Goal: Task Accomplishment & Management: Manage account settings

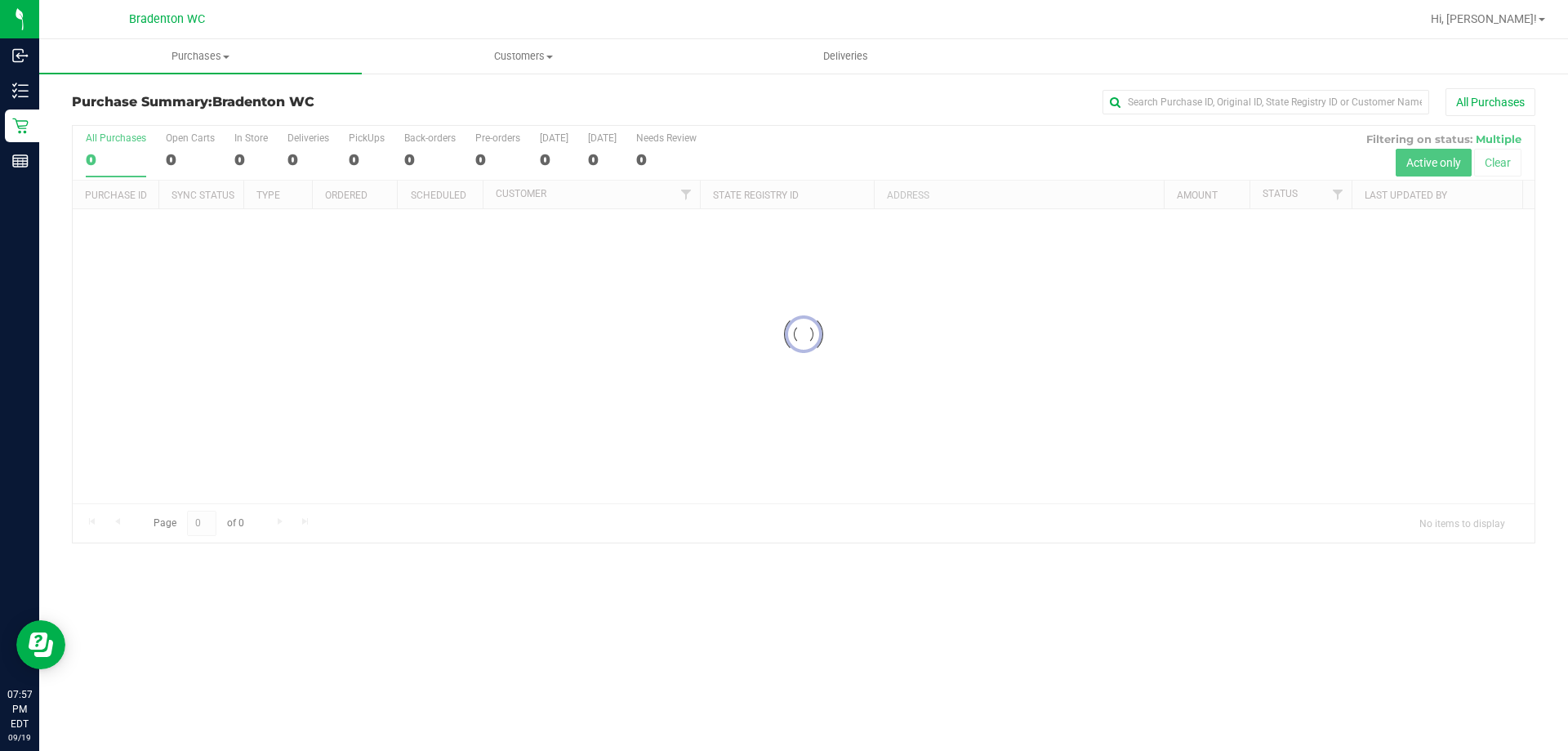
click at [277, 25] on div "Bradenton WC" at bounding box center [166, 19] width 238 height 25
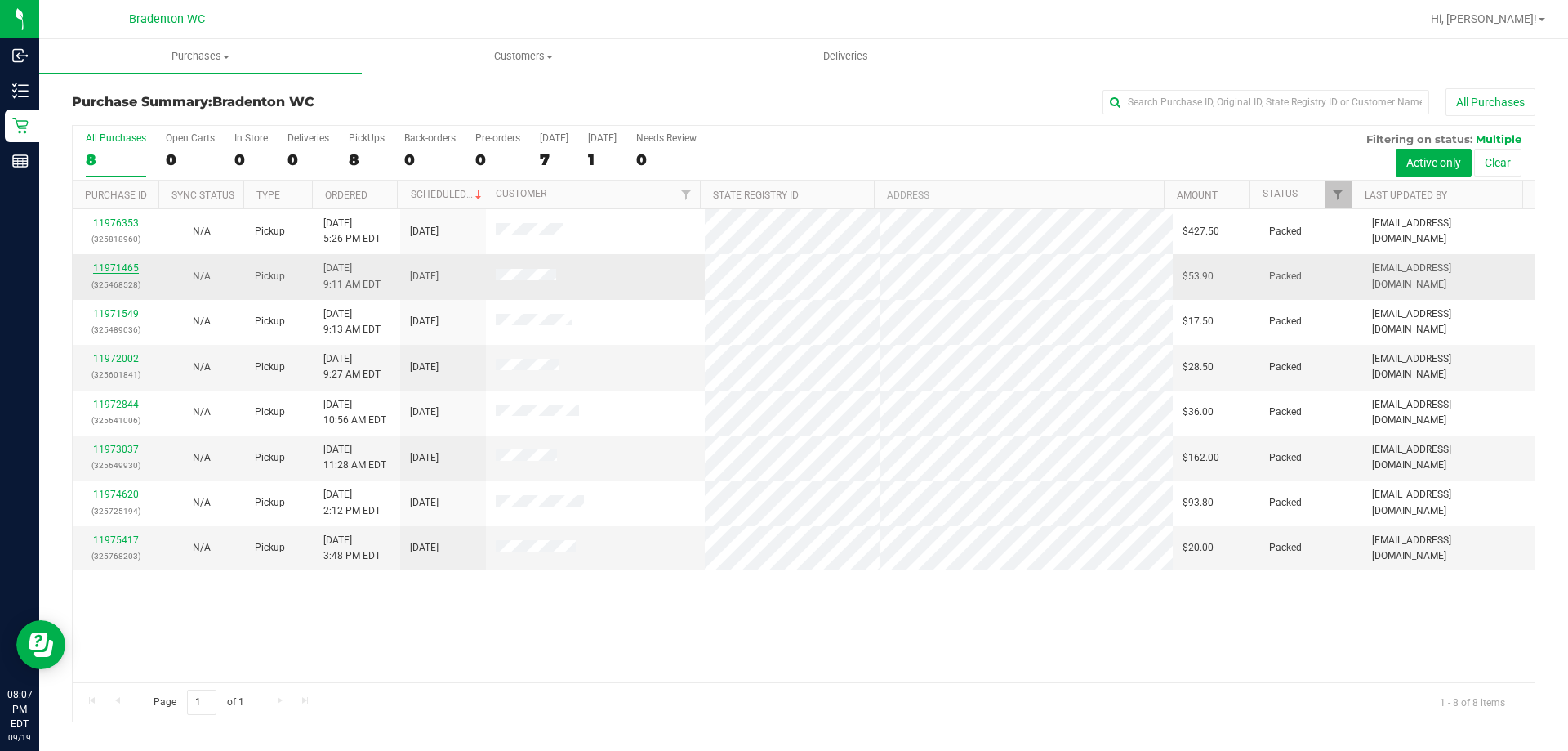
click at [123, 267] on link "11971465" at bounding box center [115, 268] width 46 height 11
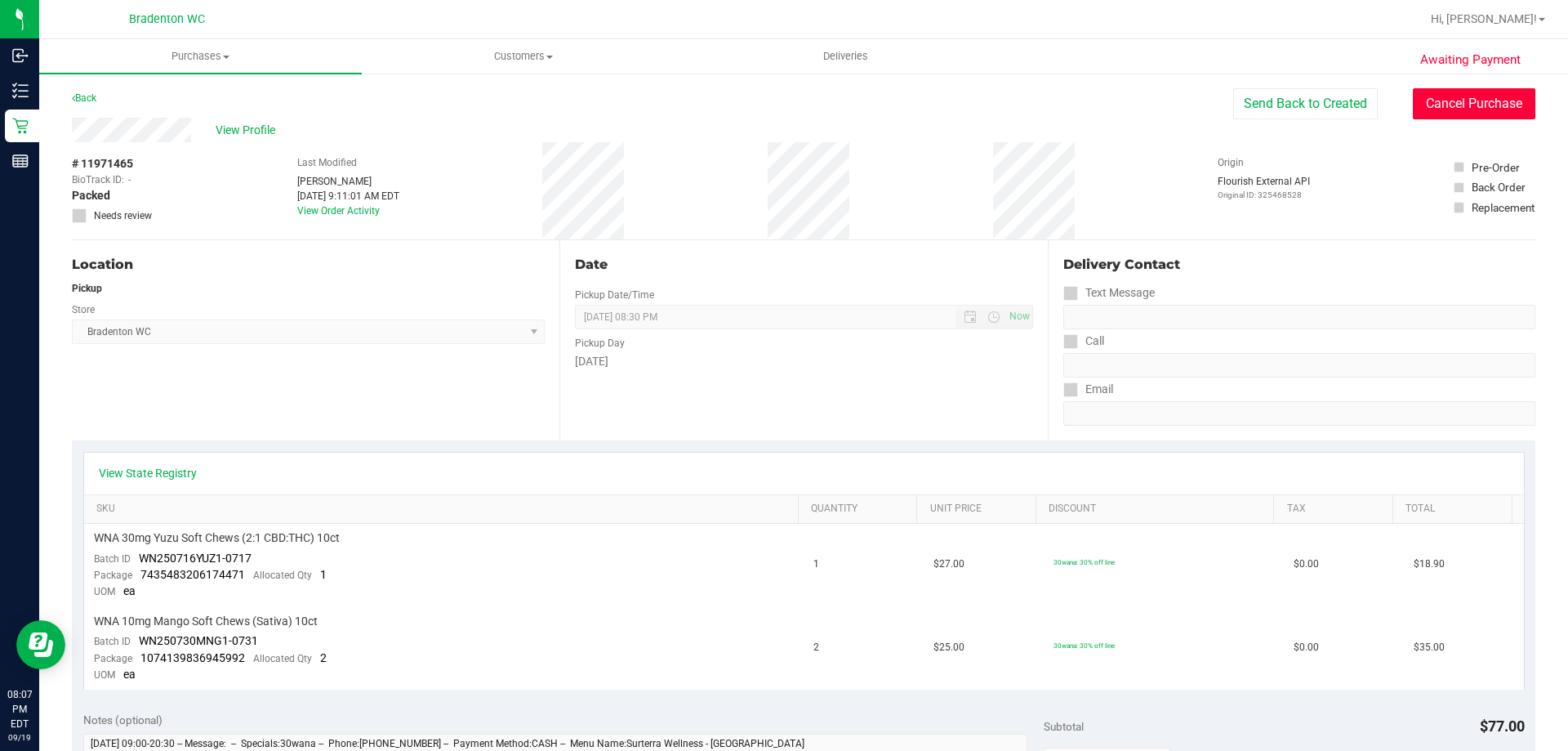
click at [1469, 115] on button "Cancel Purchase" at bounding box center [1474, 103] width 123 height 31
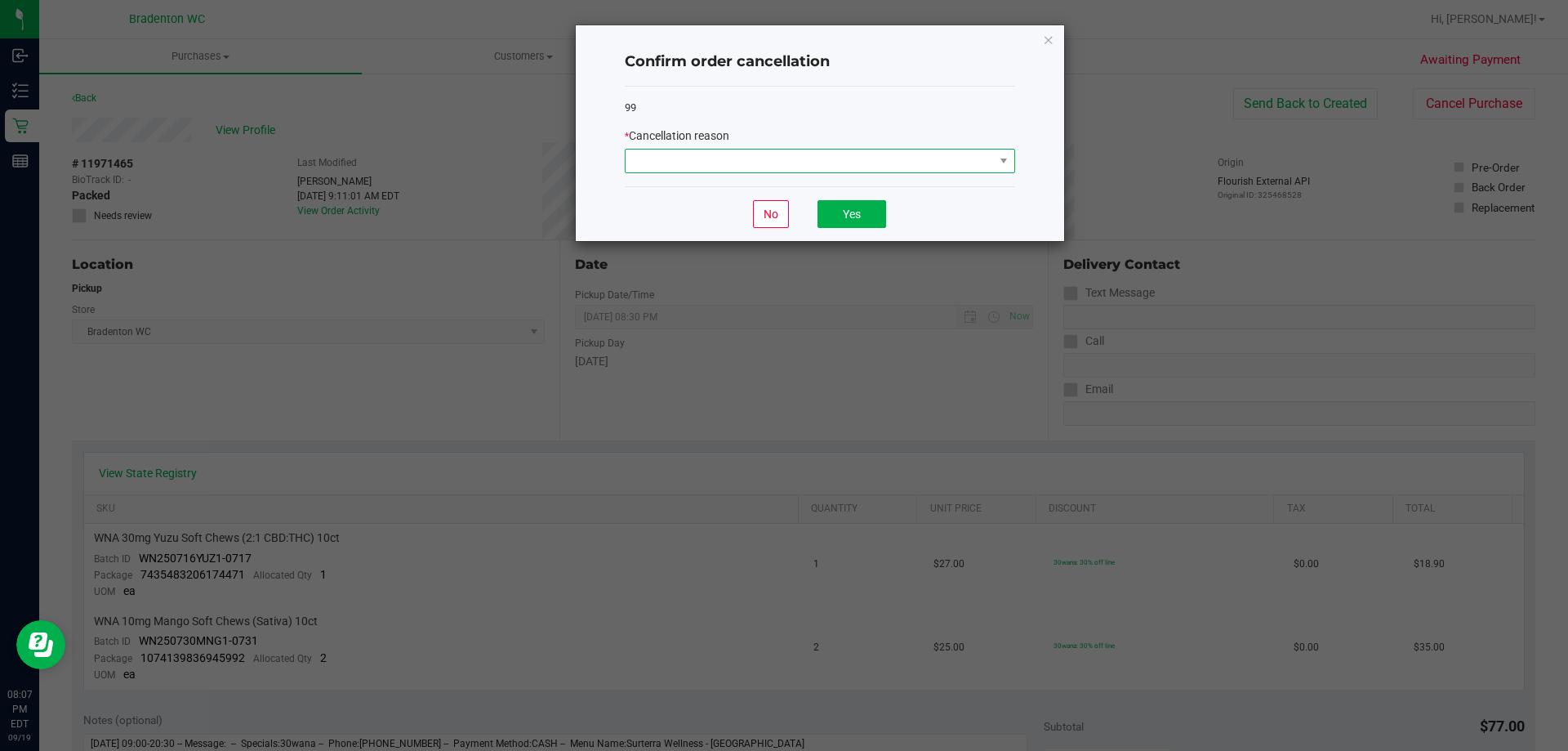
click at [979, 157] on span at bounding box center [810, 161] width 368 height 23
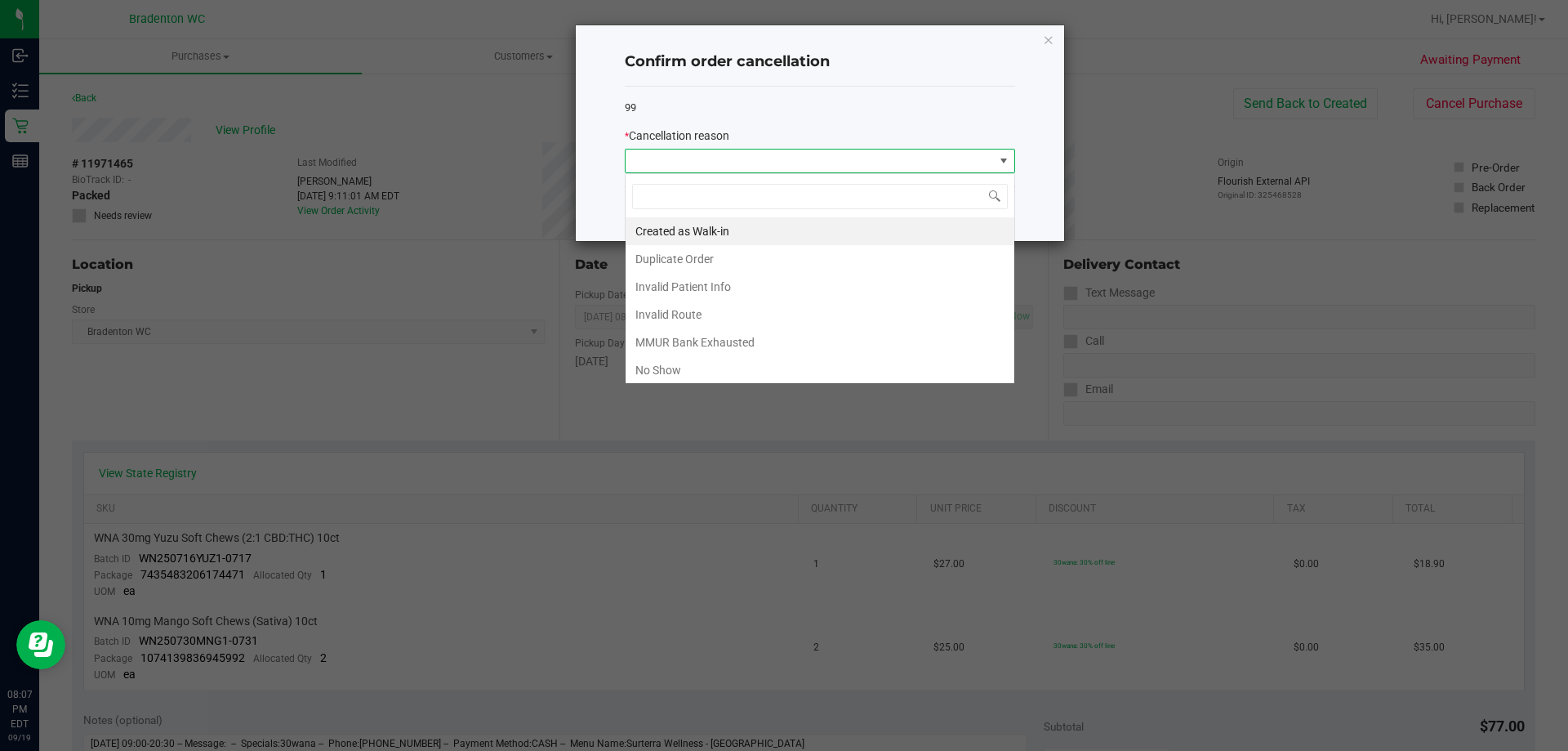
scroll to position [24, 390]
click at [677, 364] on li "No Show" at bounding box center [820, 370] width 388 height 28
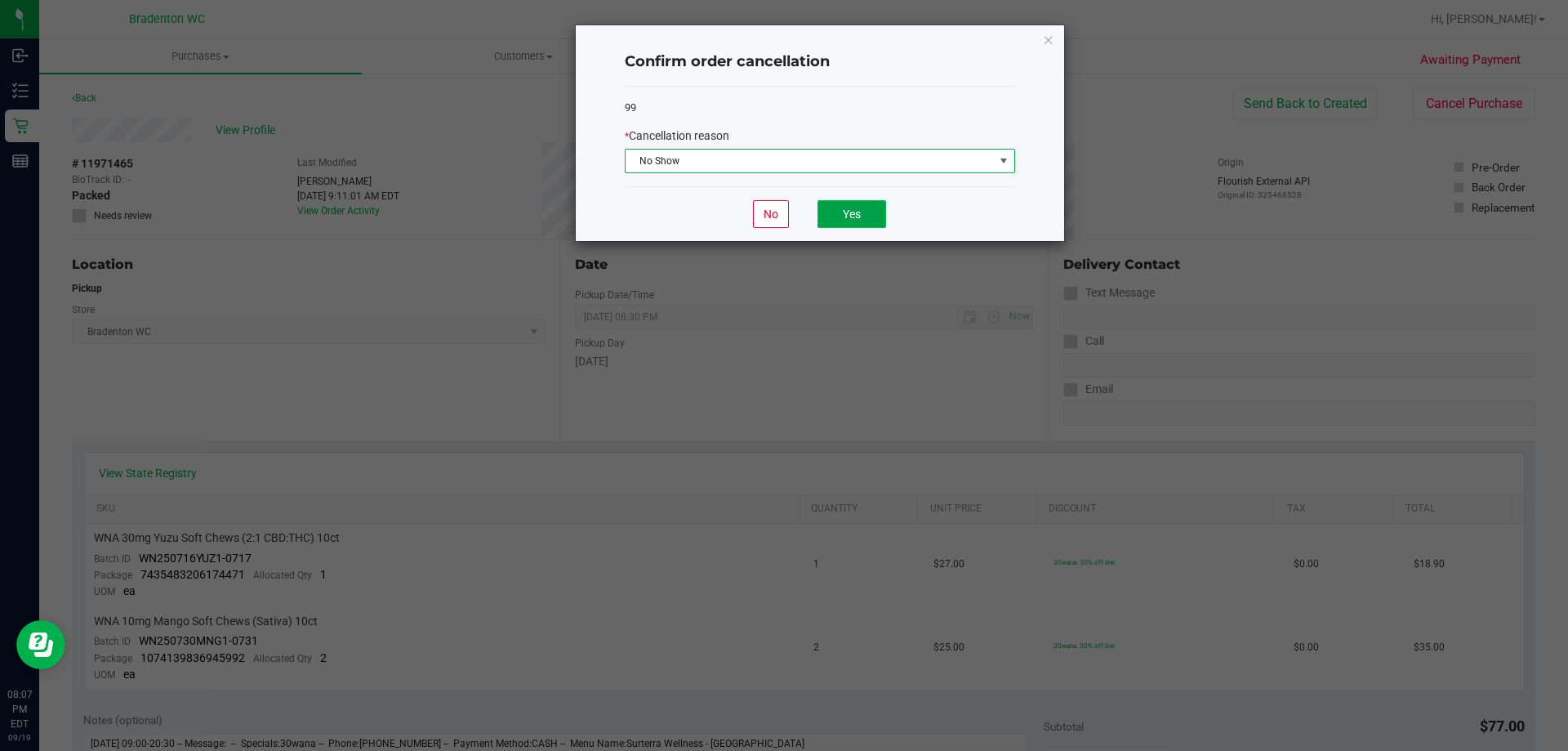
click at [860, 212] on button "Yes" at bounding box center [851, 214] width 69 height 28
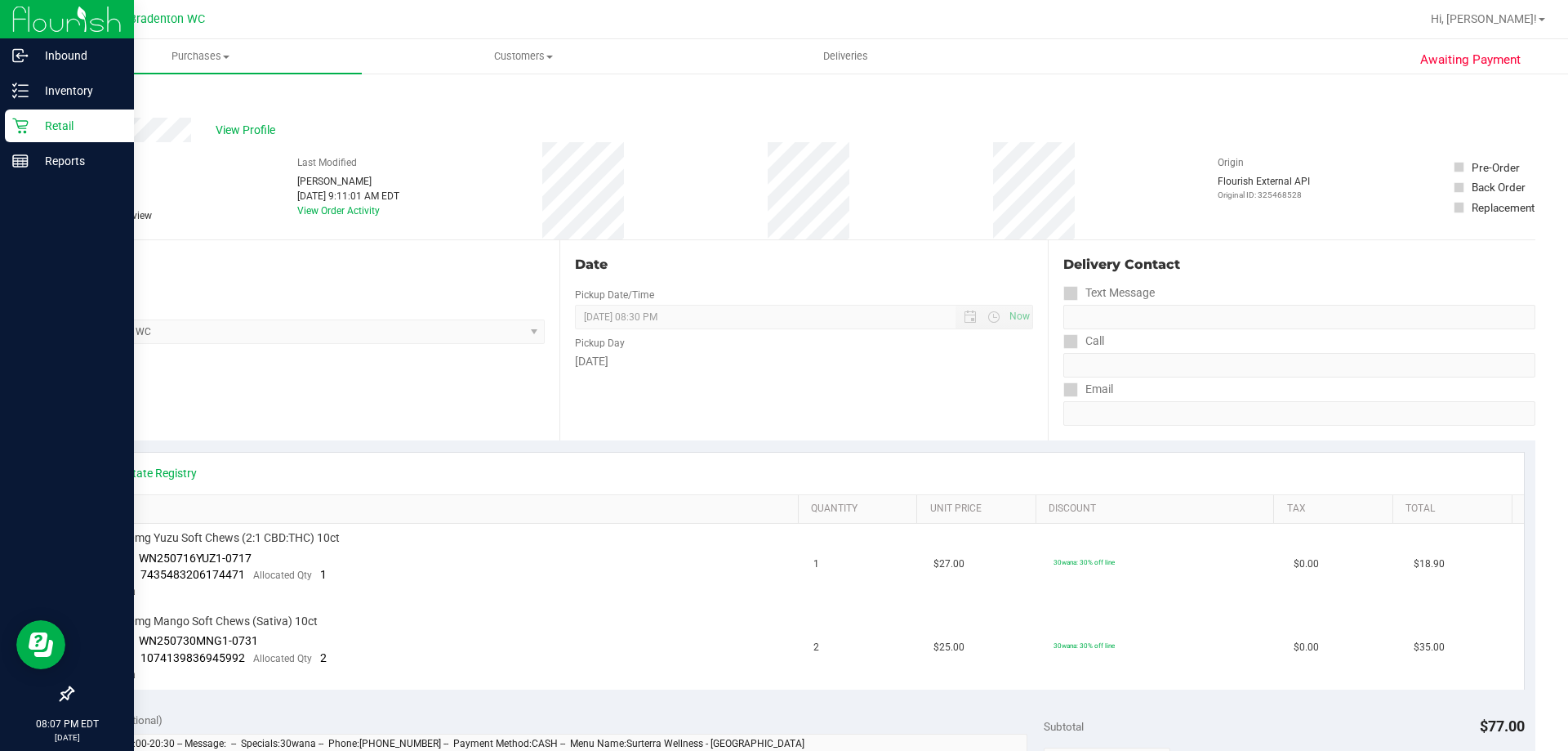
click at [16, 125] on icon at bounding box center [20, 125] width 16 height 16
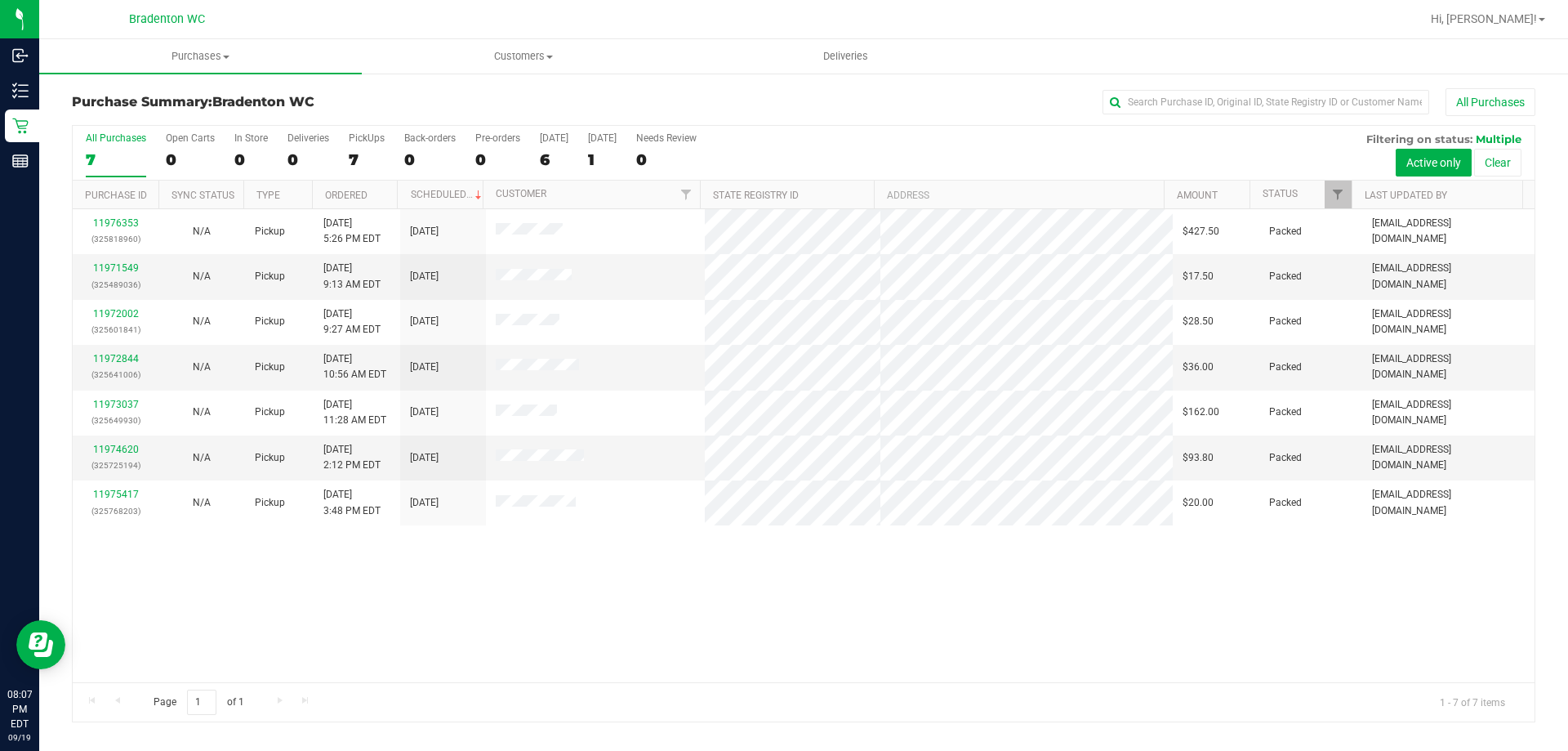
click at [507, 570] on div "11976353 (325818960) N/A Pickup [DATE] 5:26 PM EDT 9/20/2025 $427.50 Packed [EM…" at bounding box center [803, 446] width 1462 height 473
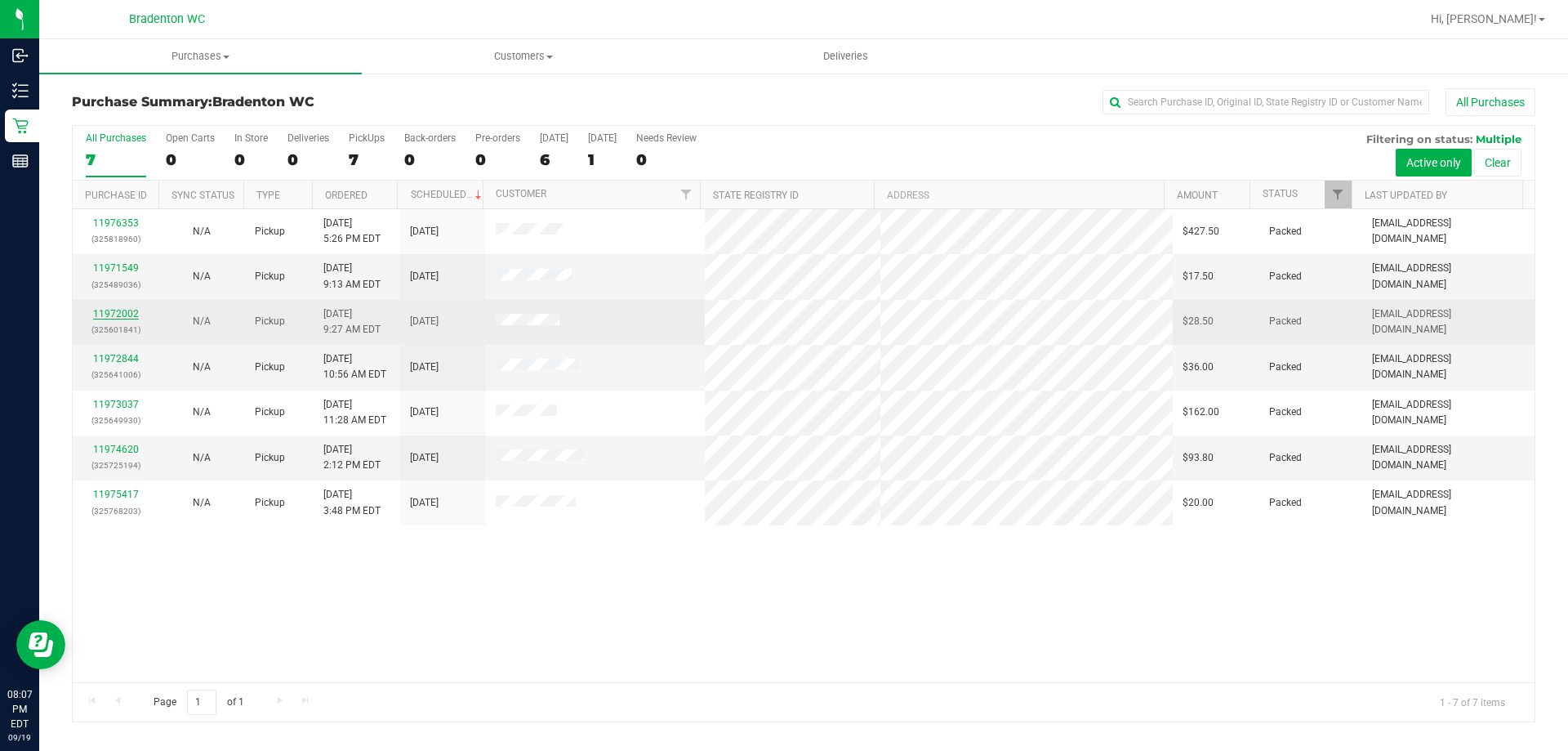
click at [117, 317] on link "11972002" at bounding box center [115, 314] width 46 height 11
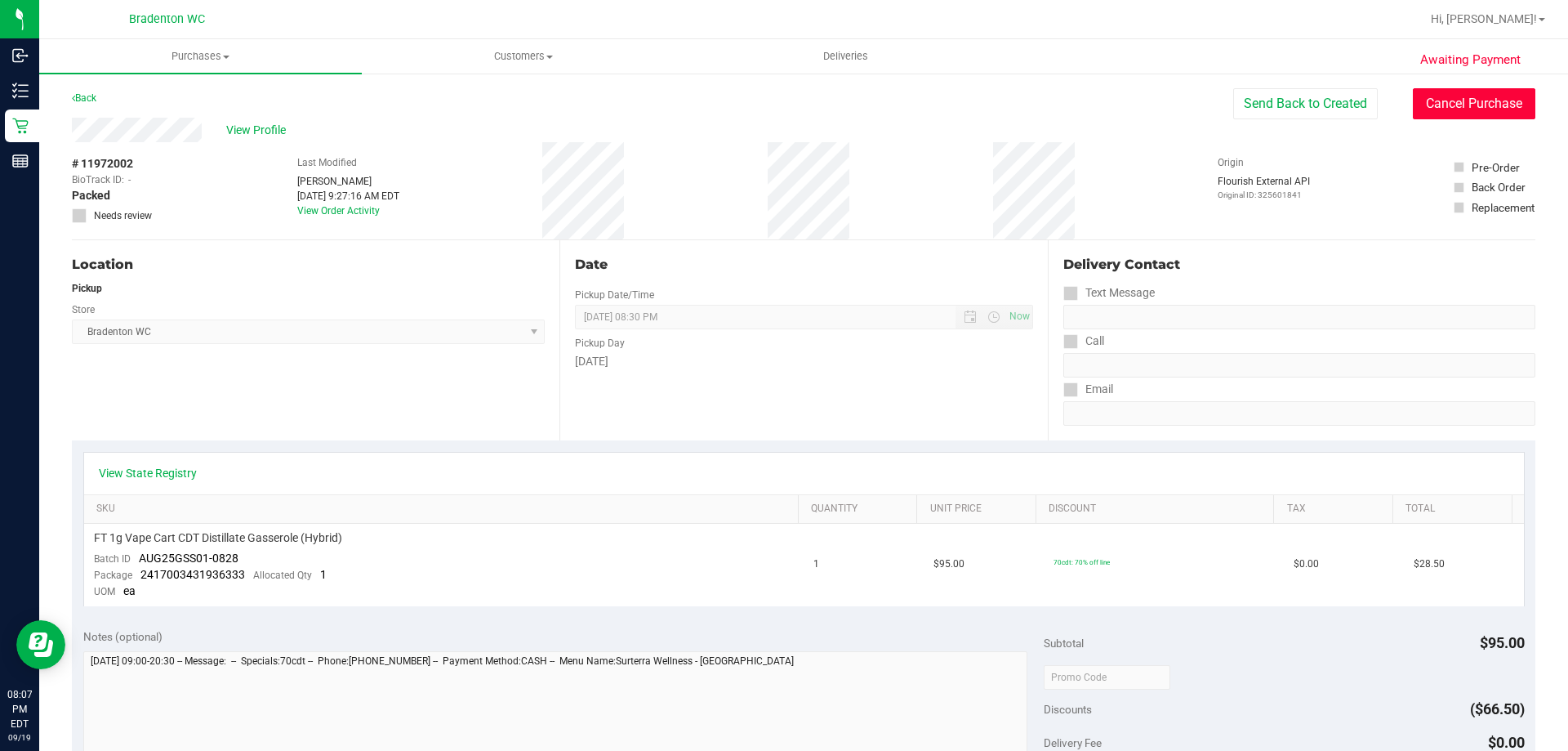
click at [1465, 104] on button "Cancel Purchase" at bounding box center [1474, 103] width 123 height 31
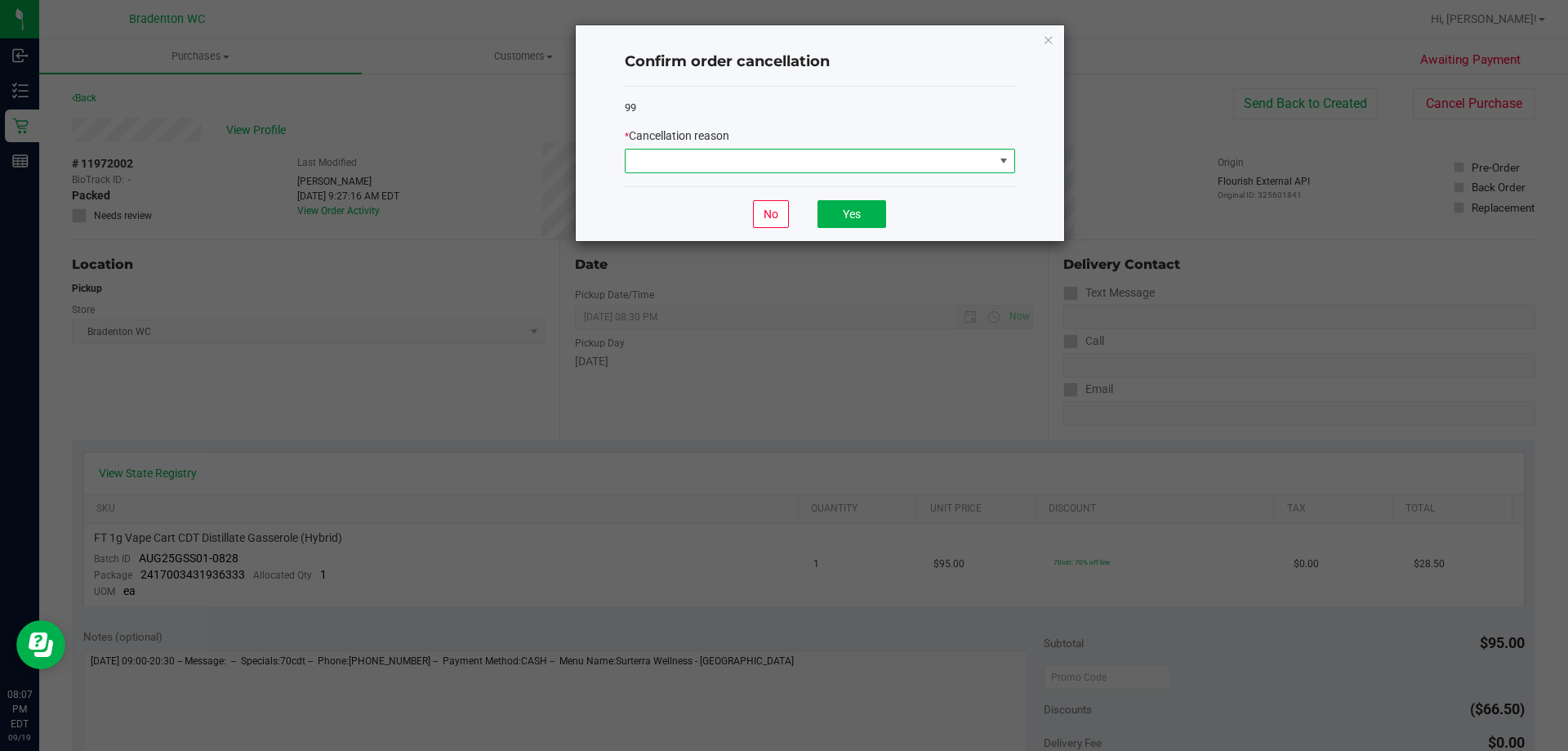
click at [1003, 167] on span at bounding box center [1004, 161] width 13 height 13
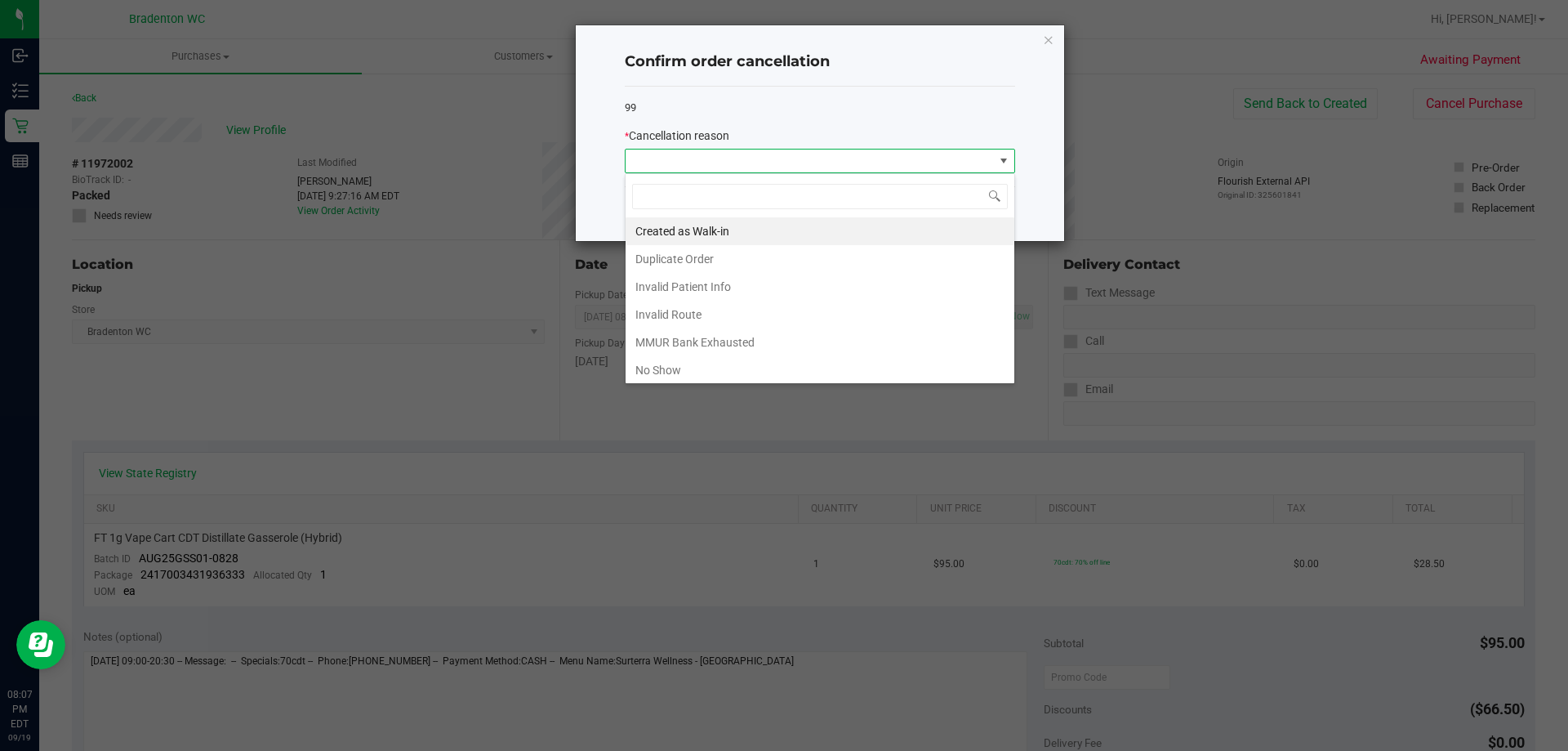
scroll to position [24, 390]
click at [675, 369] on li "No Show" at bounding box center [820, 370] width 388 height 28
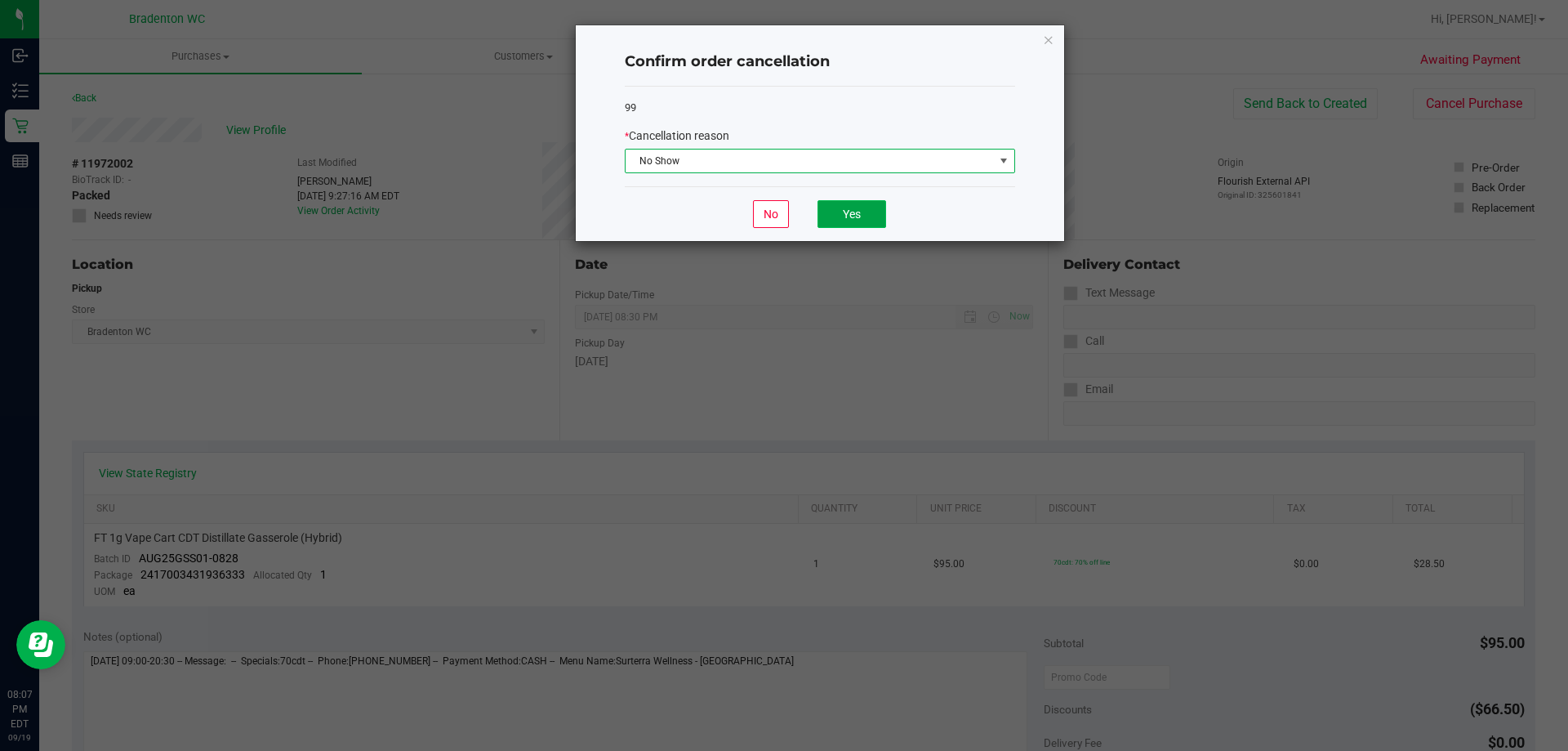
click at [859, 216] on button "Yes" at bounding box center [851, 214] width 69 height 28
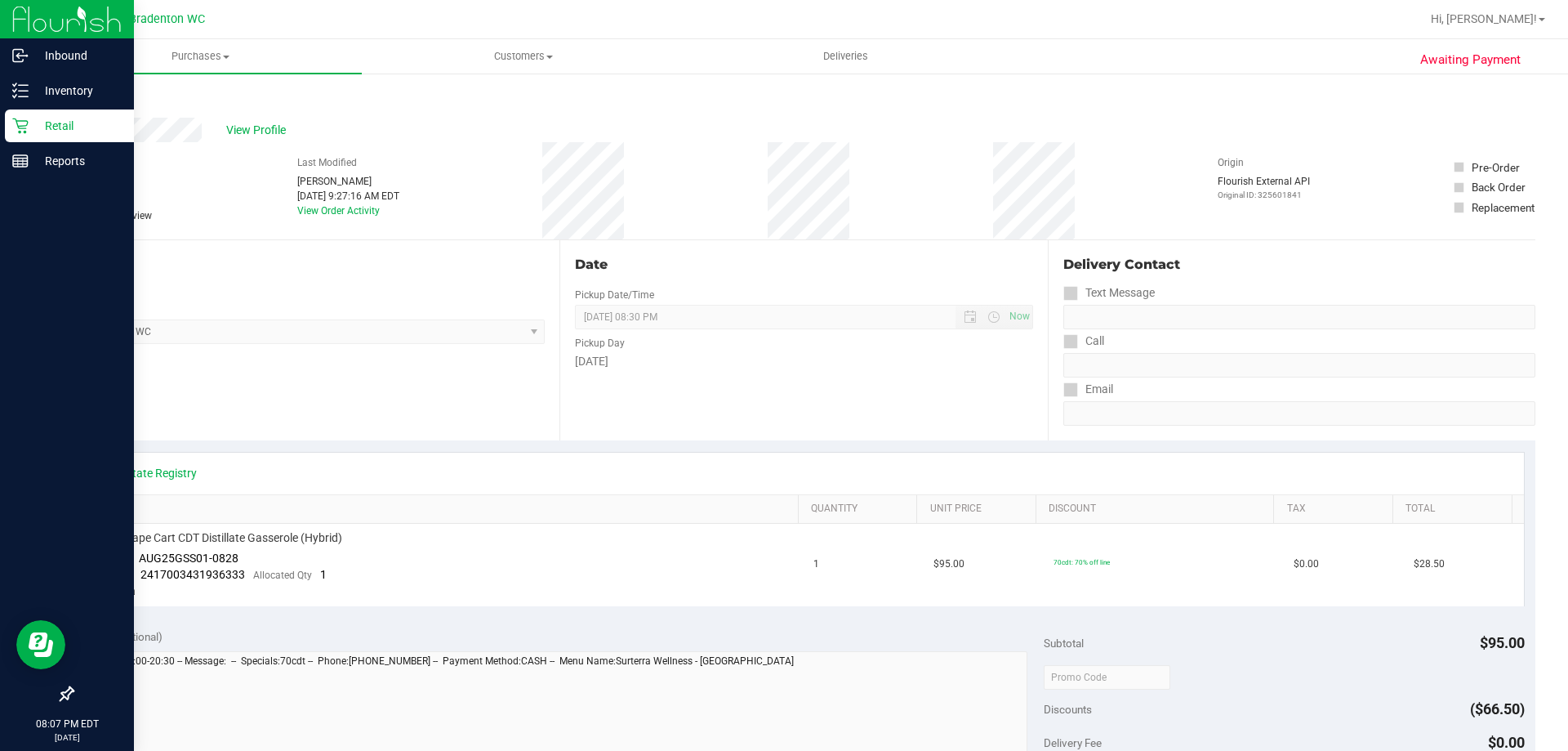
click at [10, 137] on div "Retail" at bounding box center [69, 126] width 129 height 33
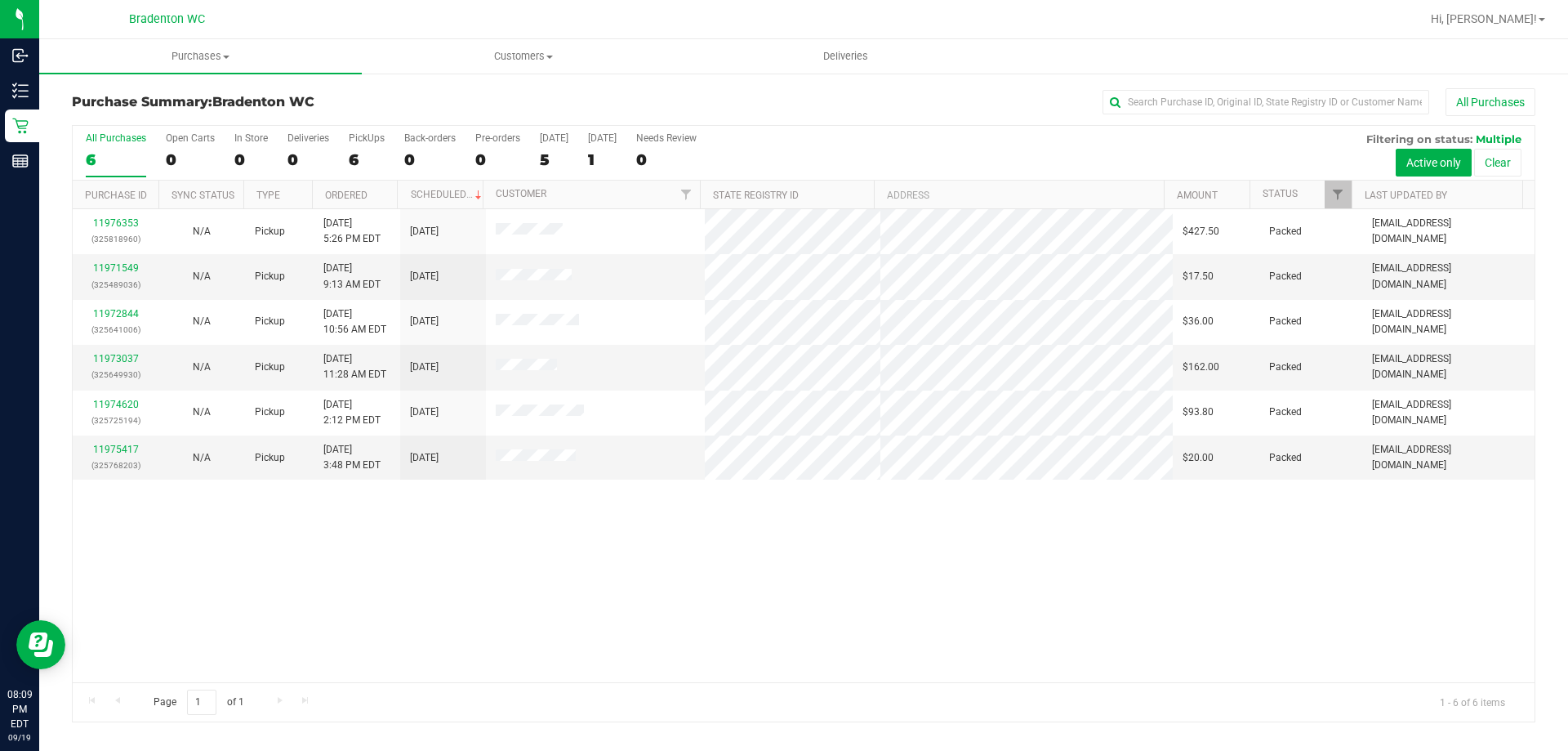
click at [745, 599] on div "11976353 (325818960) N/A Pickup [DATE] 5:26 PM EDT 9/20/2025 $427.50 Packed [EM…" at bounding box center [803, 446] width 1462 height 473
click at [131, 268] on link "11971549" at bounding box center [115, 268] width 46 height 11
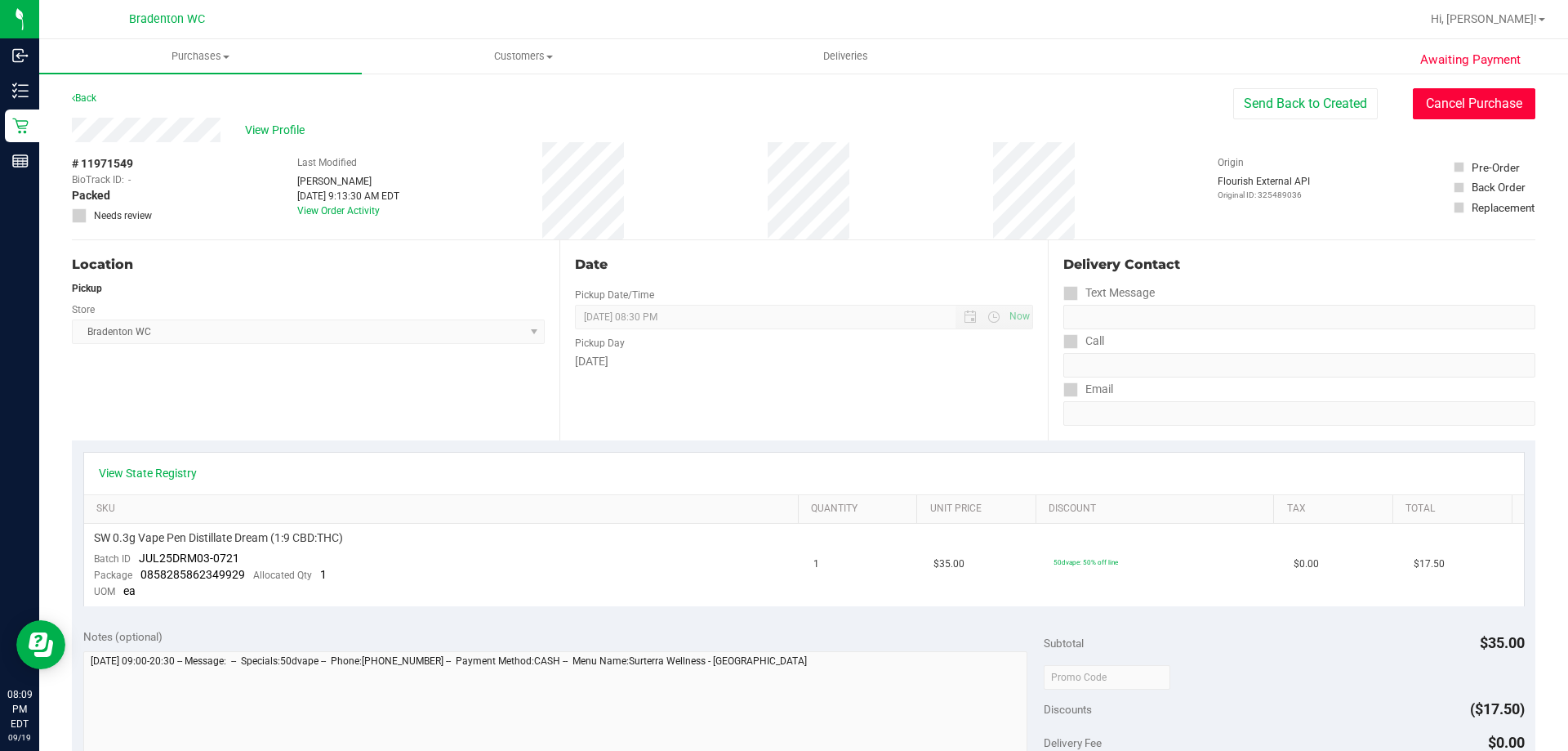
click at [1481, 116] on button "Cancel Purchase" at bounding box center [1474, 103] width 123 height 31
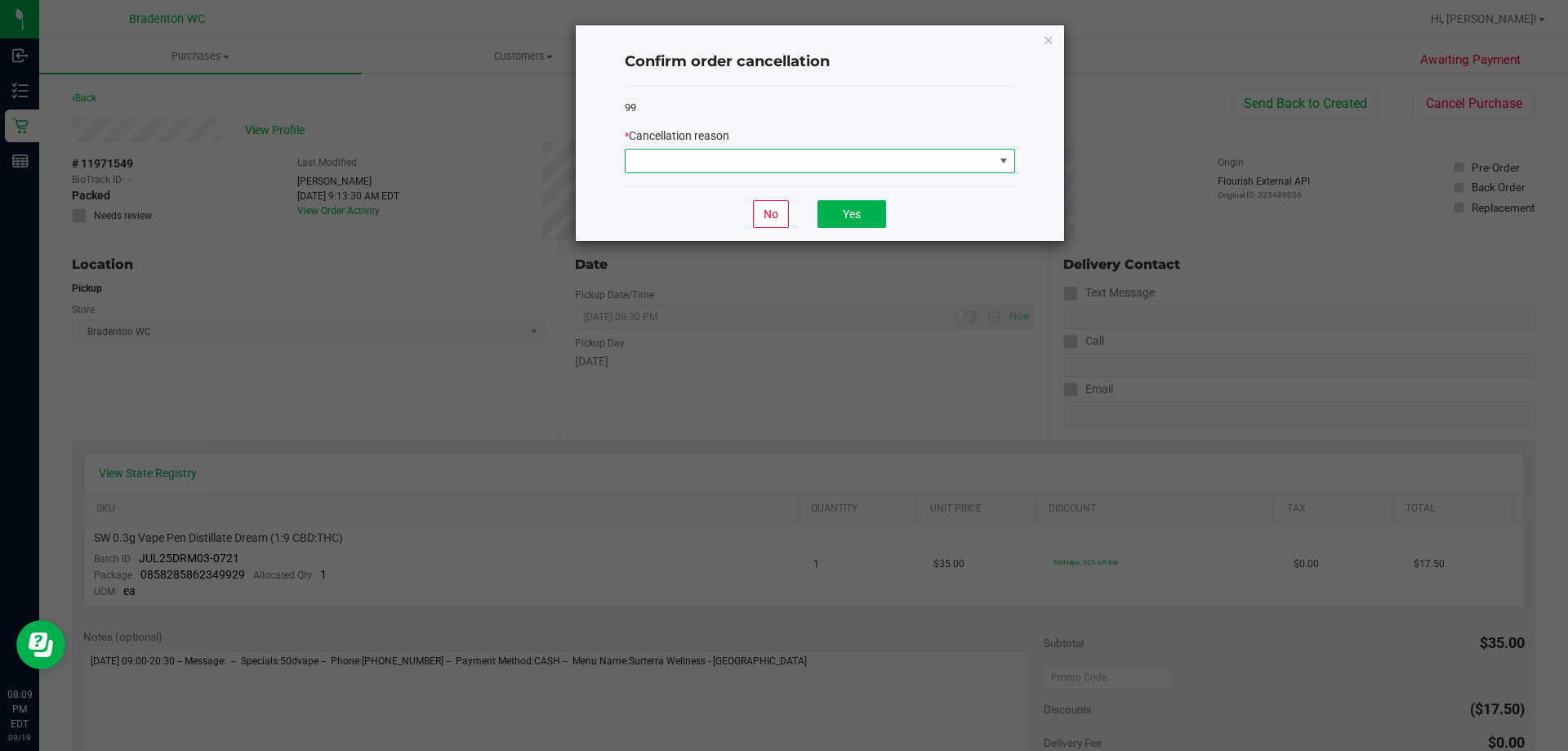
click at [1007, 162] on span at bounding box center [1004, 161] width 13 height 13
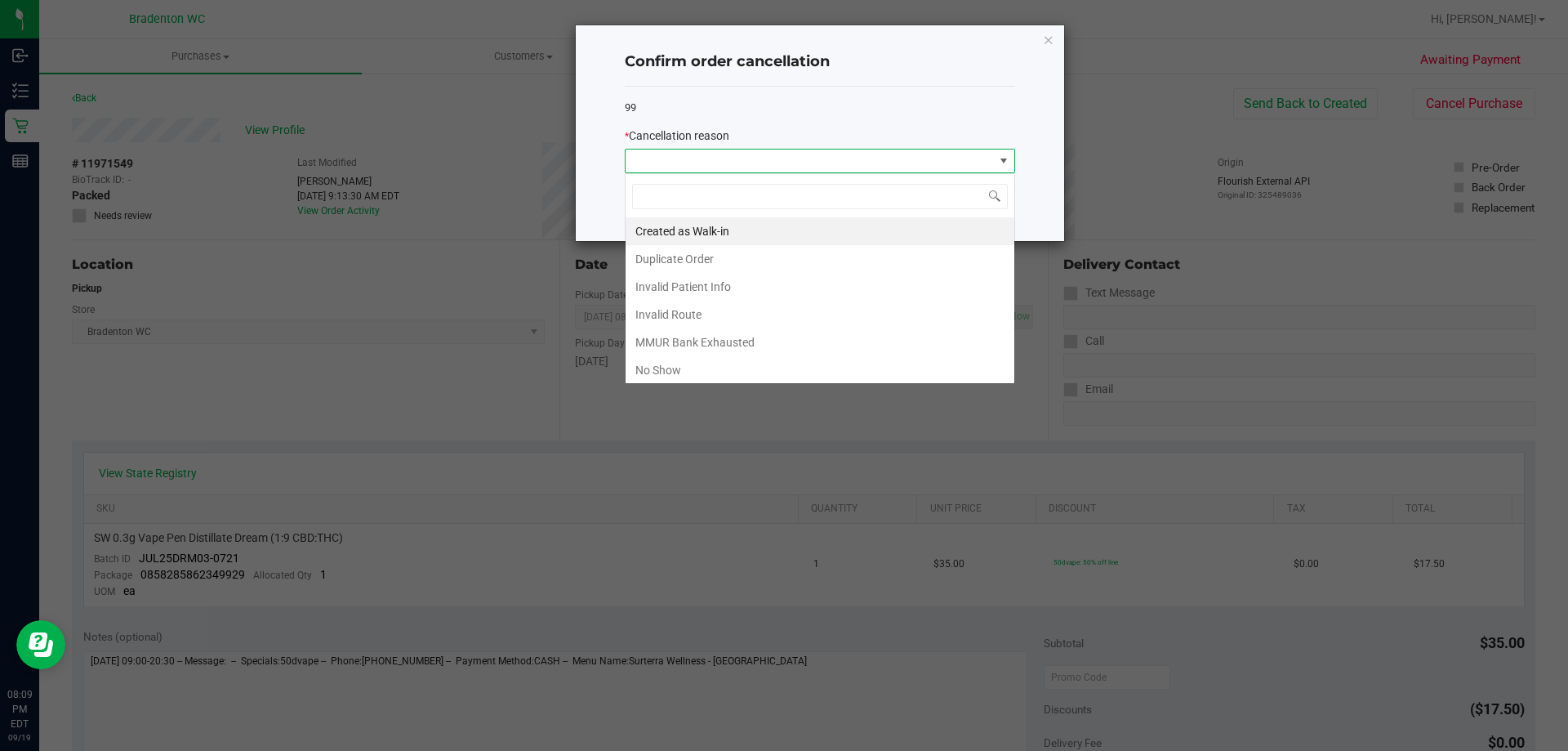
scroll to position [24, 390]
click at [676, 365] on li "No Show" at bounding box center [820, 370] width 388 height 28
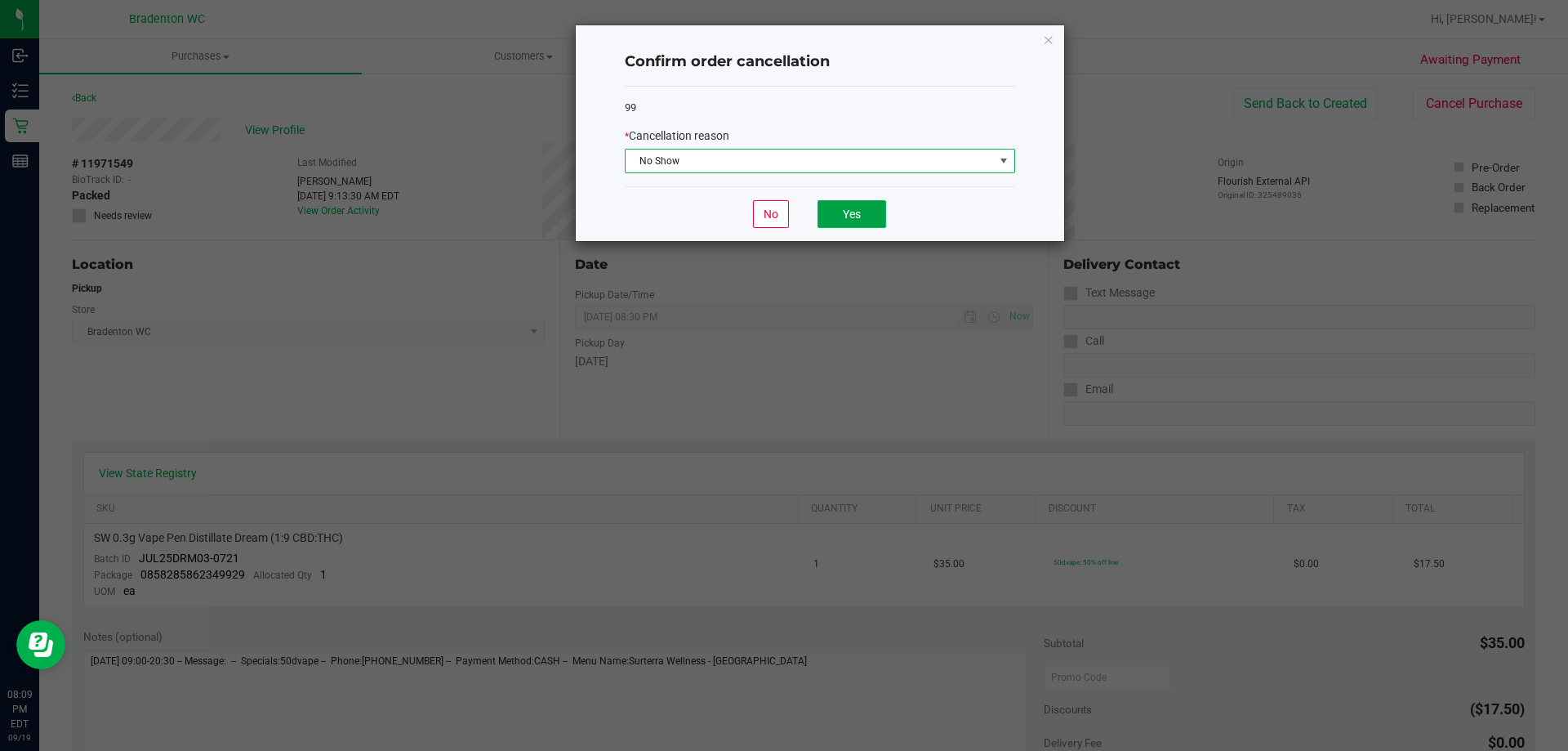
click at [860, 217] on button "Yes" at bounding box center [851, 214] width 69 height 28
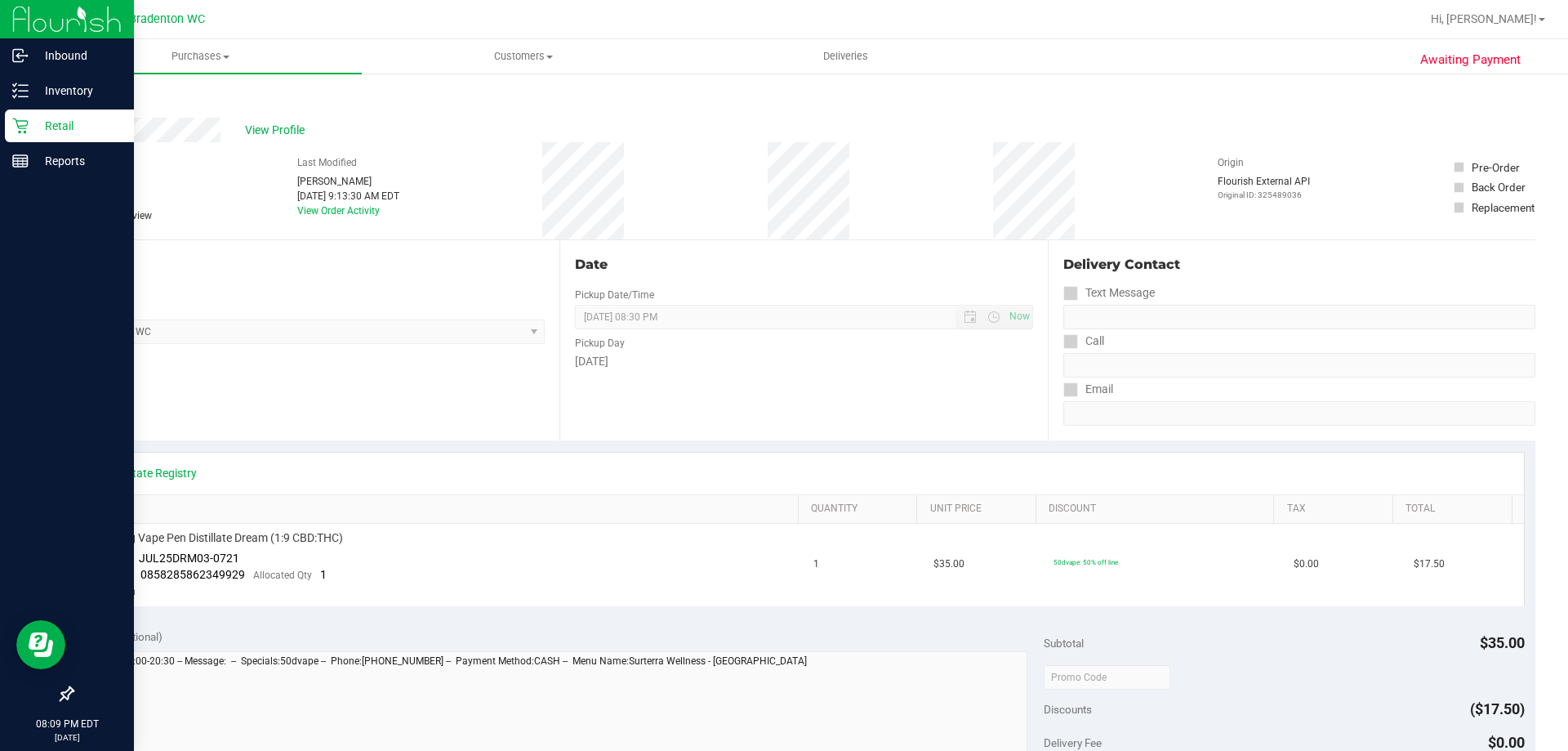
click at [35, 135] on p "Retail" at bounding box center [77, 126] width 98 height 20
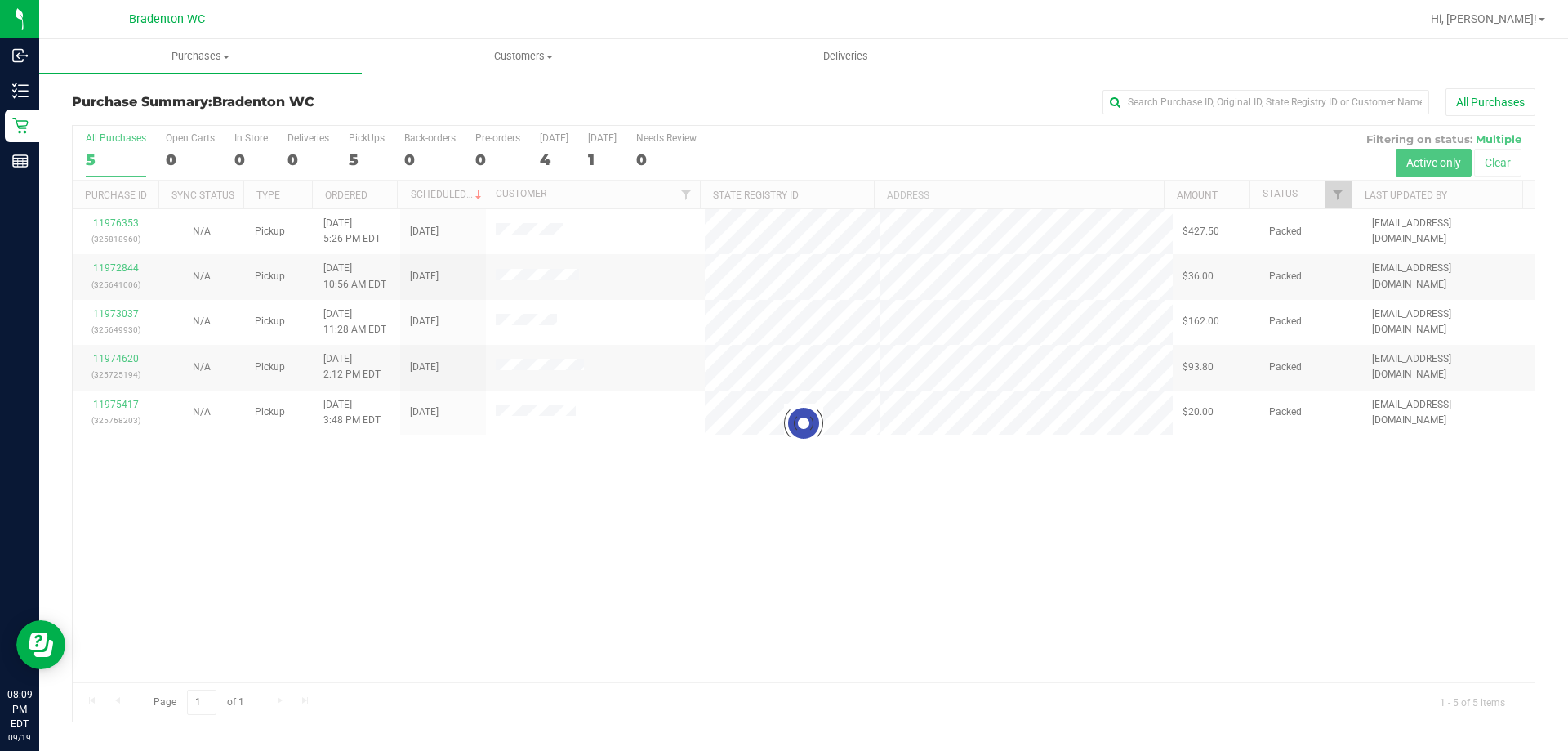
click at [606, 513] on div at bounding box center [803, 423] width 1462 height 595
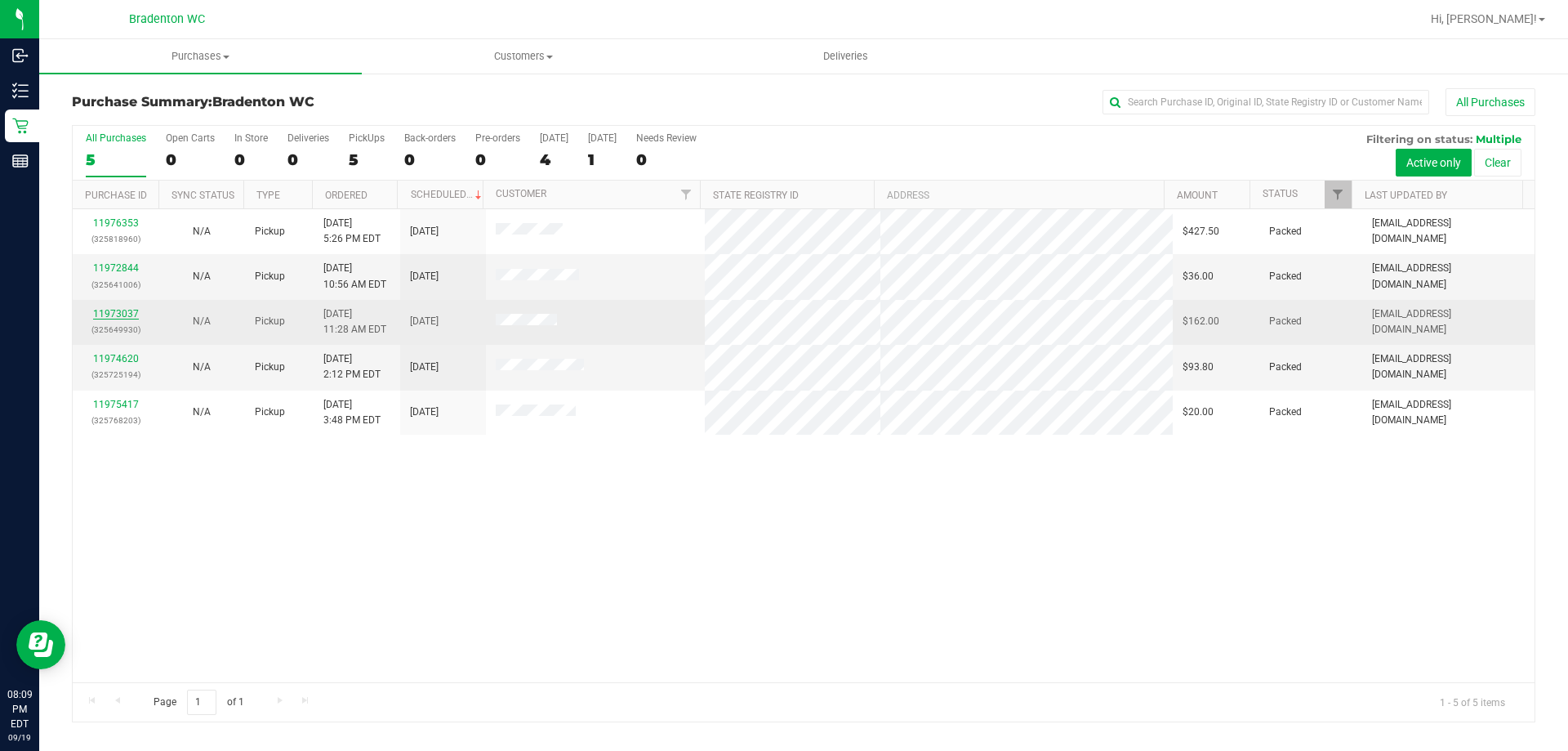
click at [123, 314] on link "11973037" at bounding box center [115, 314] width 46 height 11
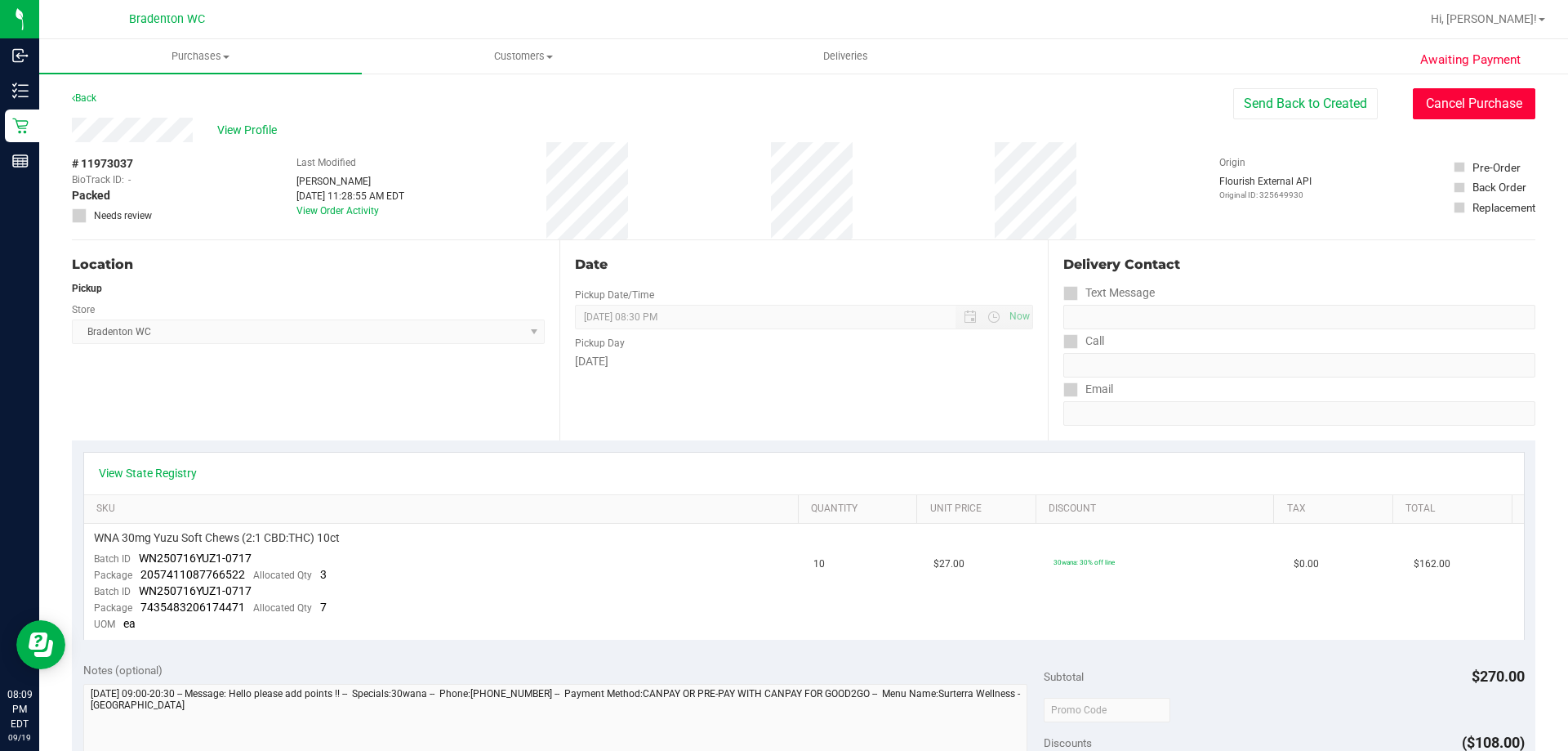
click at [1451, 98] on button "Cancel Purchase" at bounding box center [1474, 103] width 123 height 31
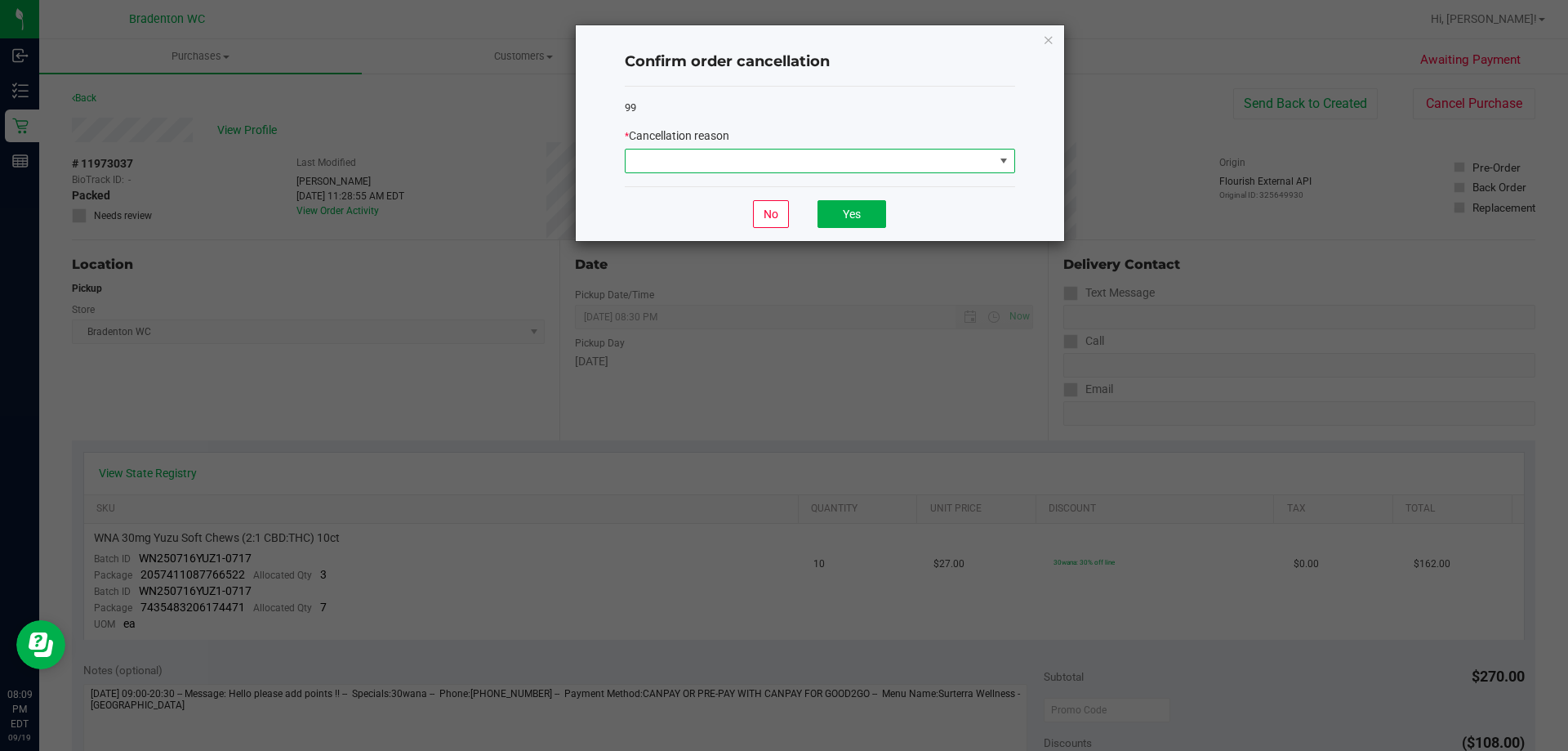
click at [997, 159] on span at bounding box center [1004, 161] width 13 height 13
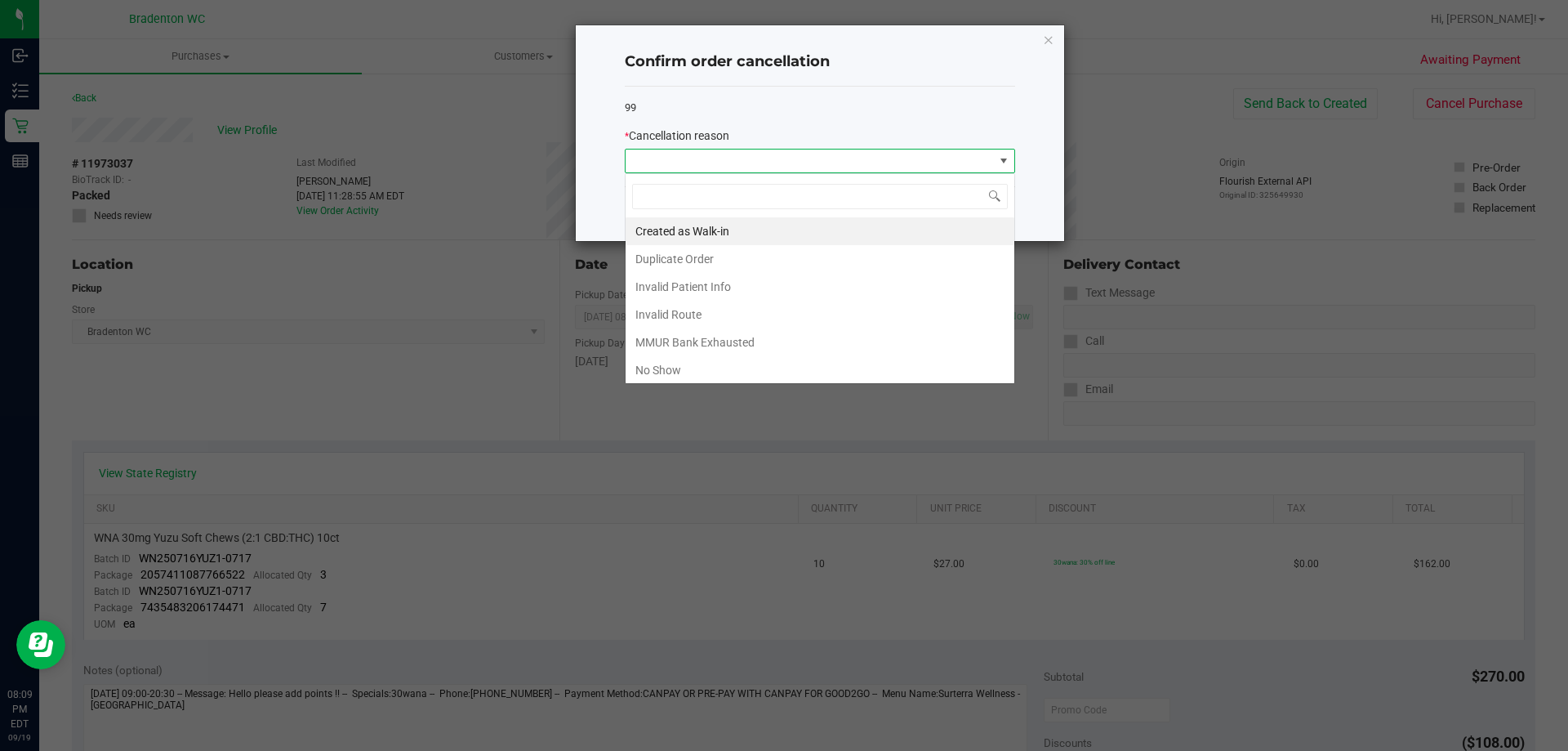
scroll to position [24, 390]
click at [648, 381] on div "Created as Walk-in Duplicate Order Invalid Patient Info Invalid Route MMUR Bank…" at bounding box center [820, 278] width 390 height 211
click at [682, 374] on li "No Show" at bounding box center [820, 370] width 388 height 28
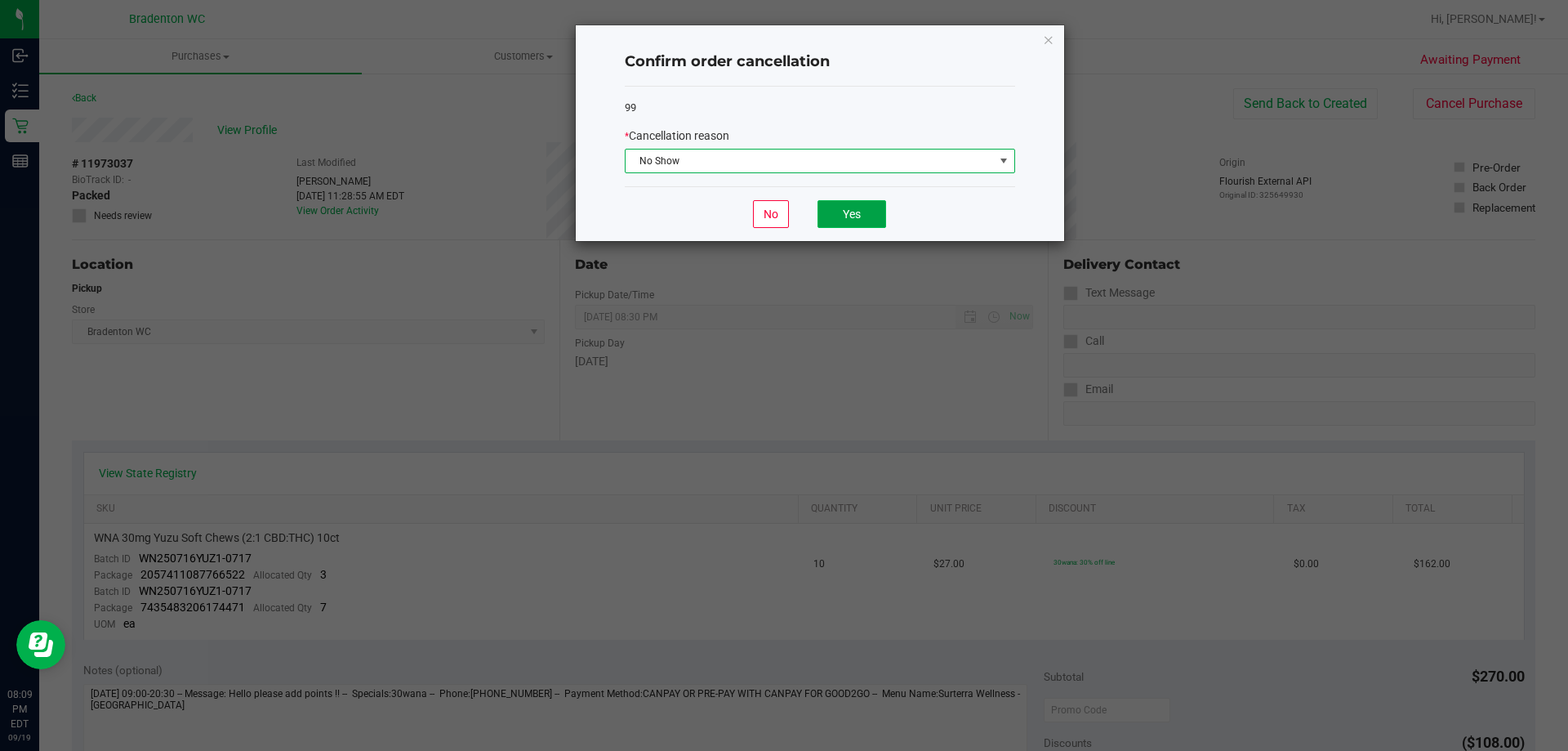
click at [878, 217] on button "Yes" at bounding box center [851, 214] width 69 height 28
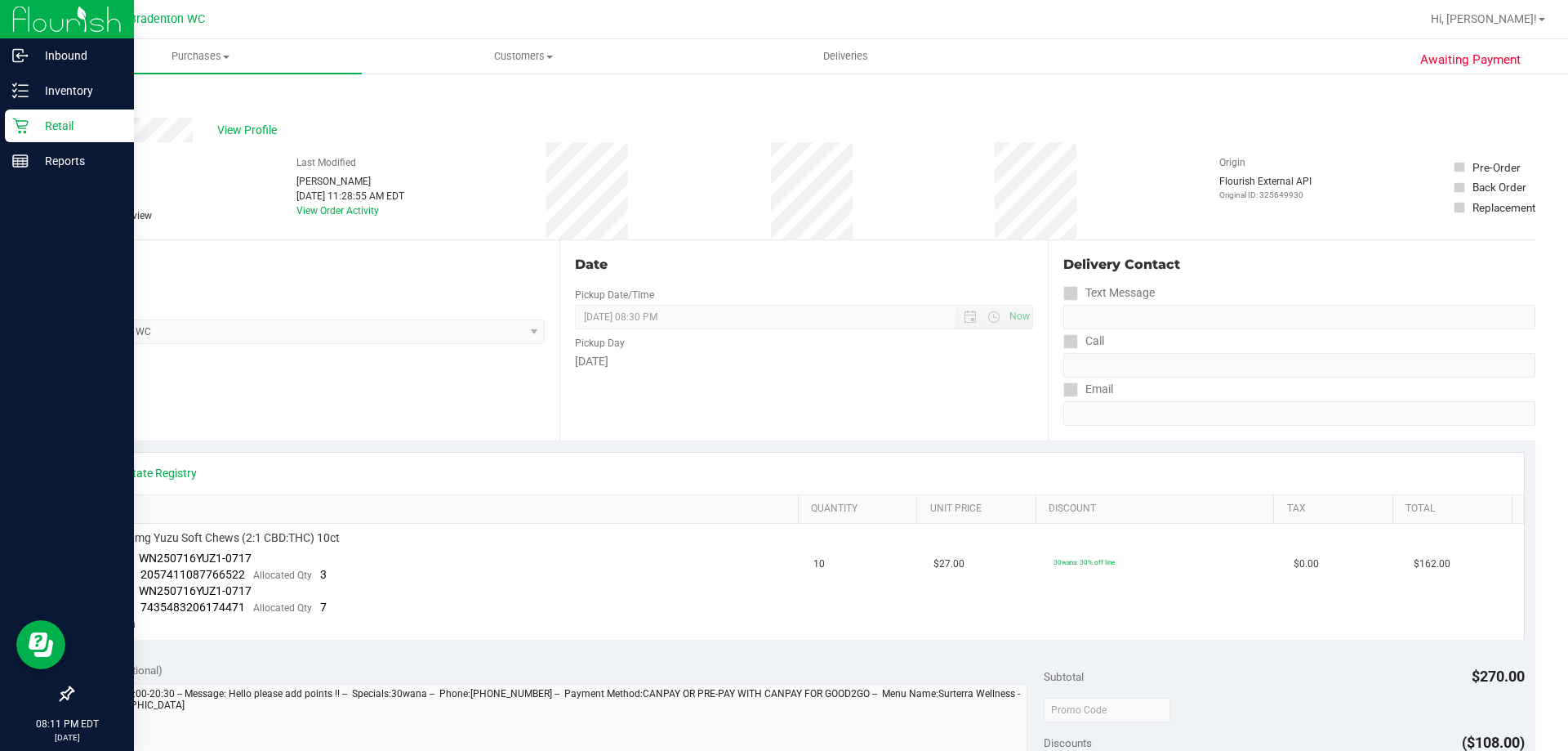
click at [22, 129] on icon at bounding box center [20, 125] width 16 height 16
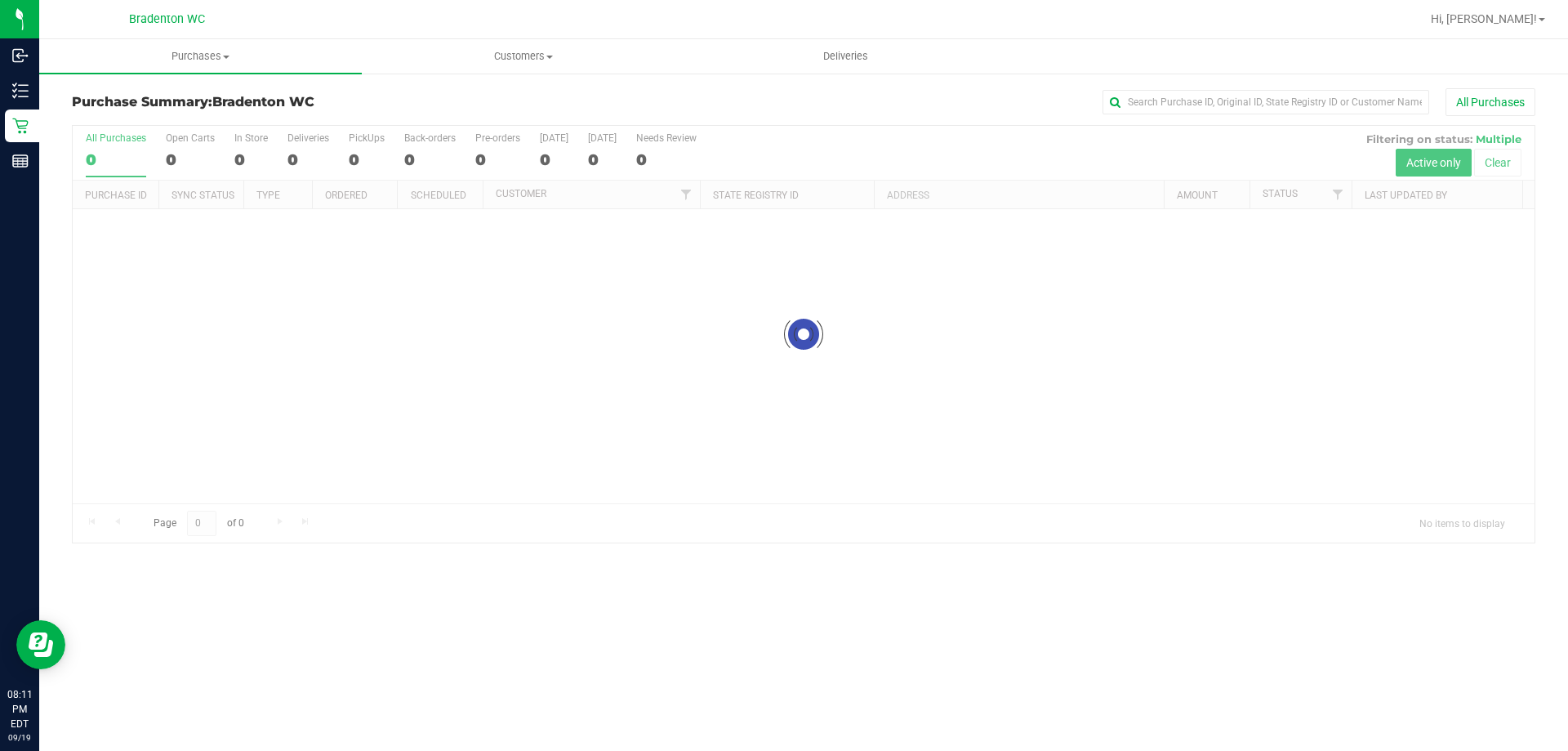
click at [469, 446] on div at bounding box center [803, 334] width 1462 height 417
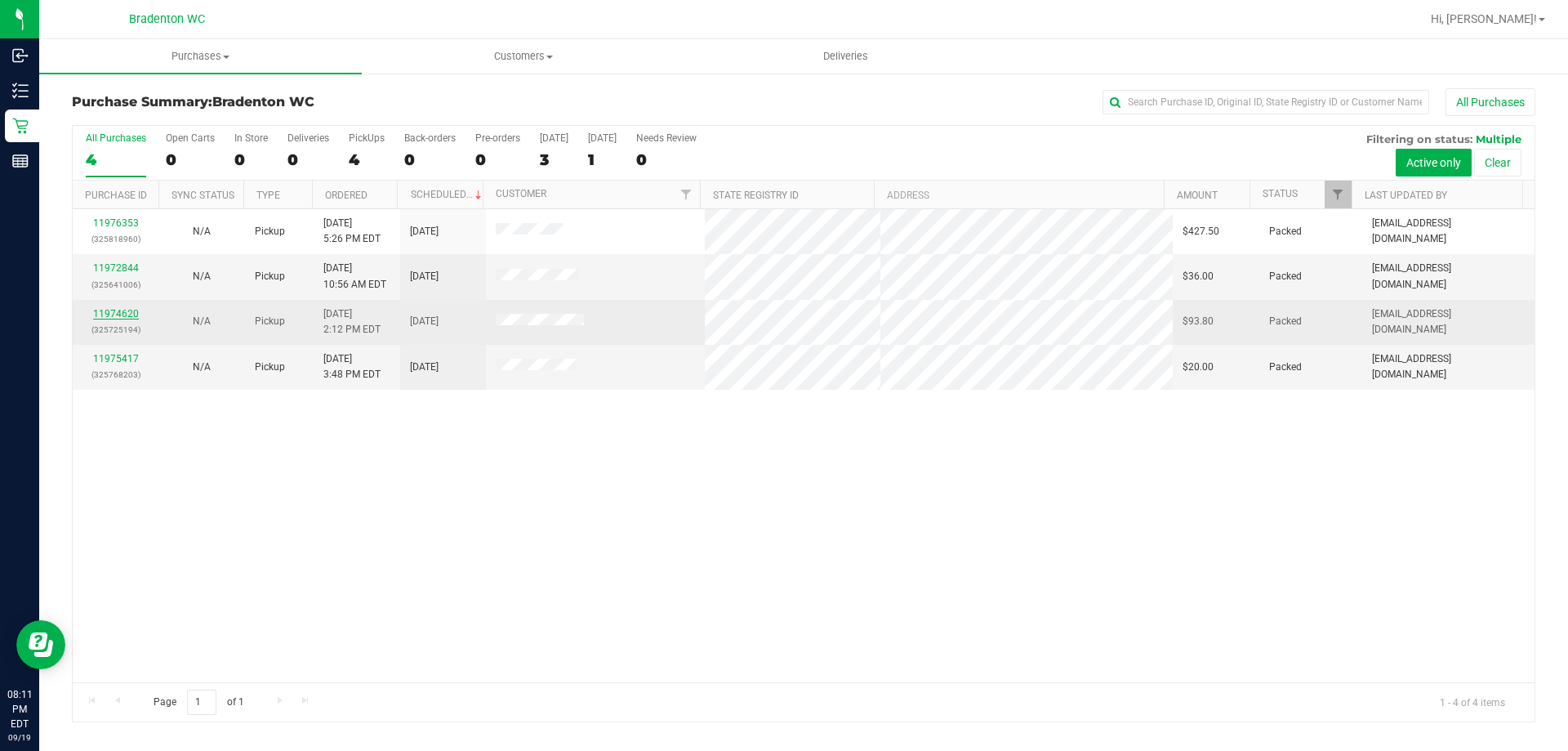
click at [114, 311] on link "11974620" at bounding box center [115, 314] width 46 height 11
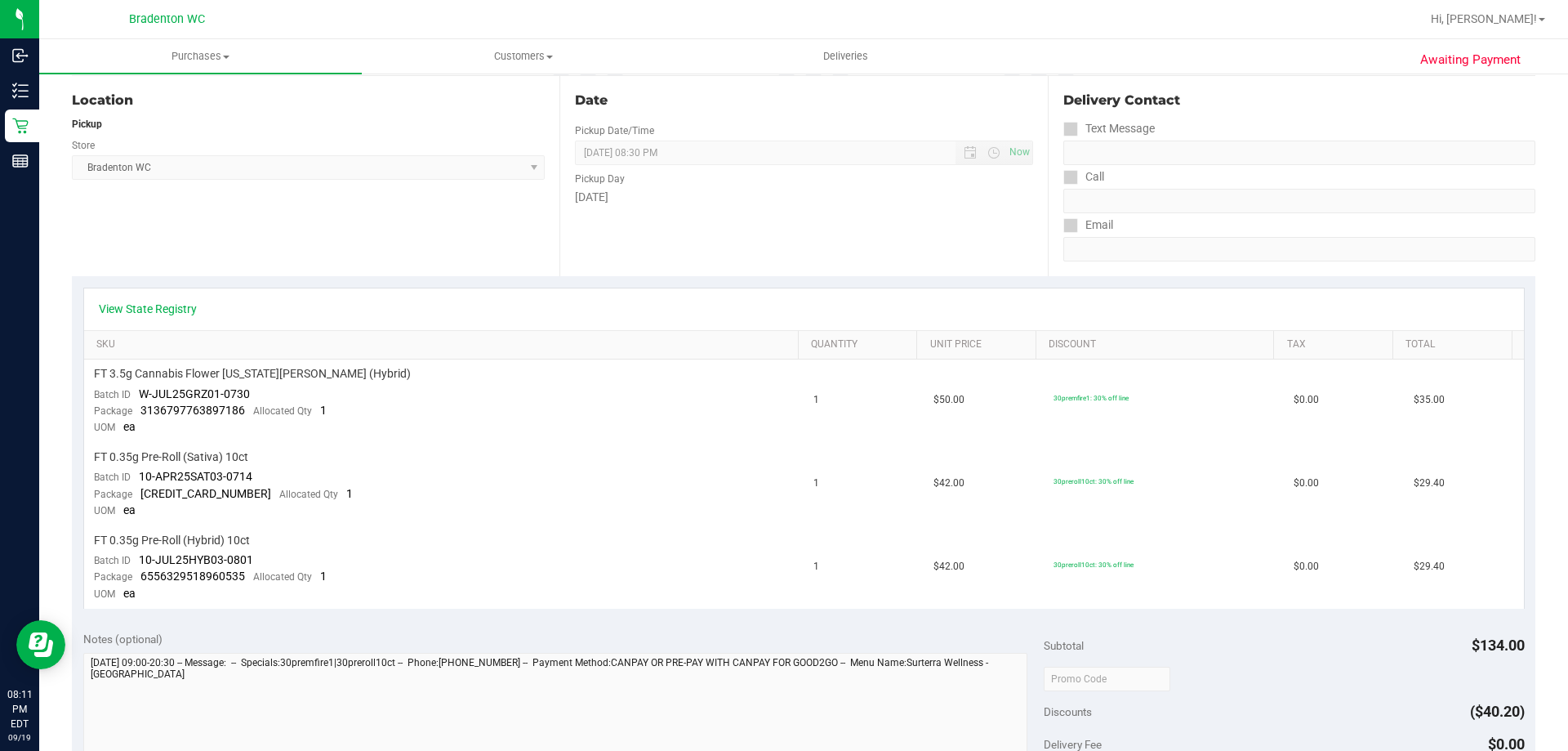
click at [53, 222] on div "Awaiting Payment Back Send Back to Created Cancel Purchase View Profile # 11974…" at bounding box center [803, 618] width 1529 height 1419
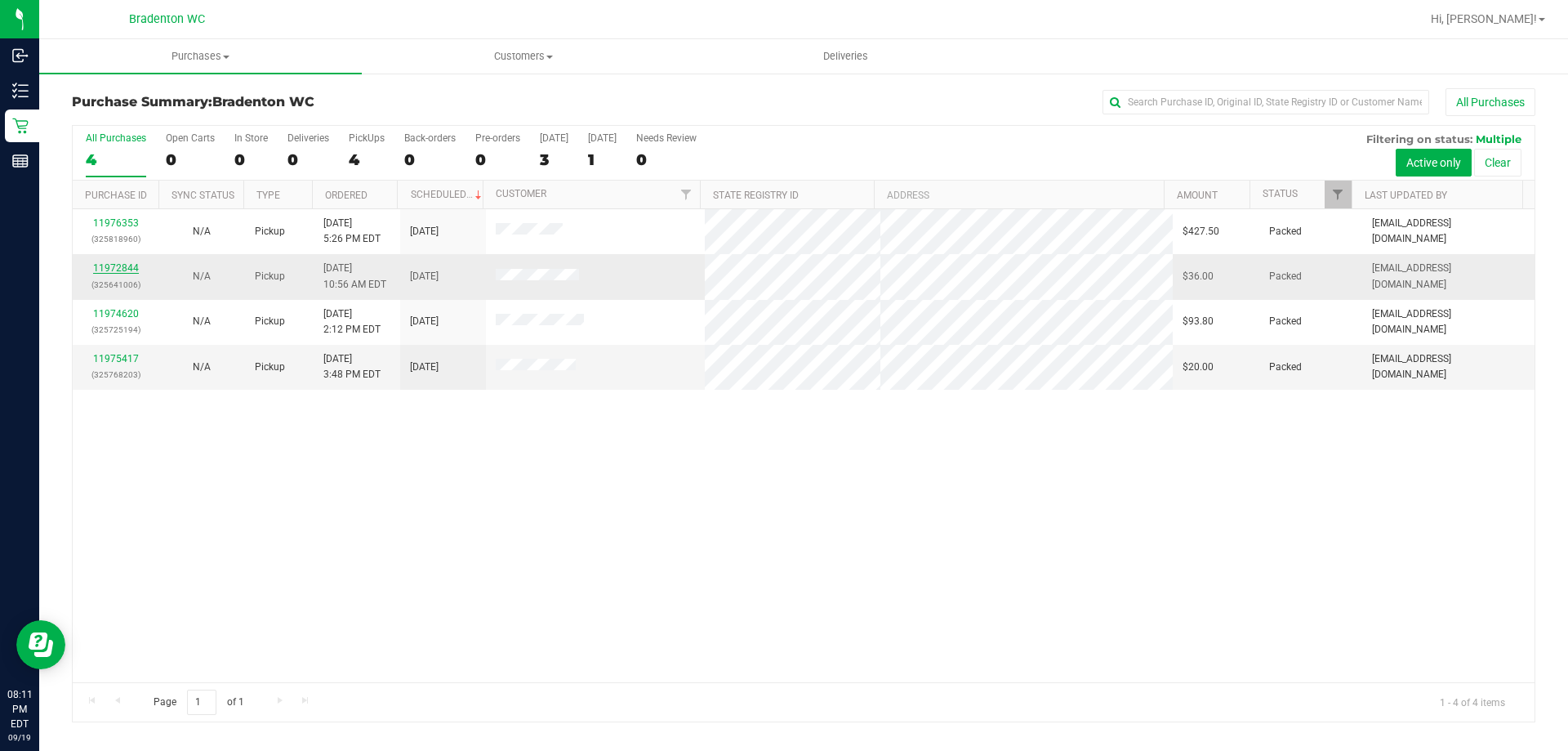
click at [116, 269] on link "11972844" at bounding box center [115, 268] width 46 height 11
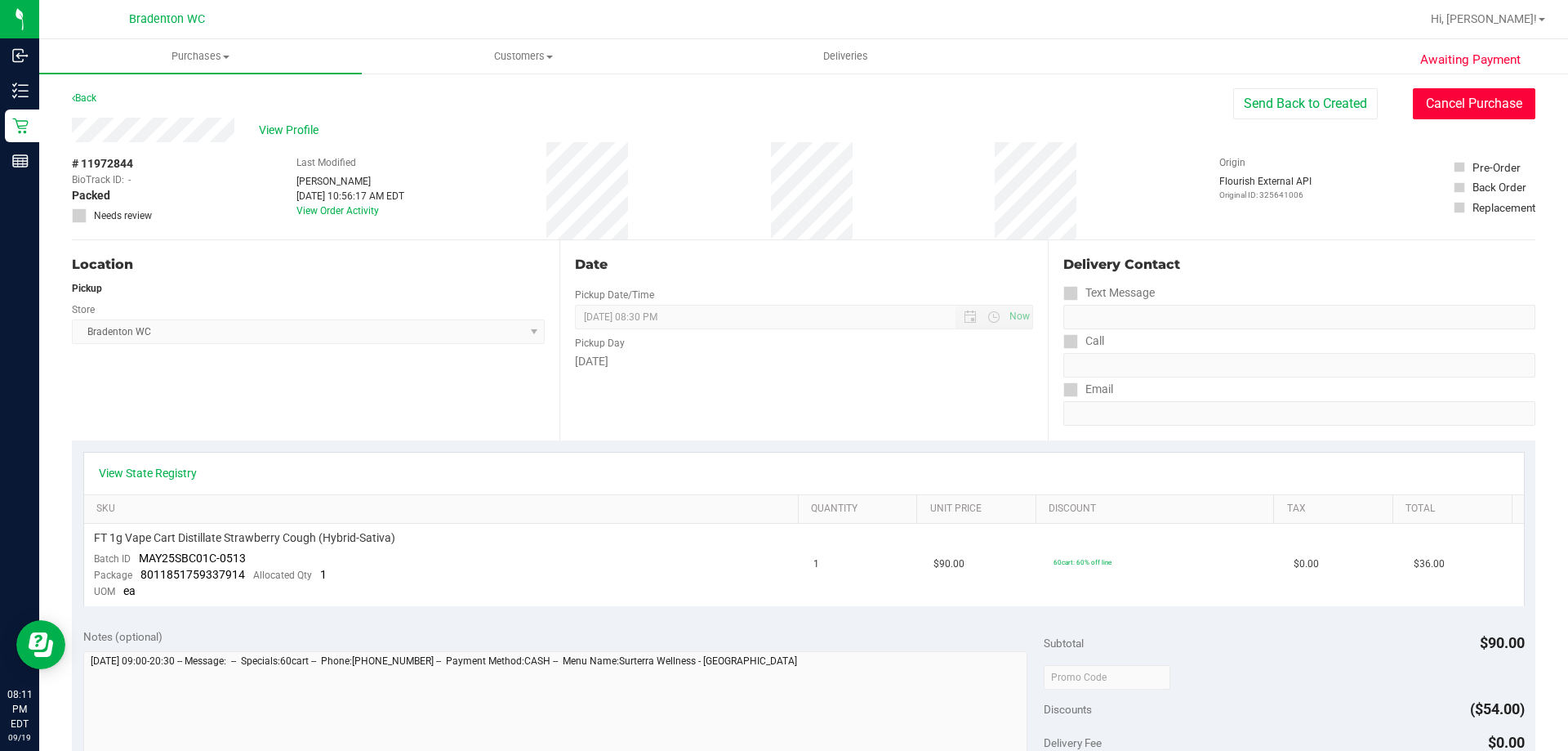
click at [1451, 101] on button "Cancel Purchase" at bounding box center [1474, 103] width 123 height 31
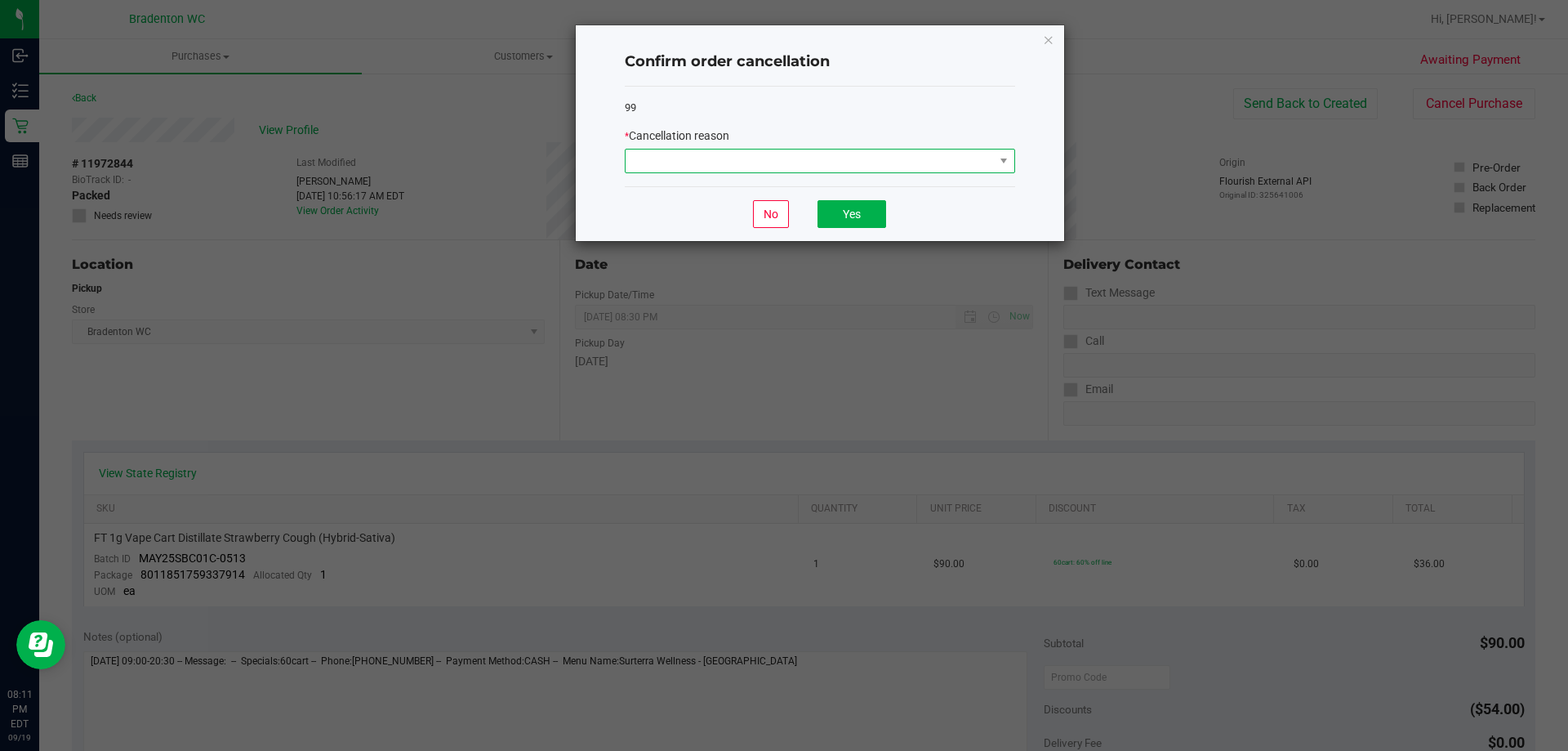
click at [973, 162] on span at bounding box center [810, 161] width 368 height 23
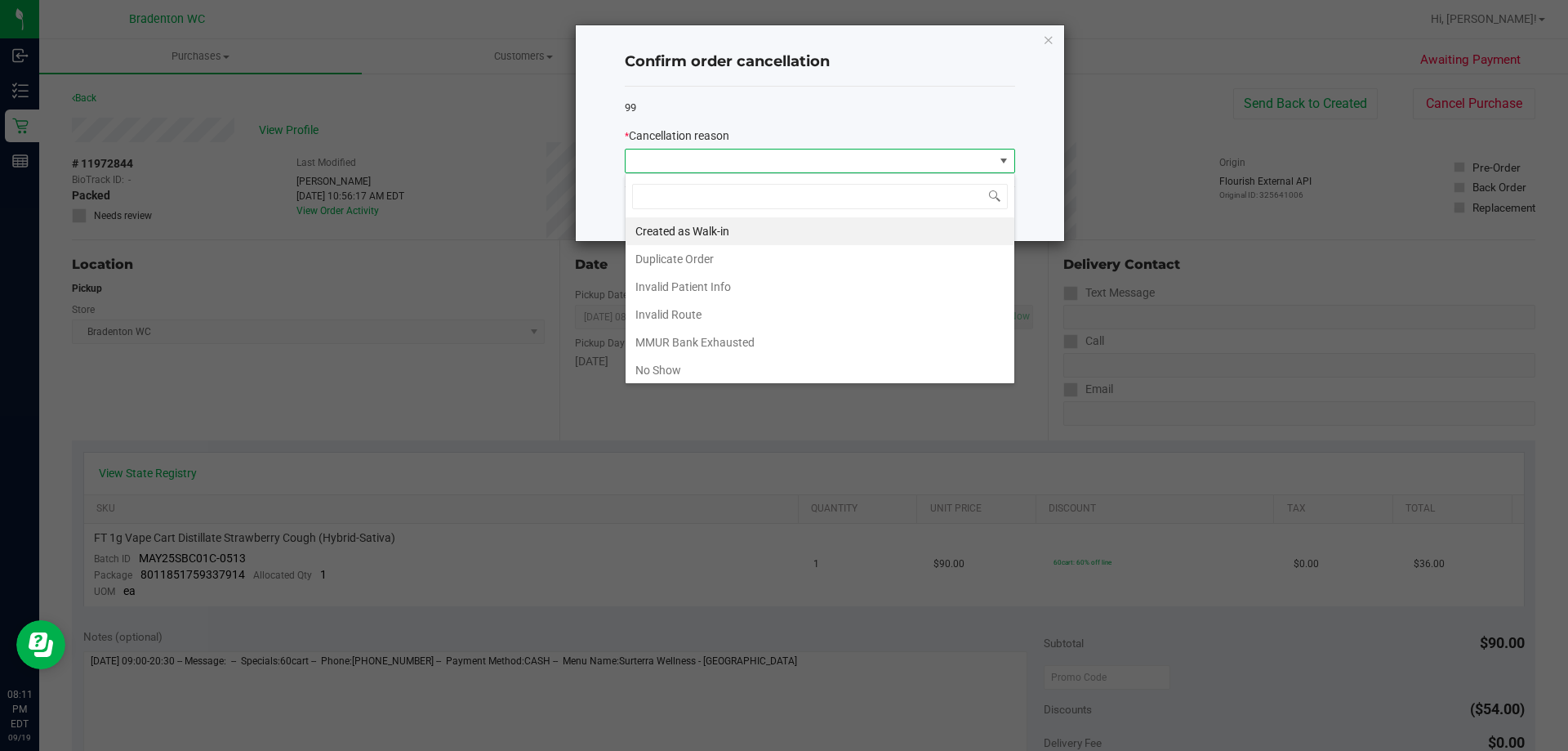
scroll to position [24, 390]
click at [689, 370] on li "No Show" at bounding box center [820, 370] width 388 height 28
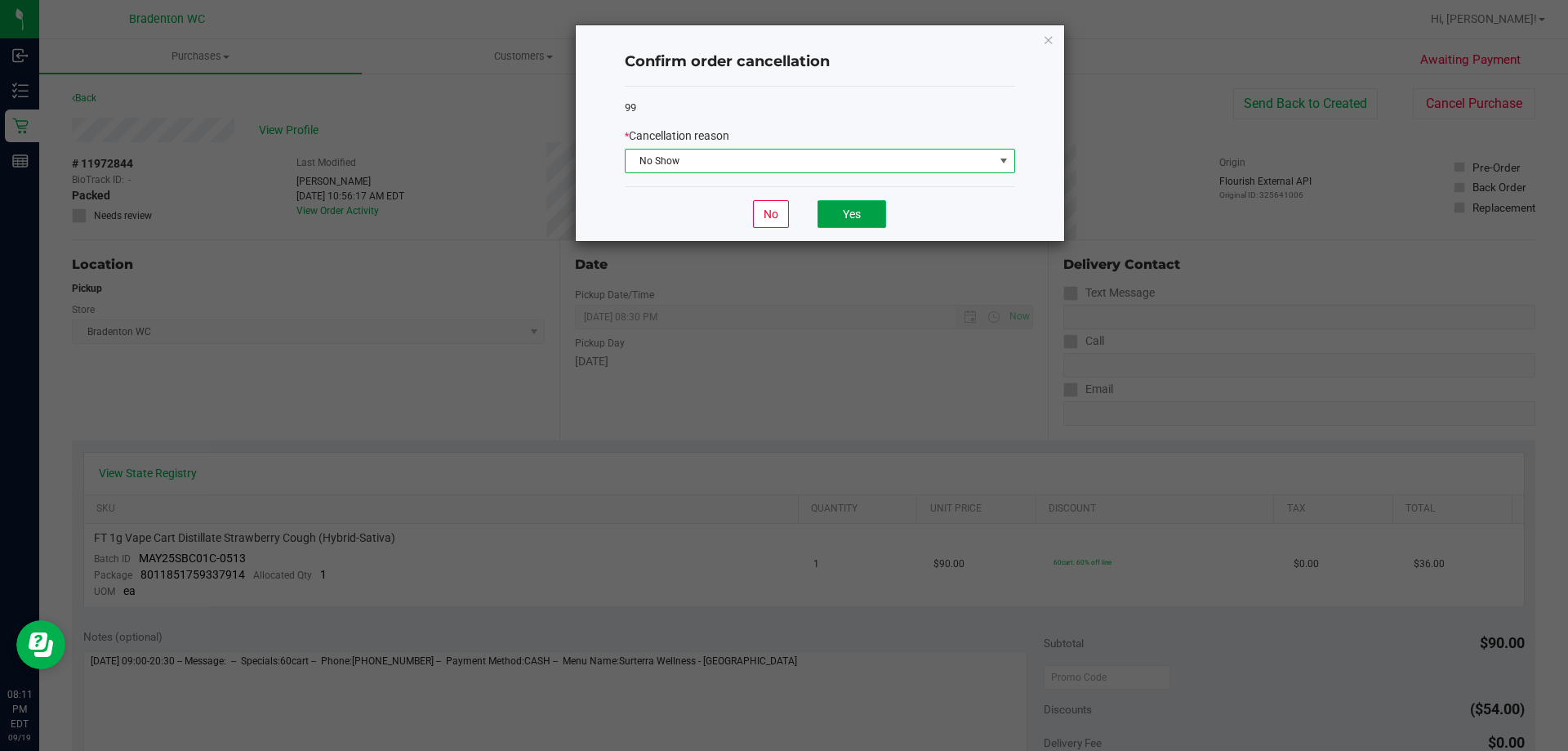
click at [851, 225] on button "Yes" at bounding box center [851, 214] width 69 height 28
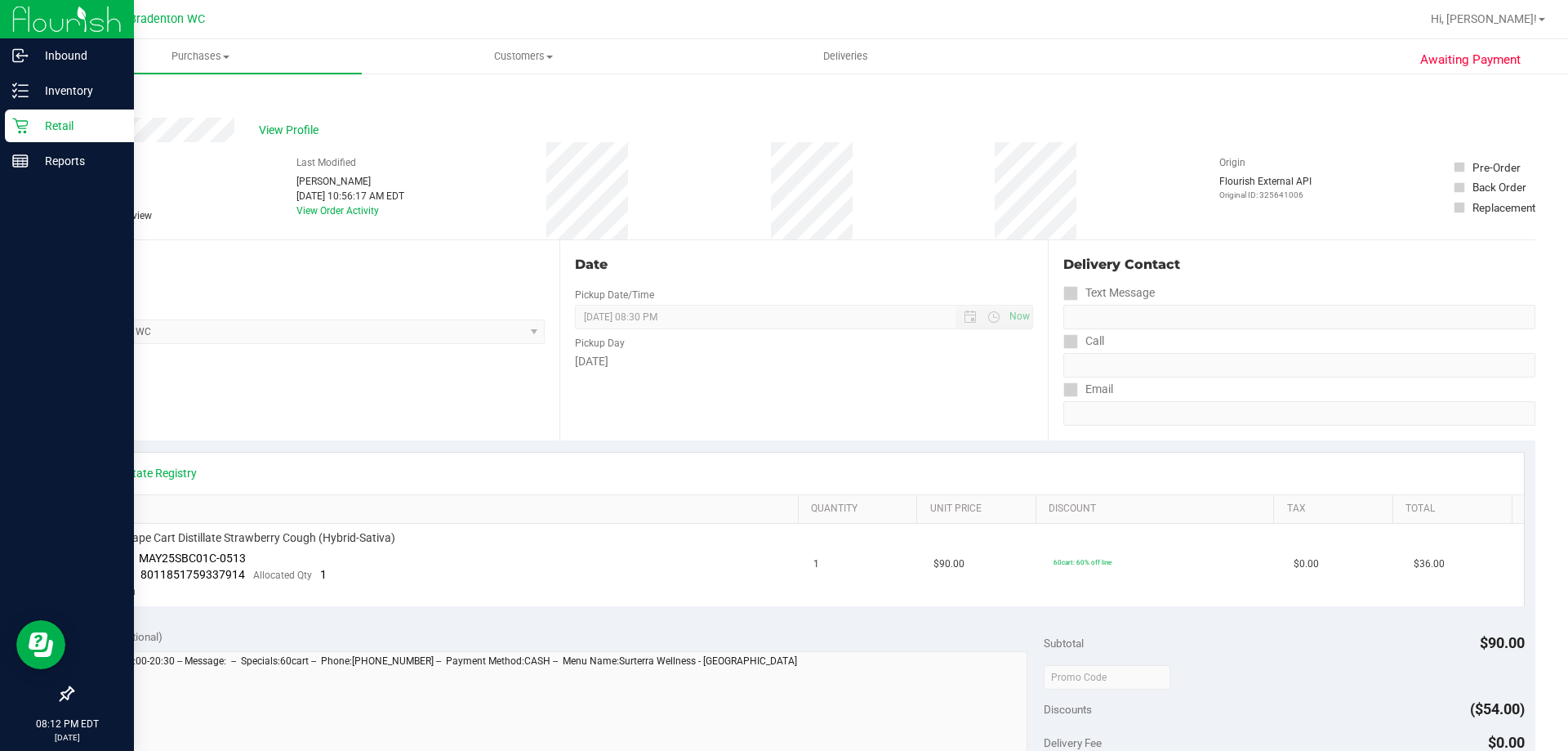
click at [22, 138] on div "Retail" at bounding box center [69, 126] width 129 height 33
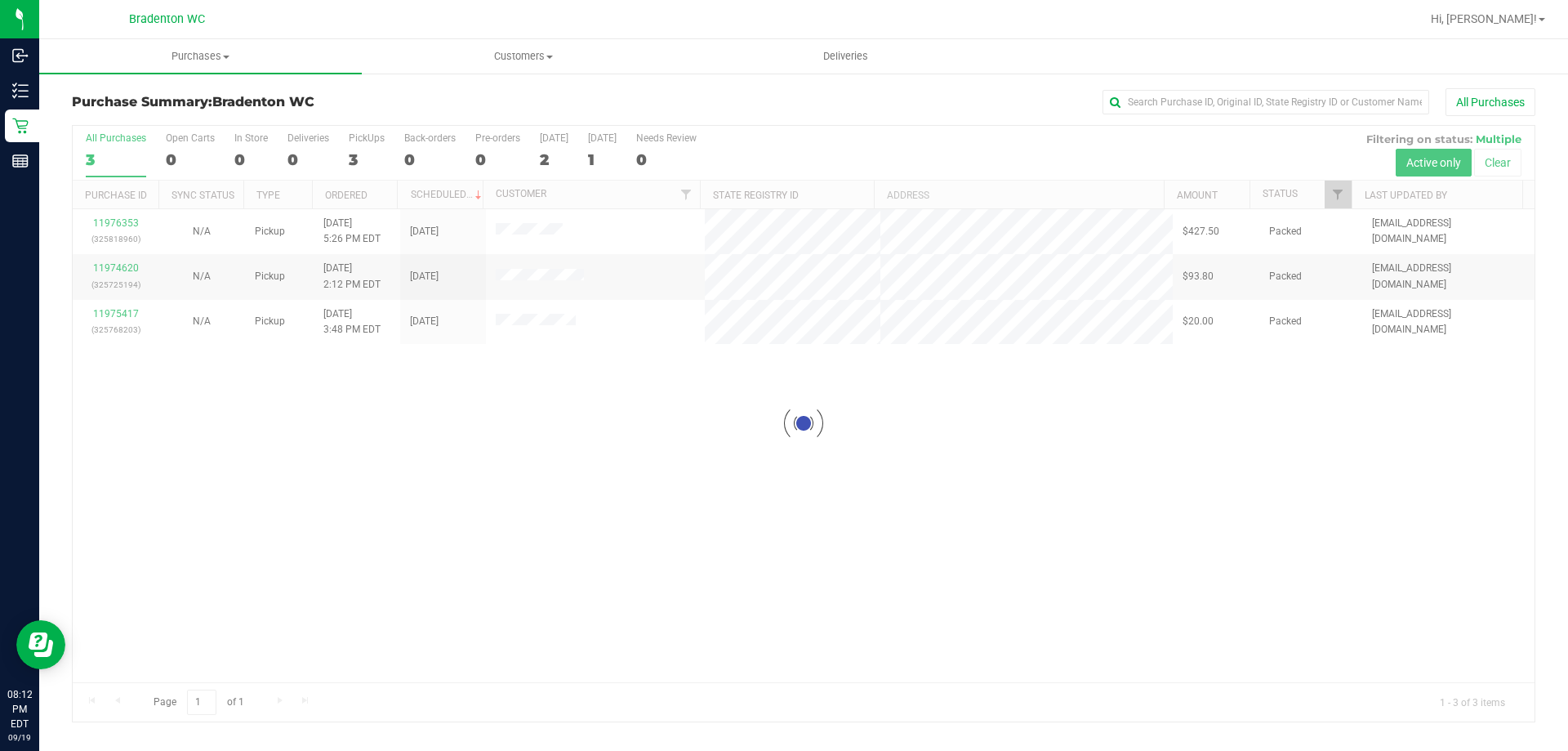
click at [557, 466] on div at bounding box center [803, 423] width 1462 height 595
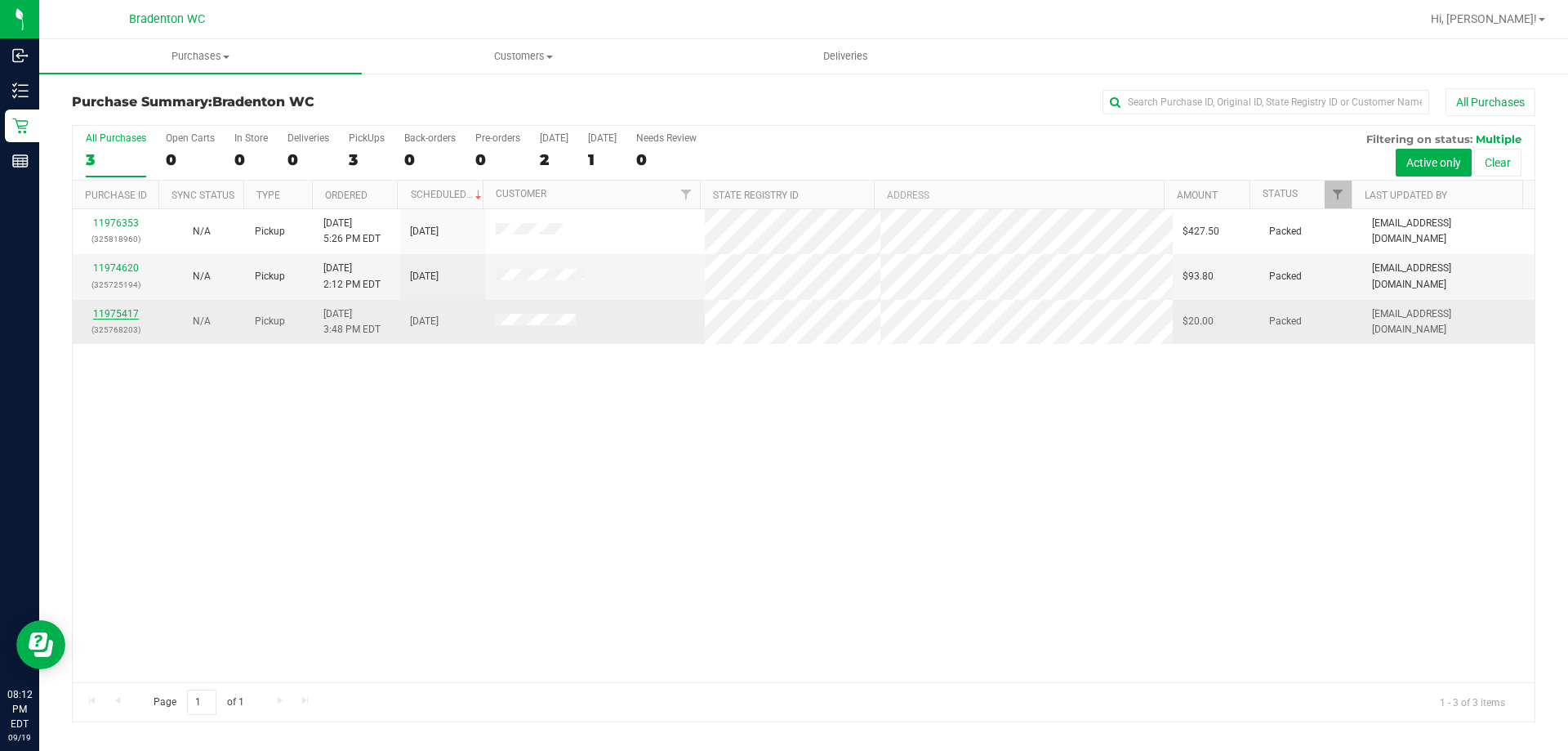
click at [117, 314] on link "11975417" at bounding box center [115, 314] width 46 height 11
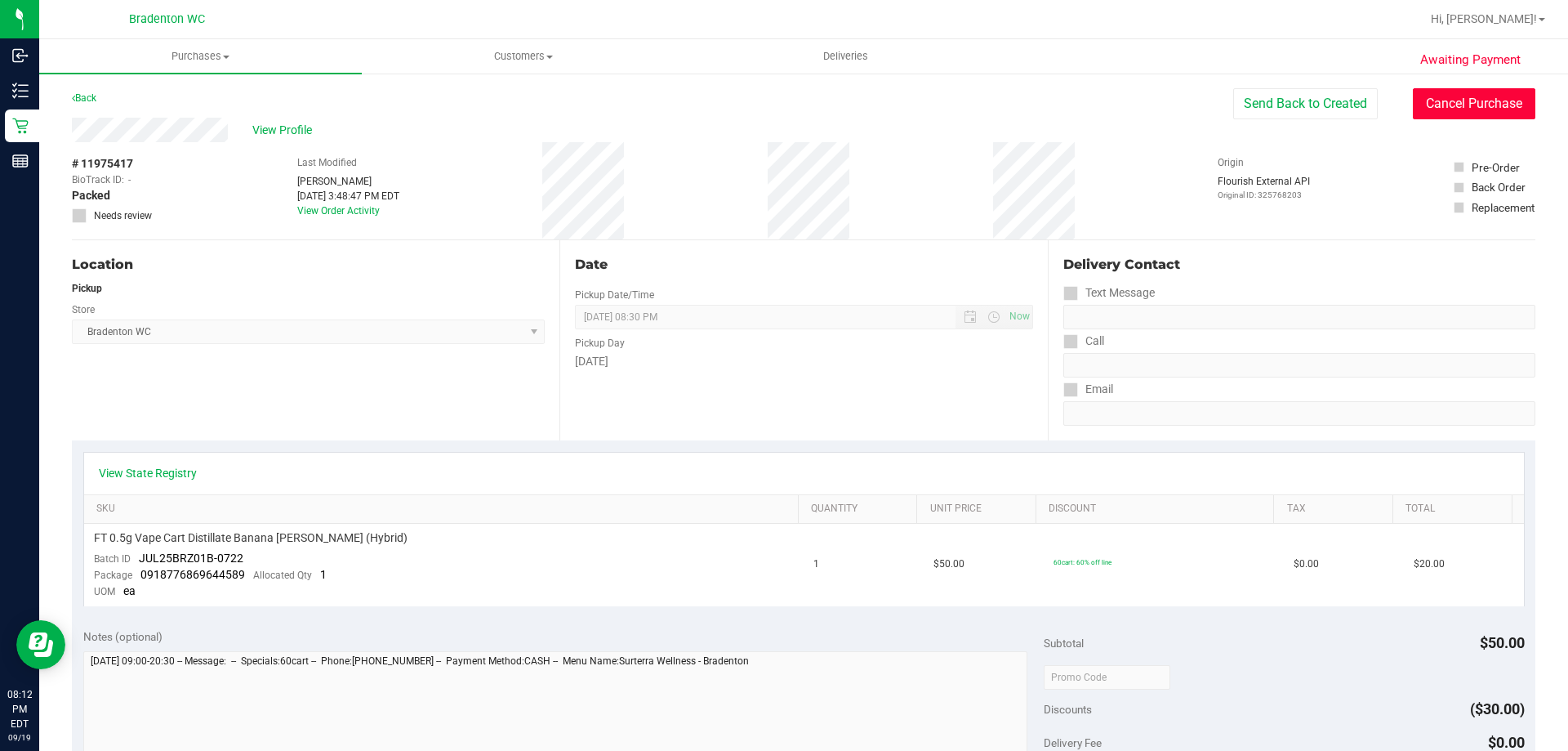
click at [1499, 113] on button "Cancel Purchase" at bounding box center [1474, 103] width 123 height 31
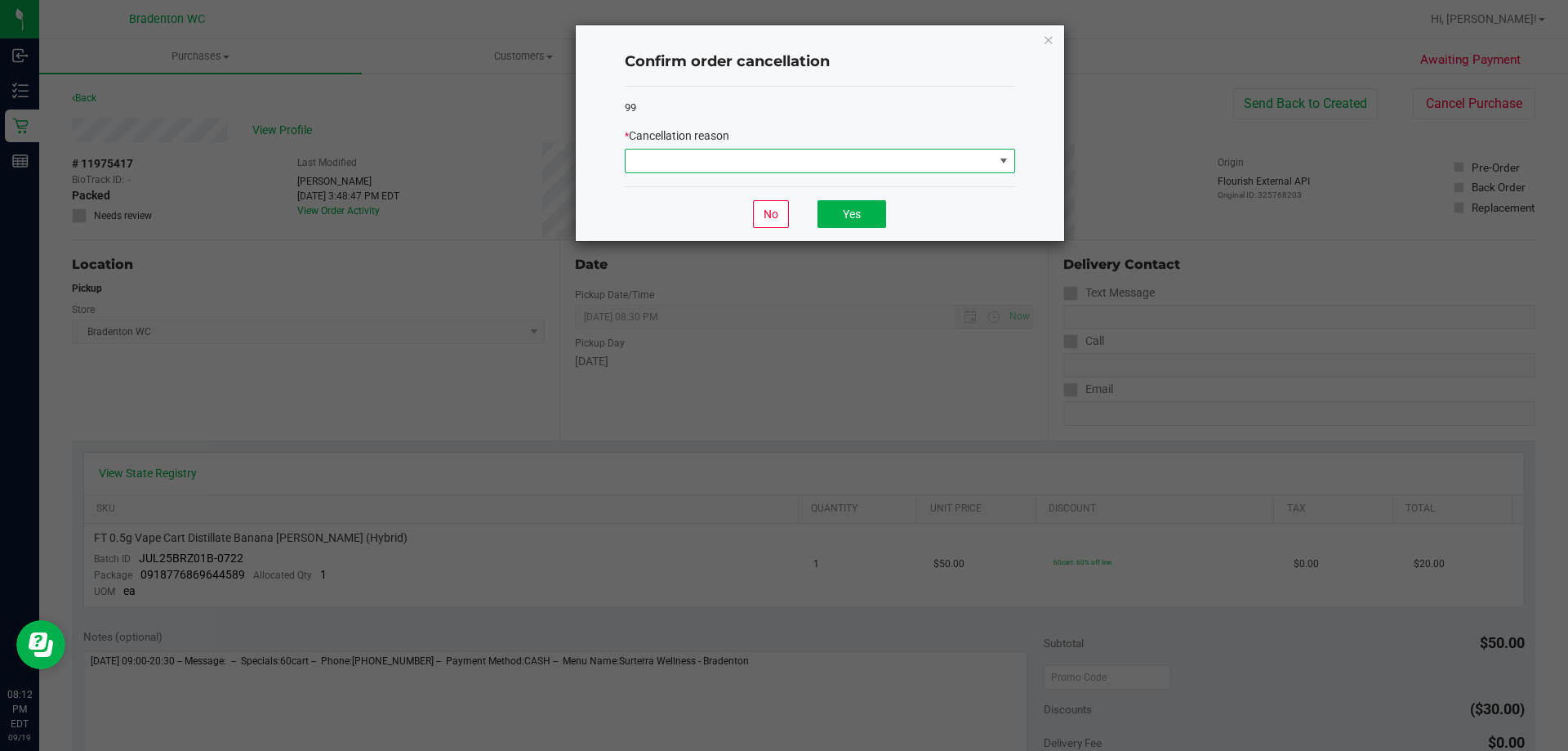
click at [1001, 161] on span at bounding box center [1004, 161] width 13 height 13
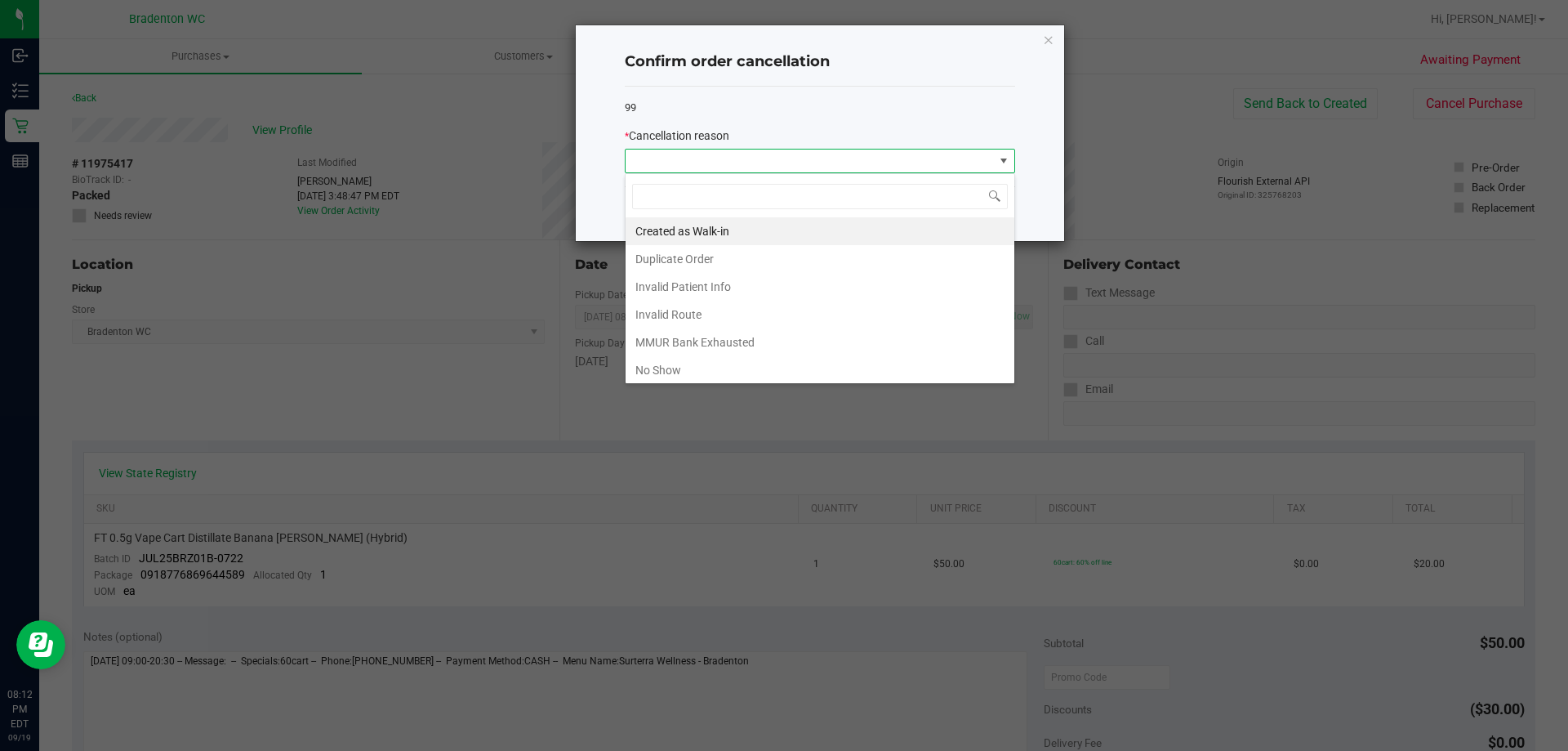
scroll to position [24, 390]
click at [679, 378] on li "No Show" at bounding box center [820, 370] width 388 height 28
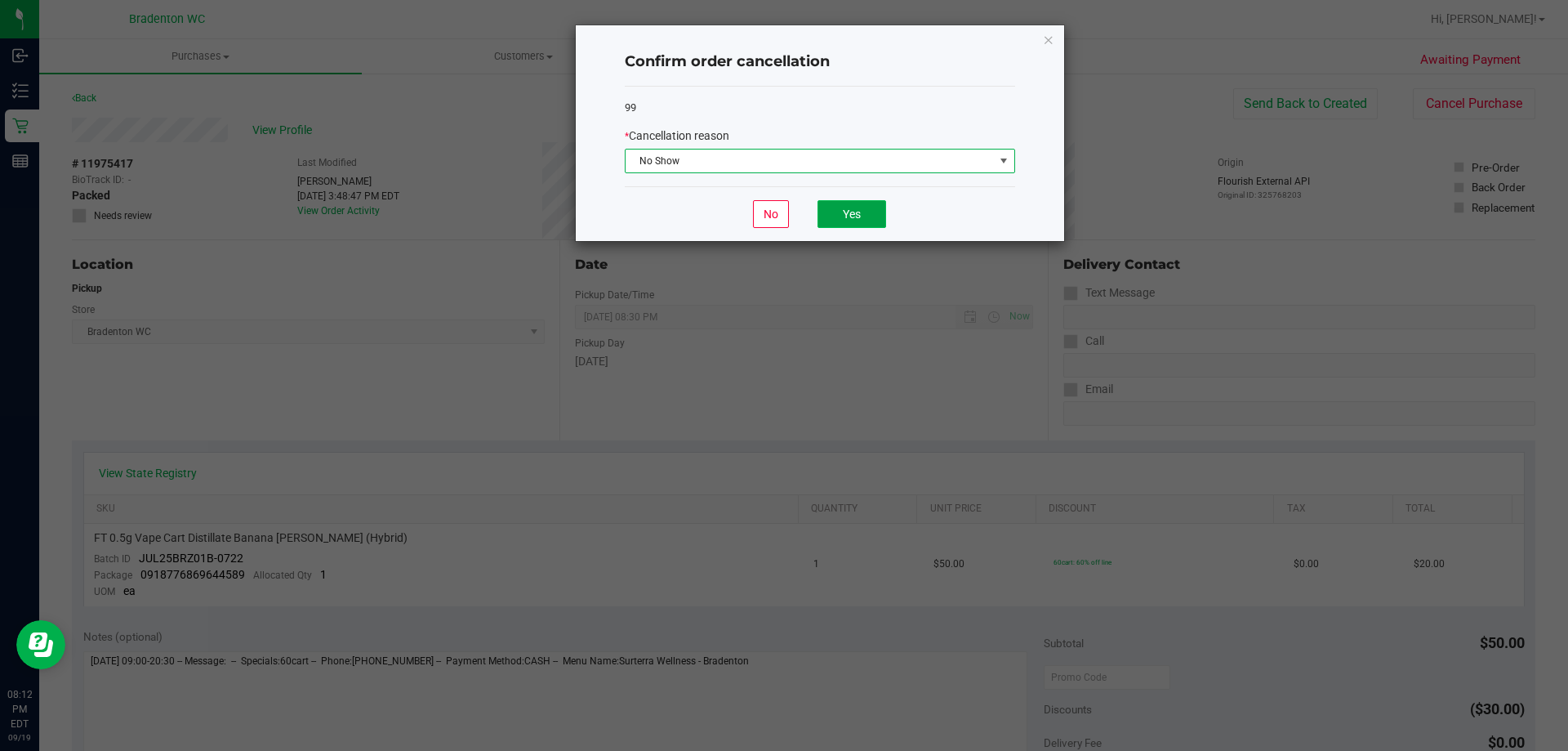
click at [830, 211] on button "Yes" at bounding box center [851, 214] width 69 height 28
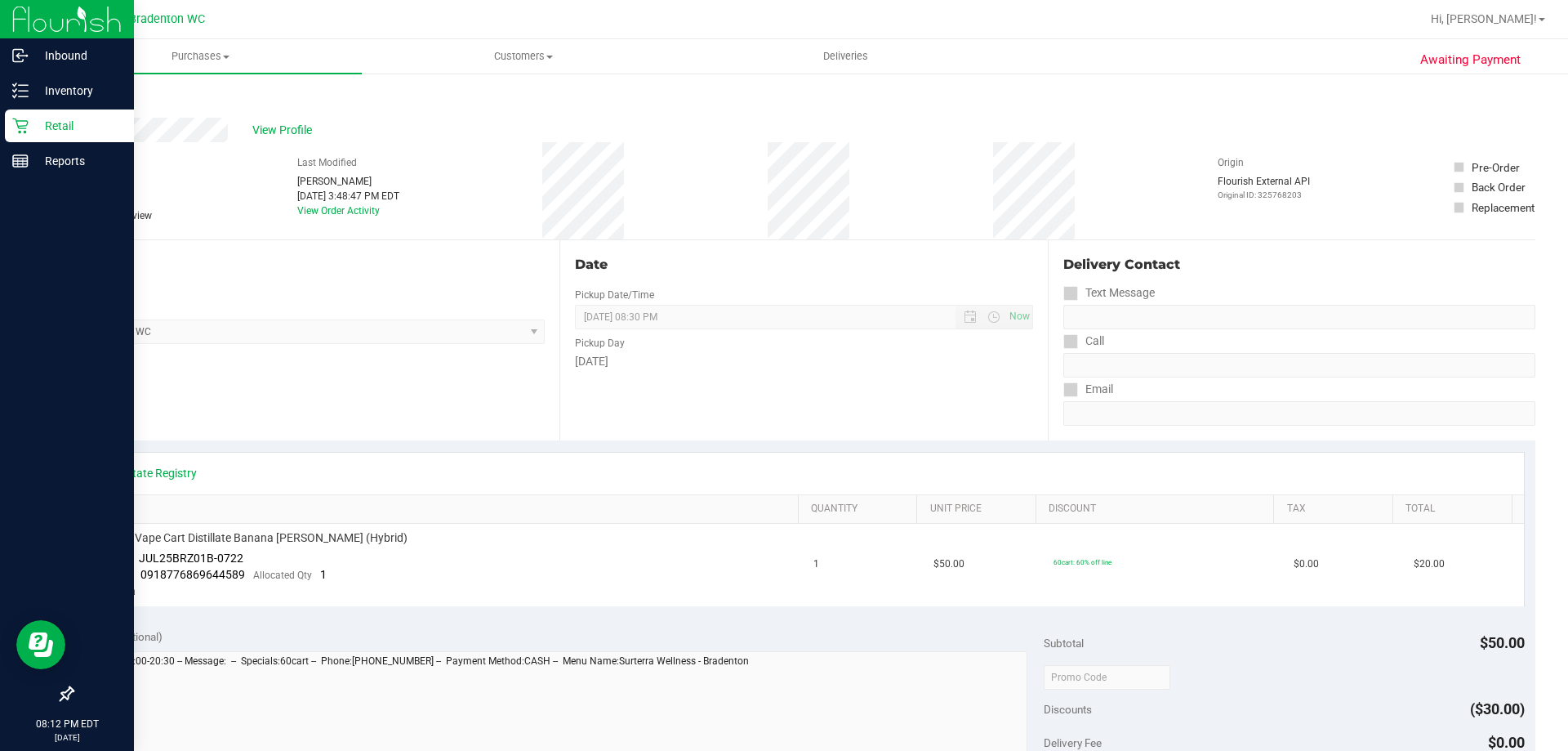
click at [36, 132] on p "Retail" at bounding box center [77, 126] width 98 height 20
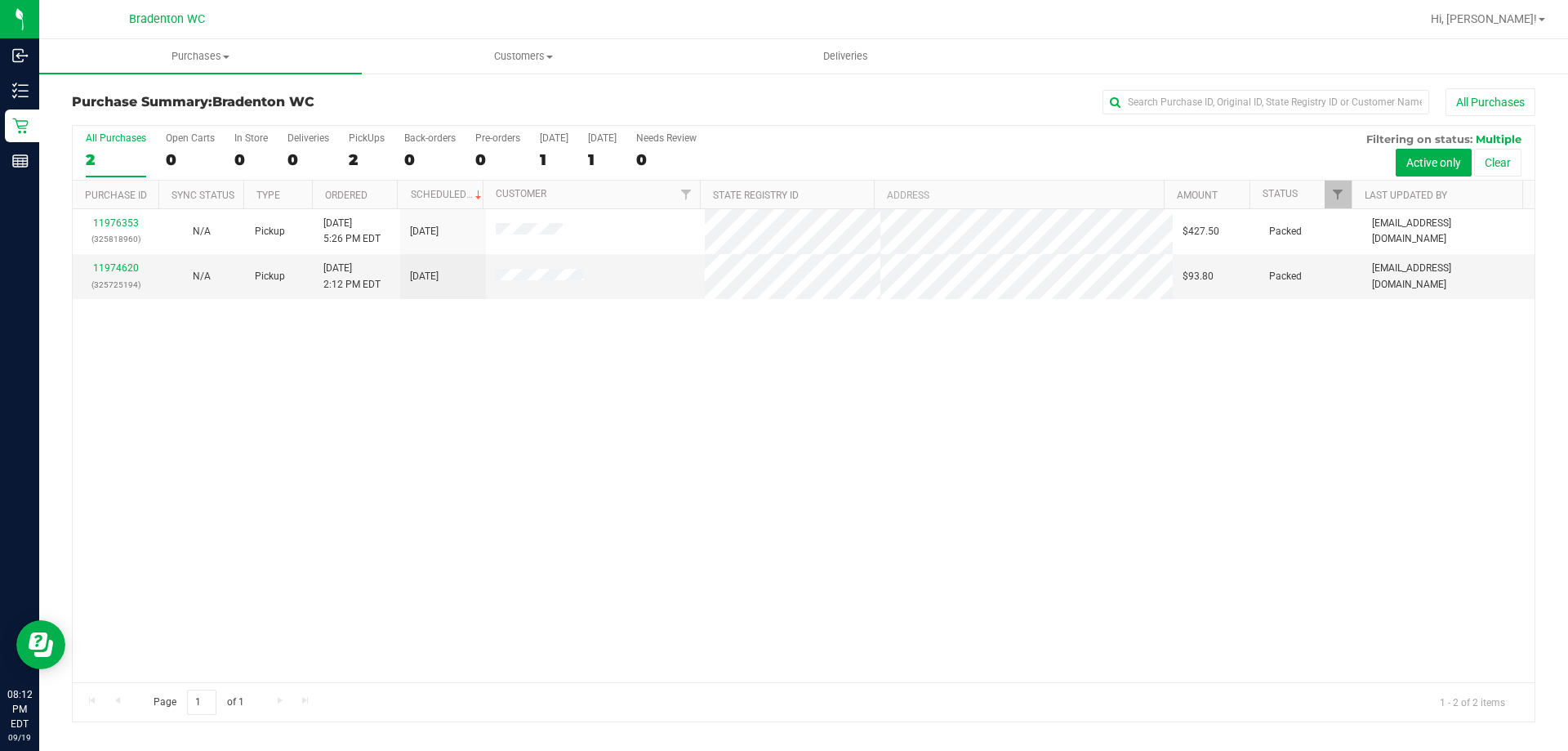
click at [286, 421] on div "11976353 (325818960) N/A Pickup [DATE] 5:26 PM EDT 9/20/2025 $427.50 Packed [EM…" at bounding box center [803, 446] width 1462 height 473
click at [117, 272] on link "11974620" at bounding box center [115, 268] width 46 height 11
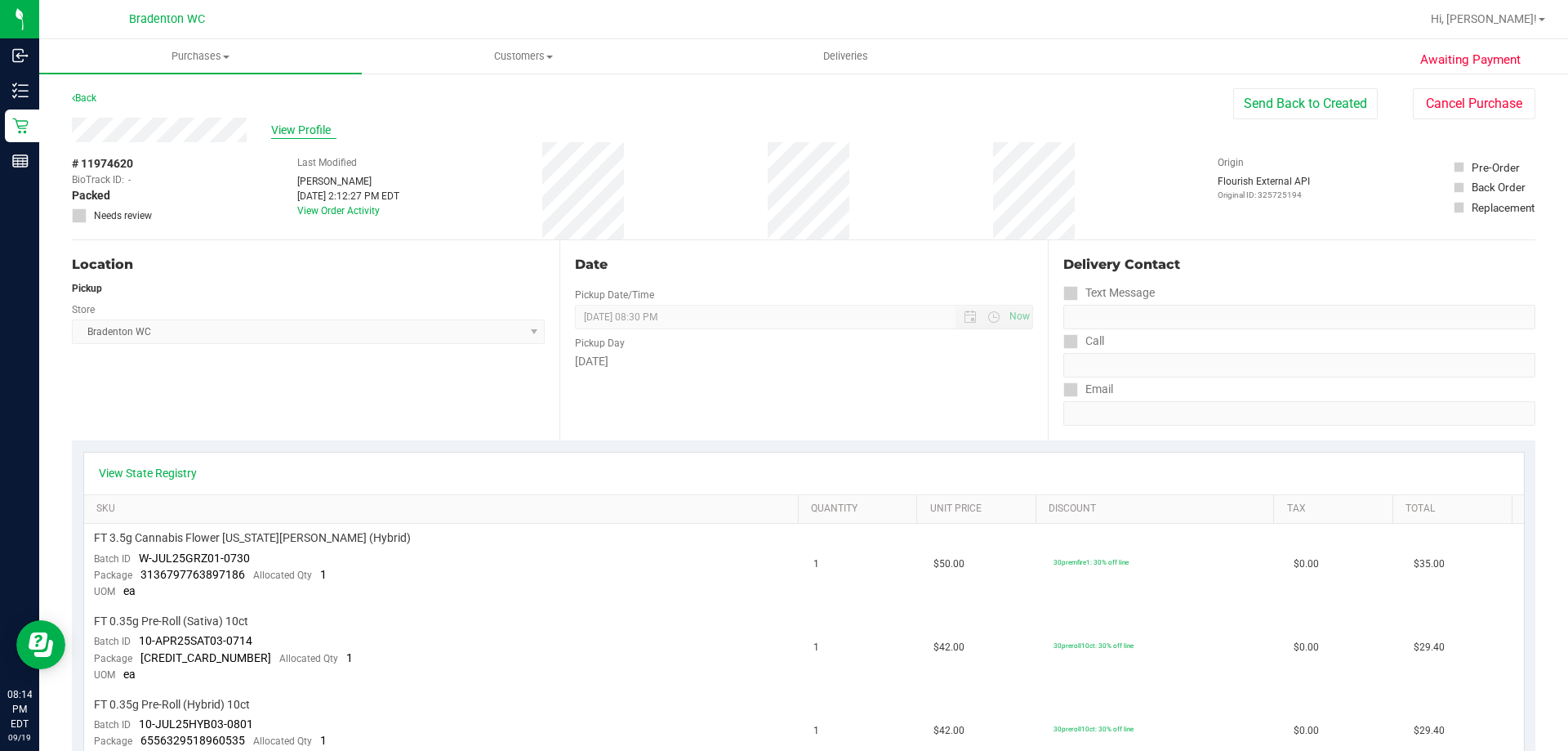
click at [304, 129] on span "View Profile" at bounding box center [304, 130] width 66 height 17
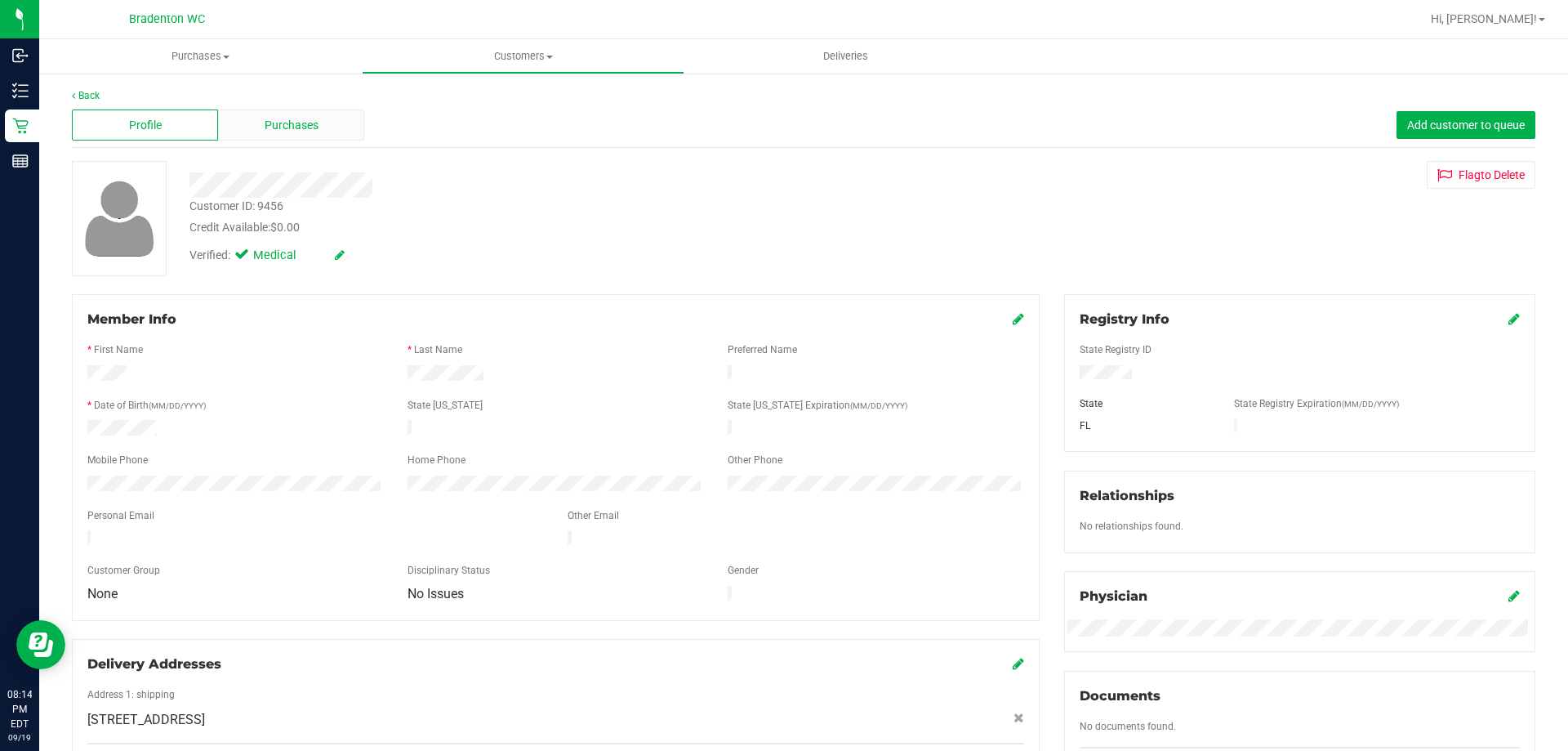
click at [309, 116] on span "Purchases" at bounding box center [291, 125] width 53 height 17
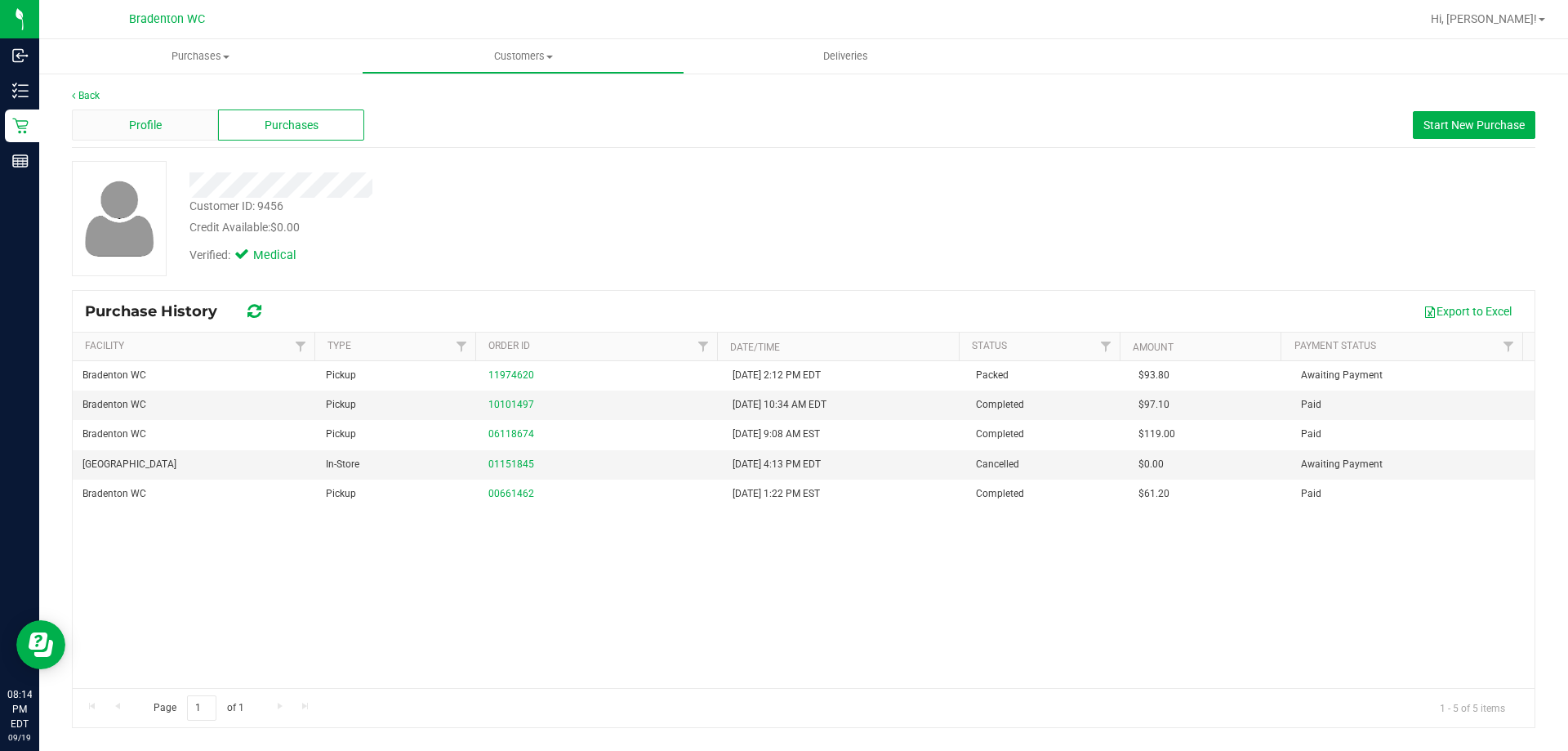
click at [160, 129] on span "Profile" at bounding box center [145, 125] width 33 height 17
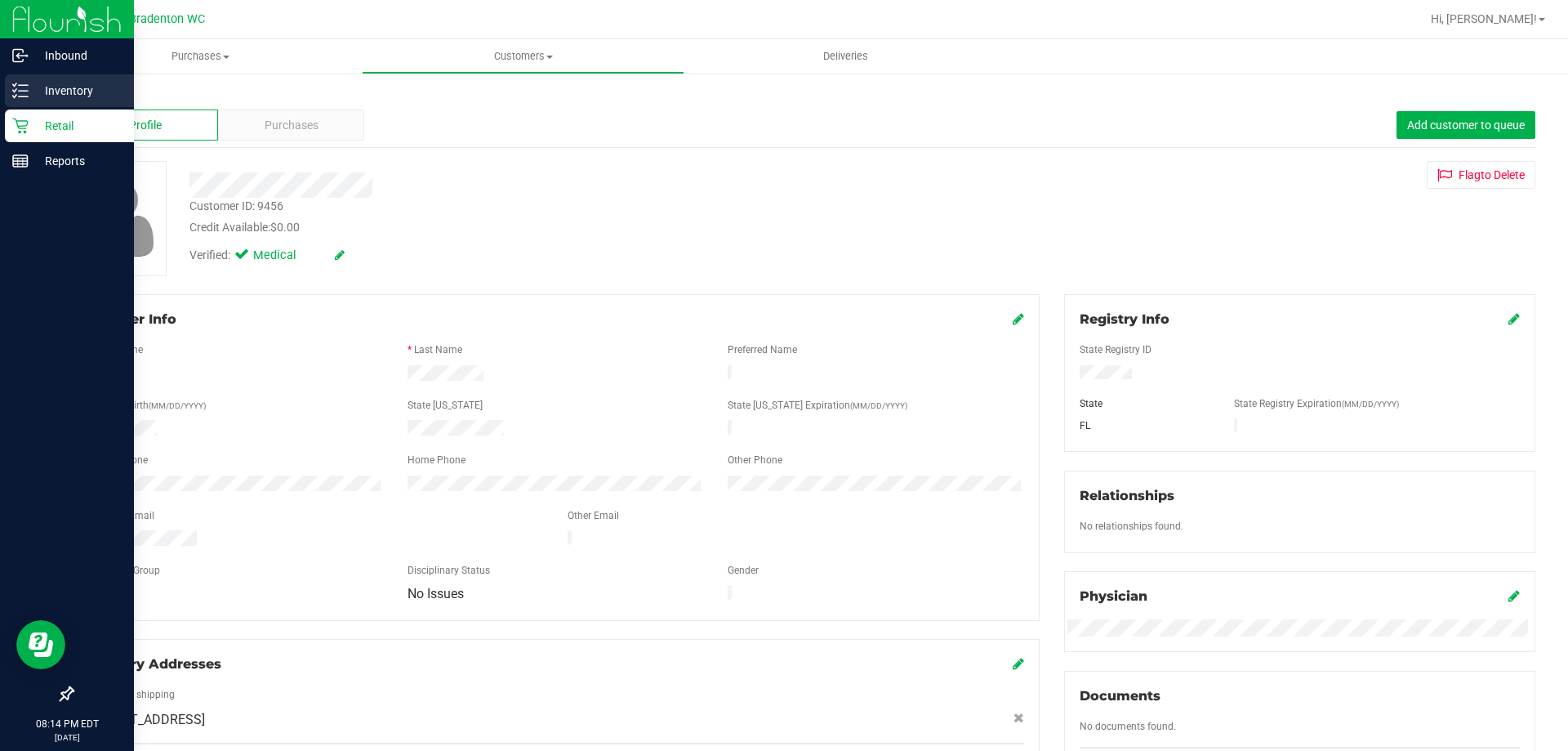
click at [69, 94] on p "Inventory" at bounding box center [77, 90] width 98 height 20
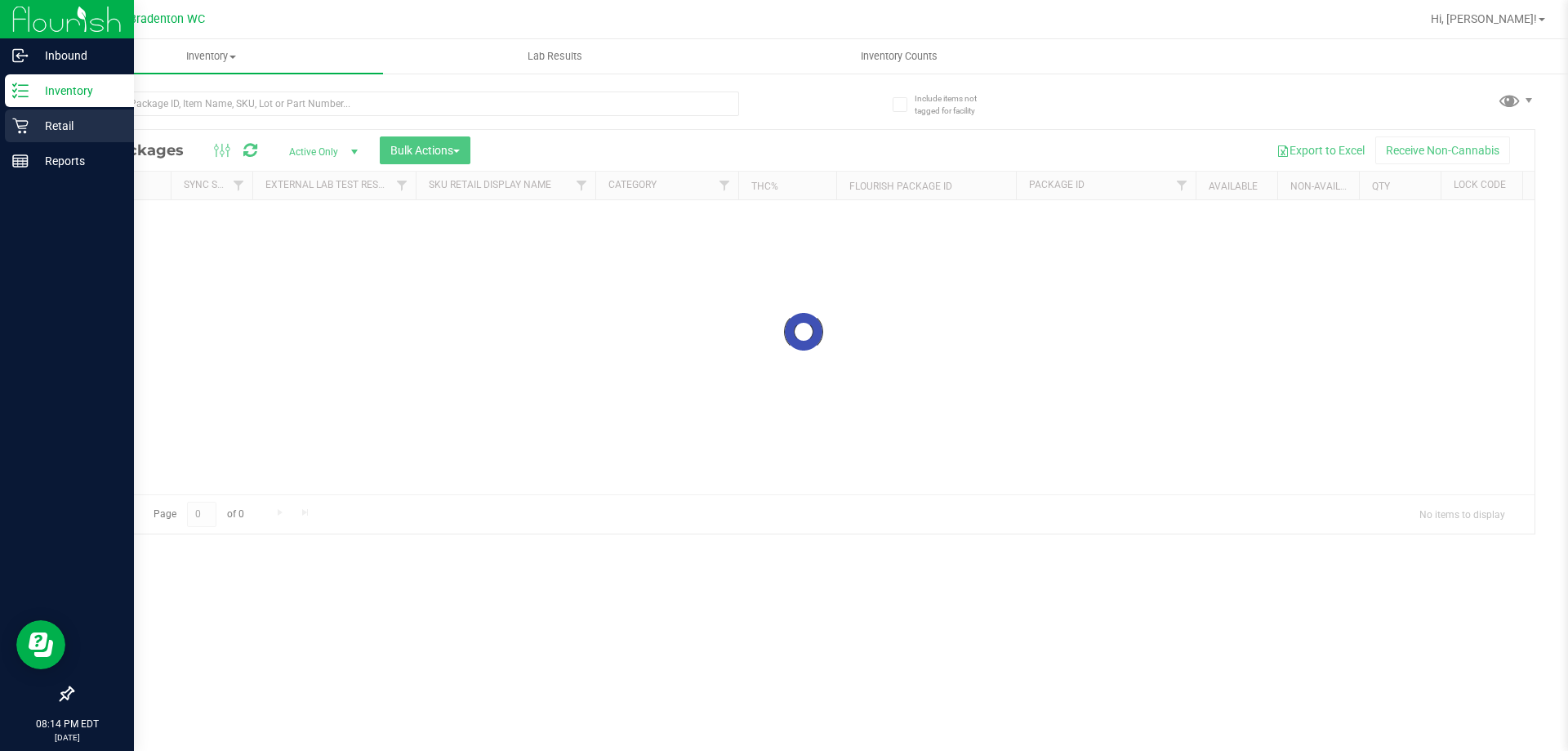
click at [24, 122] on icon at bounding box center [20, 125] width 16 height 16
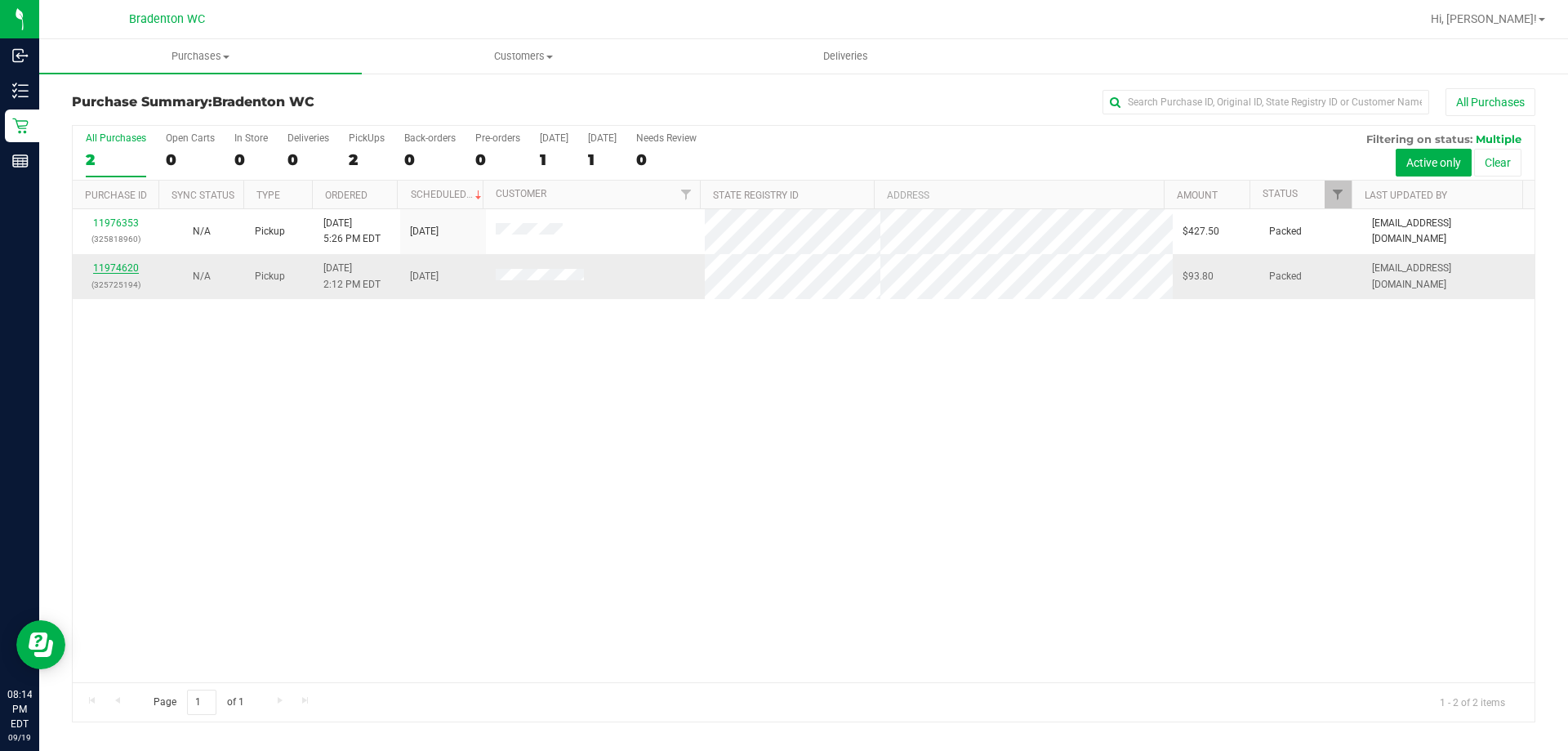
click at [124, 268] on link "11974620" at bounding box center [115, 268] width 46 height 11
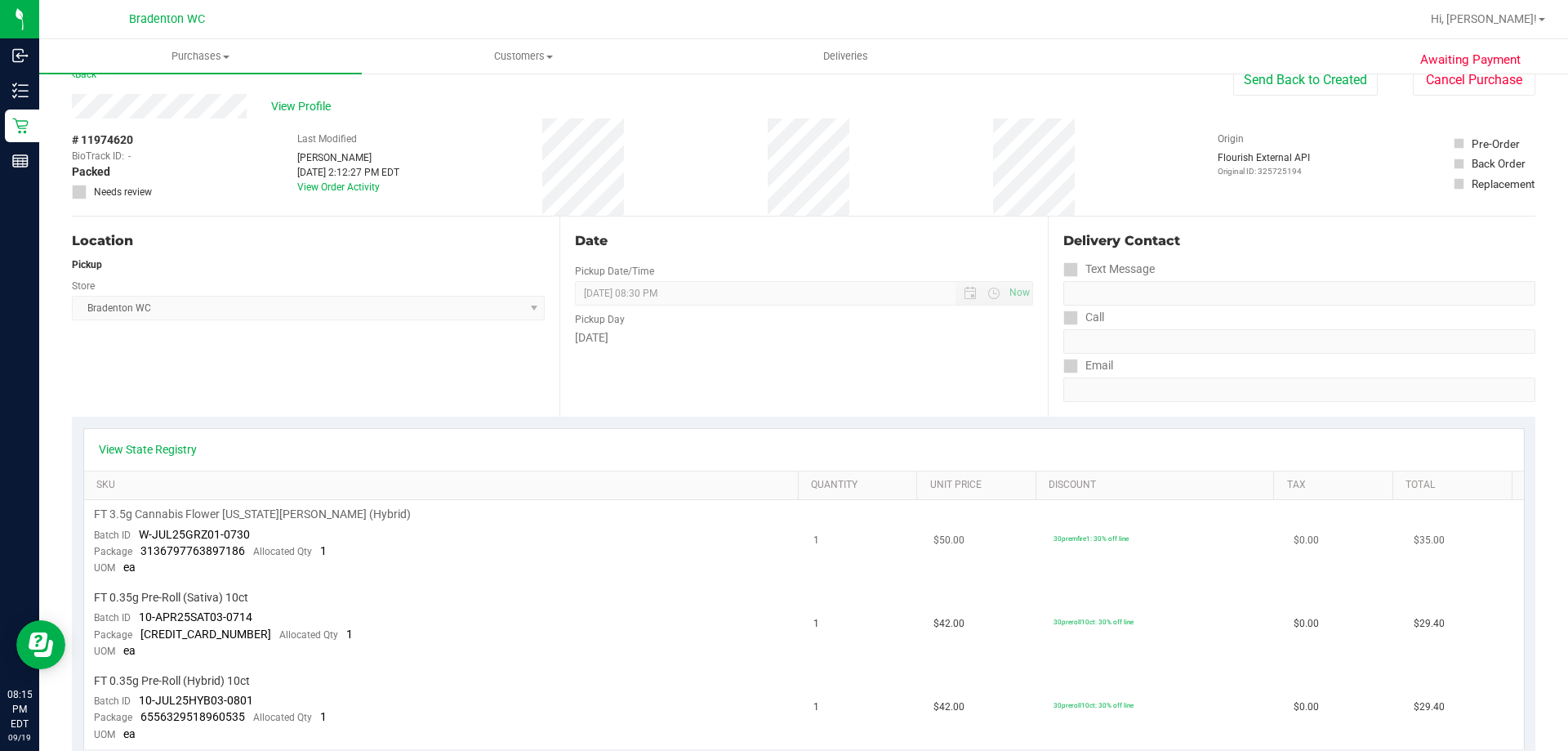
scroll to position [1, 0]
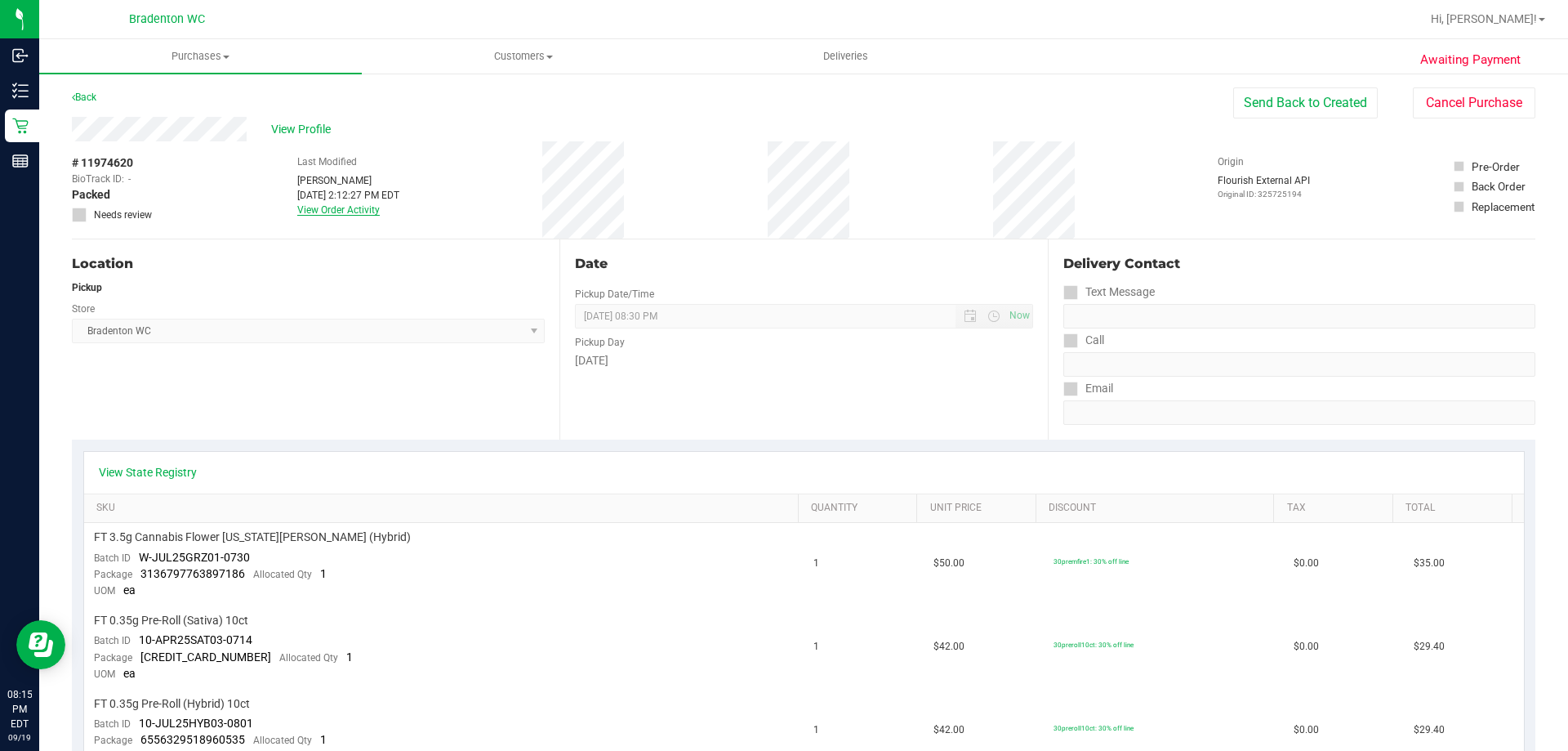
click at [336, 210] on link "View Order Activity" at bounding box center [339, 210] width 83 height 11
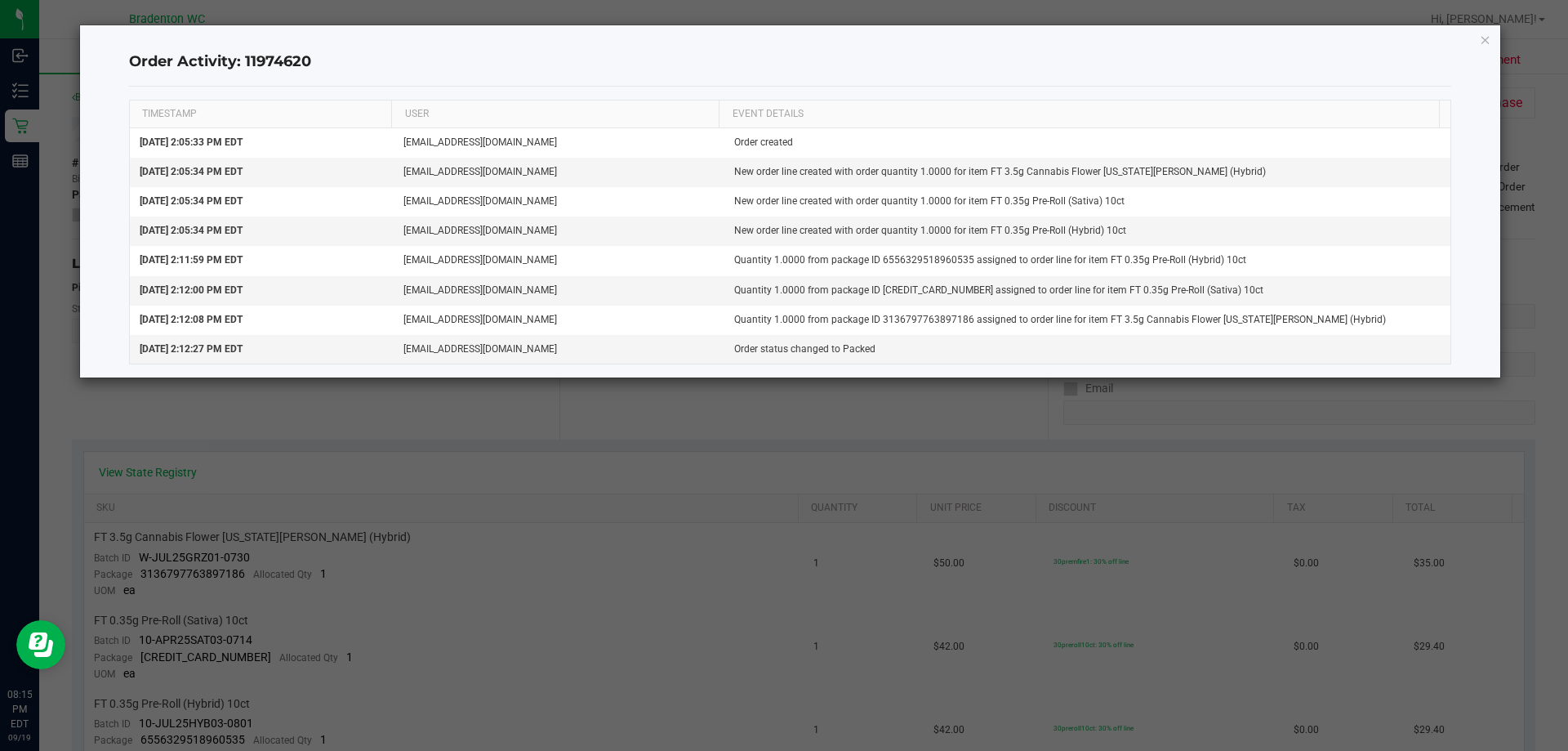
click at [79, 357] on div "Order Activity: 11974620 TIMESTAMP USER EVENT DETAILS [DATE] 2:05:33 PM EDT [EM…" at bounding box center [790, 201] width 1423 height 354
click at [60, 375] on ngb-modal-window "Order Activity: 11974620 TIMESTAMP USER EVENT DETAILS [DATE] 2:05:33 PM EDT [EM…" at bounding box center [790, 376] width 1580 height 751
click at [1487, 46] on icon "button" at bounding box center [1485, 38] width 11 height 20
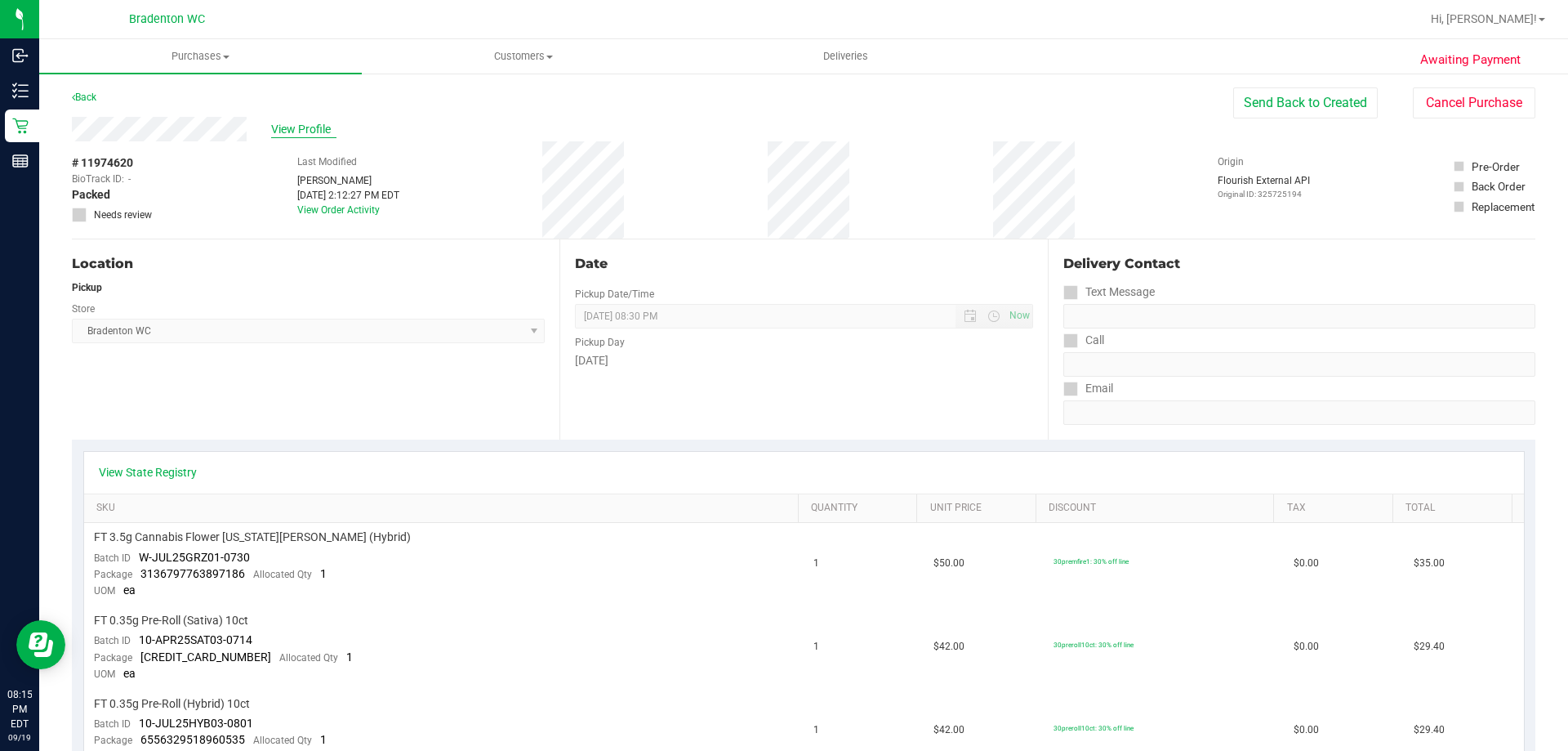
click at [293, 129] on span "View Profile" at bounding box center [304, 130] width 66 height 17
click at [321, 131] on span "View Profile" at bounding box center [304, 130] width 66 height 17
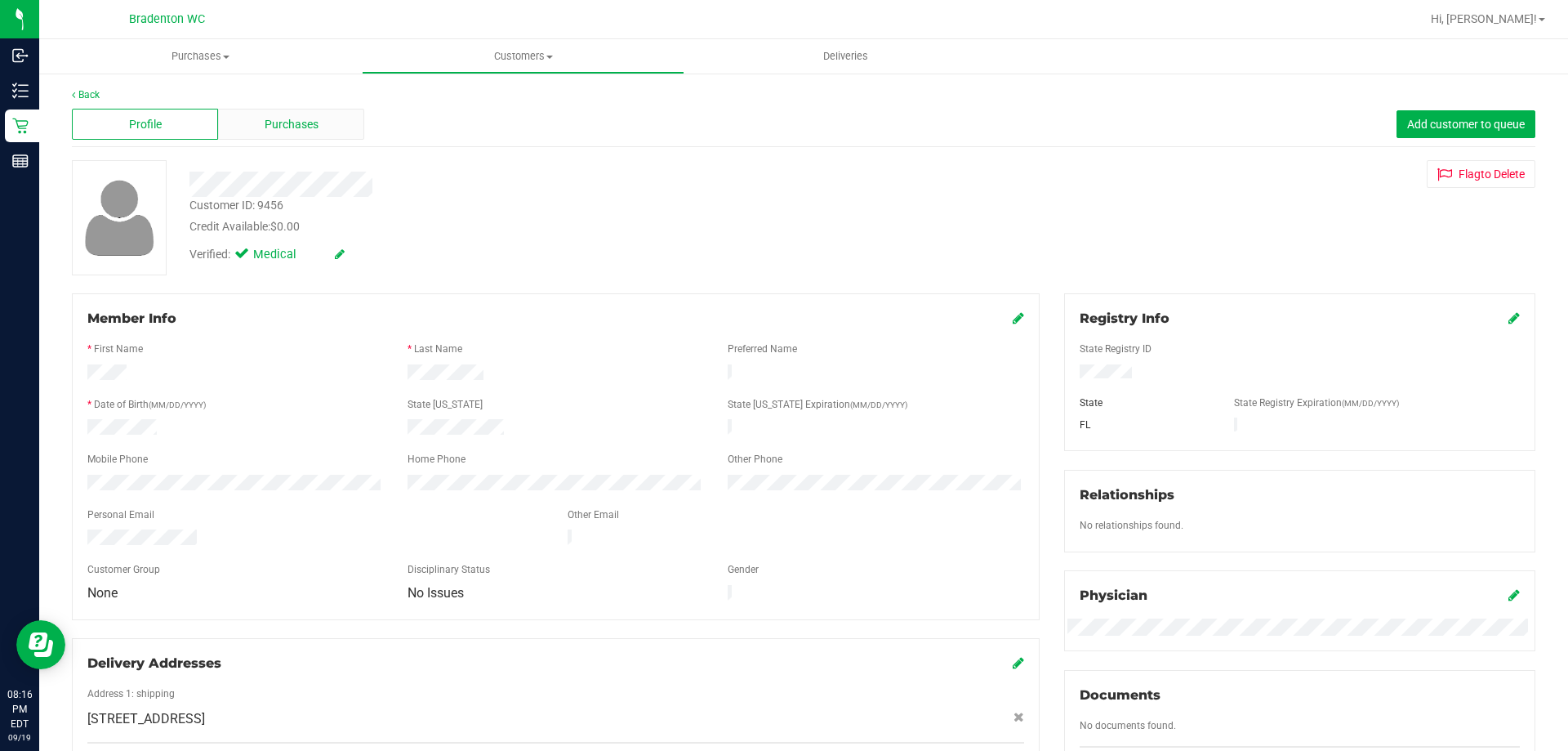
click at [308, 115] on div "Purchases" at bounding box center [291, 124] width 146 height 31
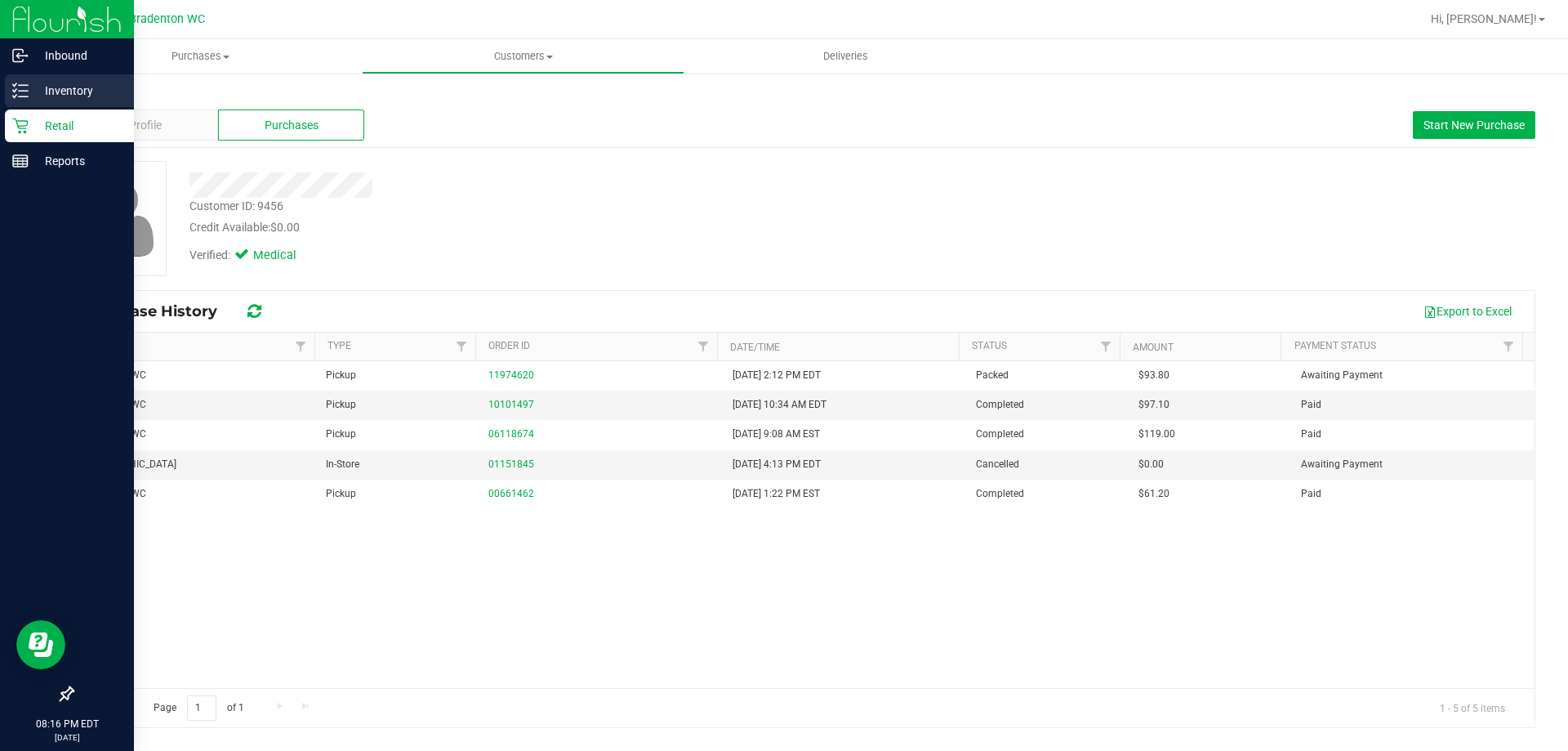
click at [23, 91] on line at bounding box center [23, 91] width 9 height 0
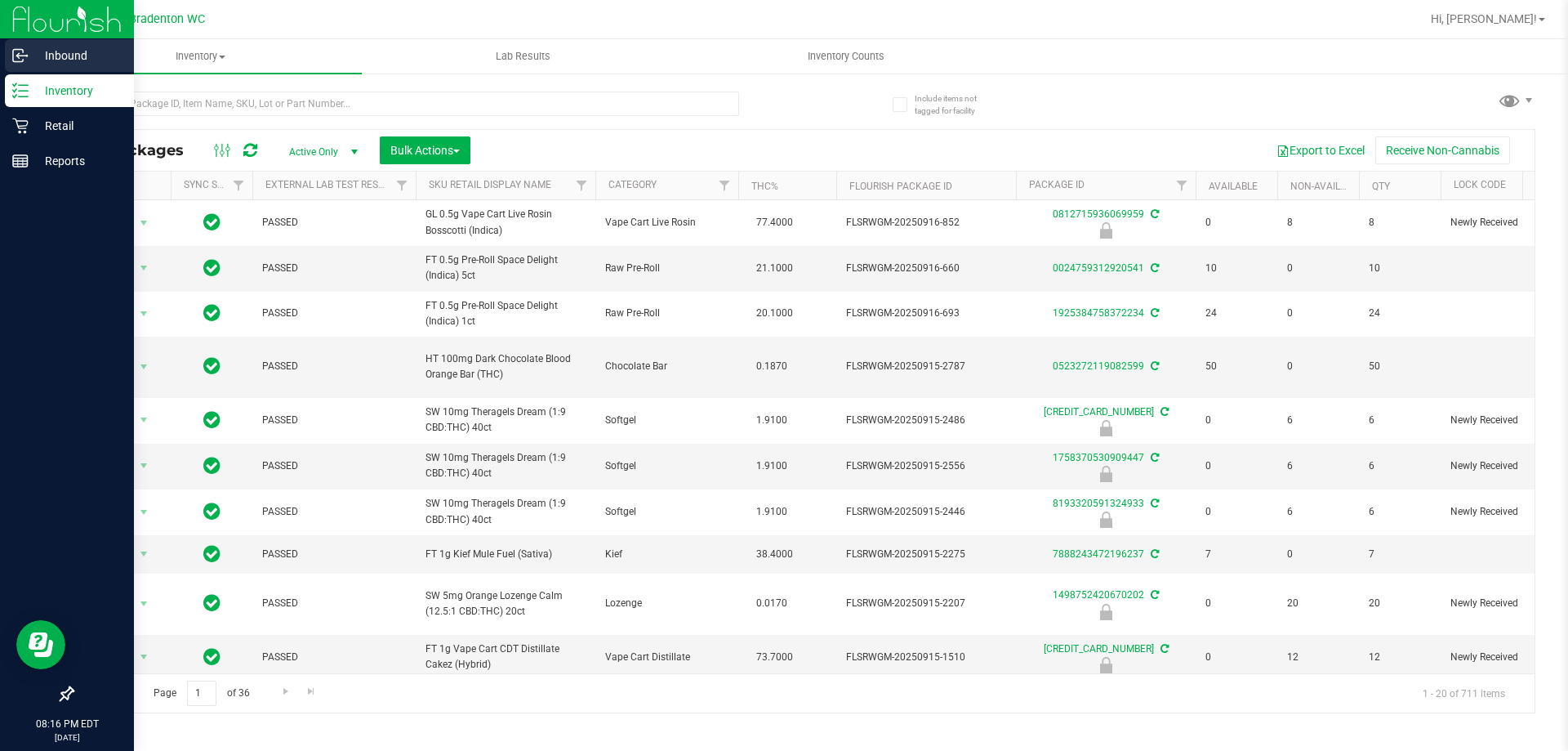
click at [82, 50] on p "Inbound" at bounding box center [77, 55] width 98 height 20
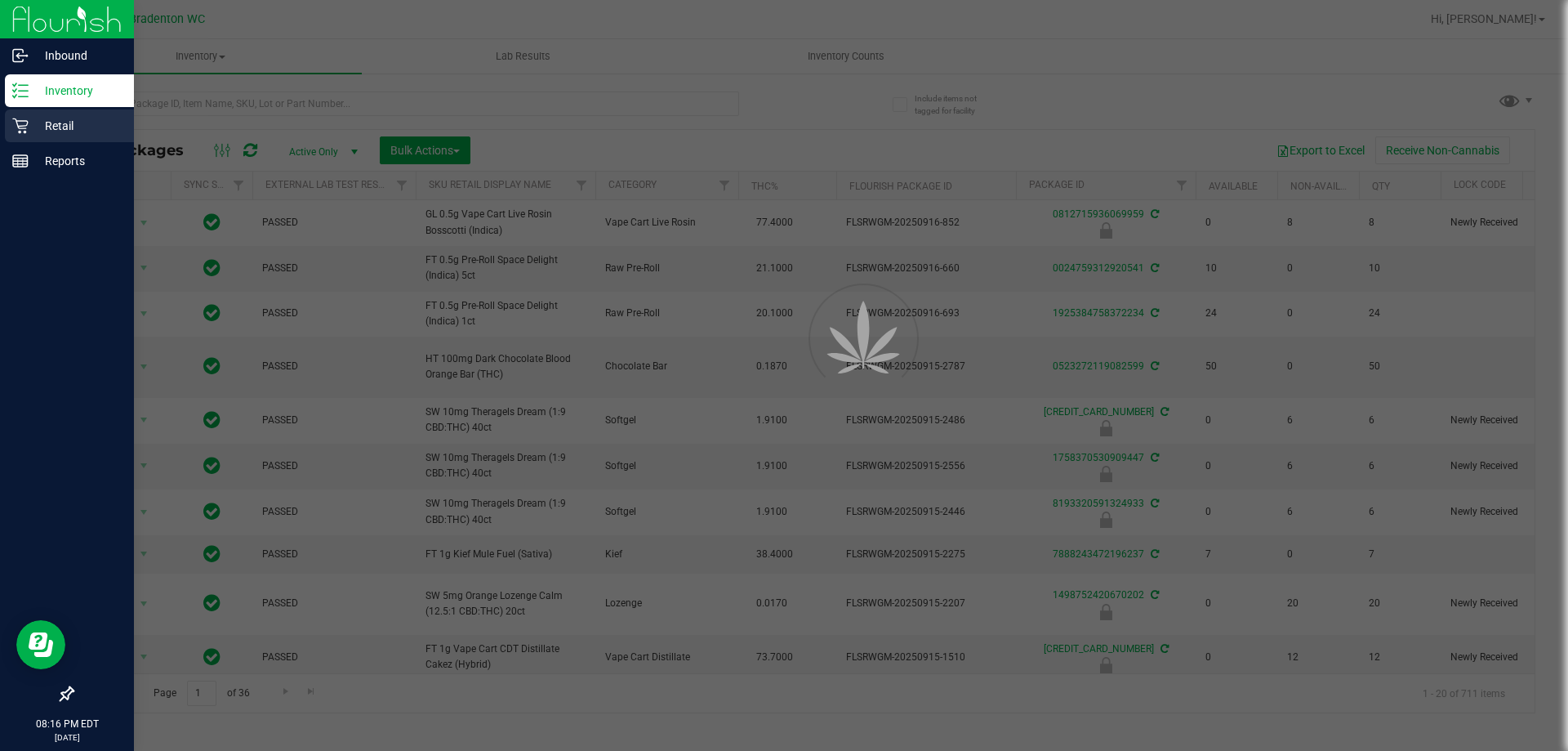
click at [79, 137] on div "Retail" at bounding box center [69, 126] width 129 height 33
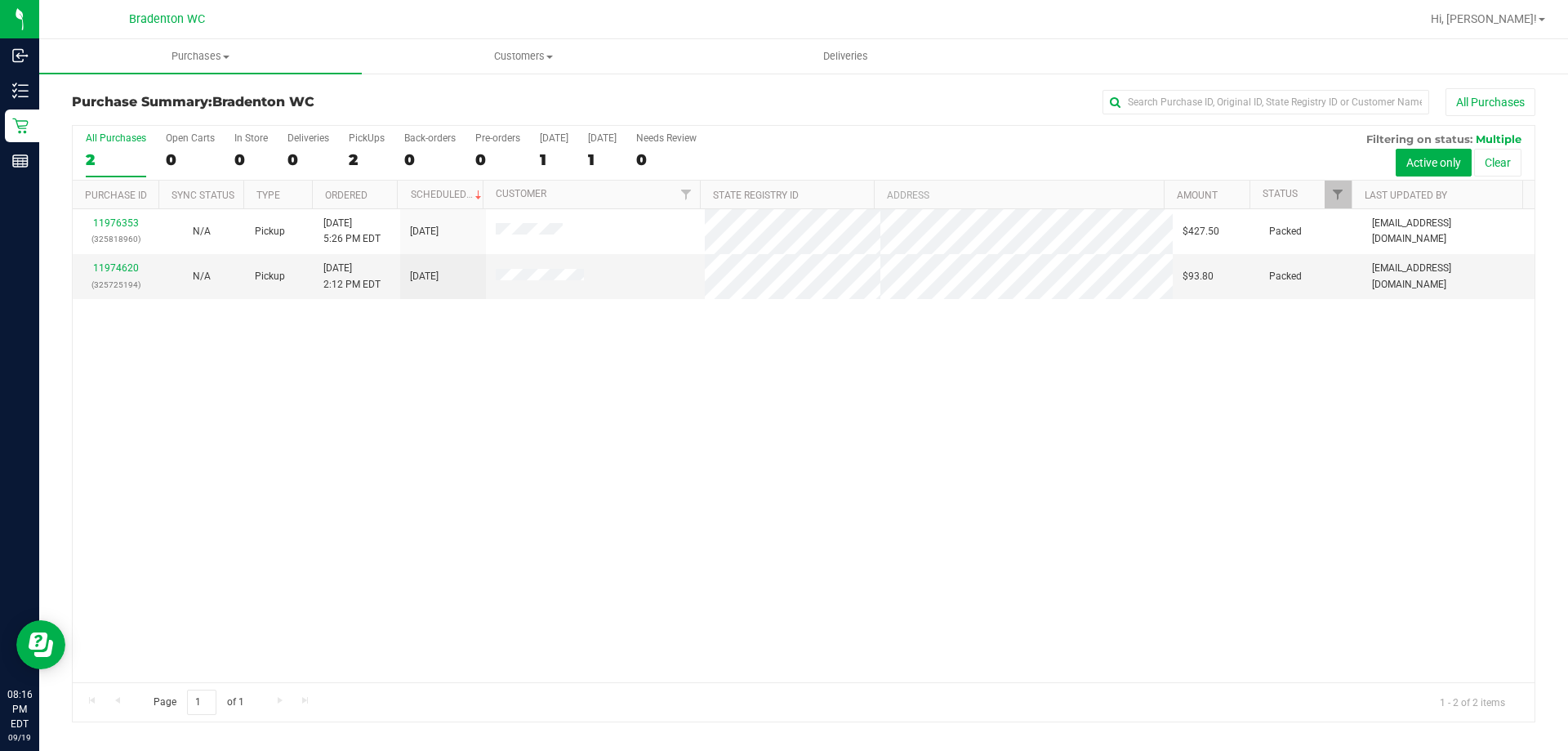
click at [1119, 477] on div "11976353 (325818960) N/A Pickup [DATE] 5:26 PM EDT 9/20/2025 $427.50 Packed [EM…" at bounding box center [803, 446] width 1462 height 473
click at [118, 263] on link "11974620" at bounding box center [115, 268] width 46 height 11
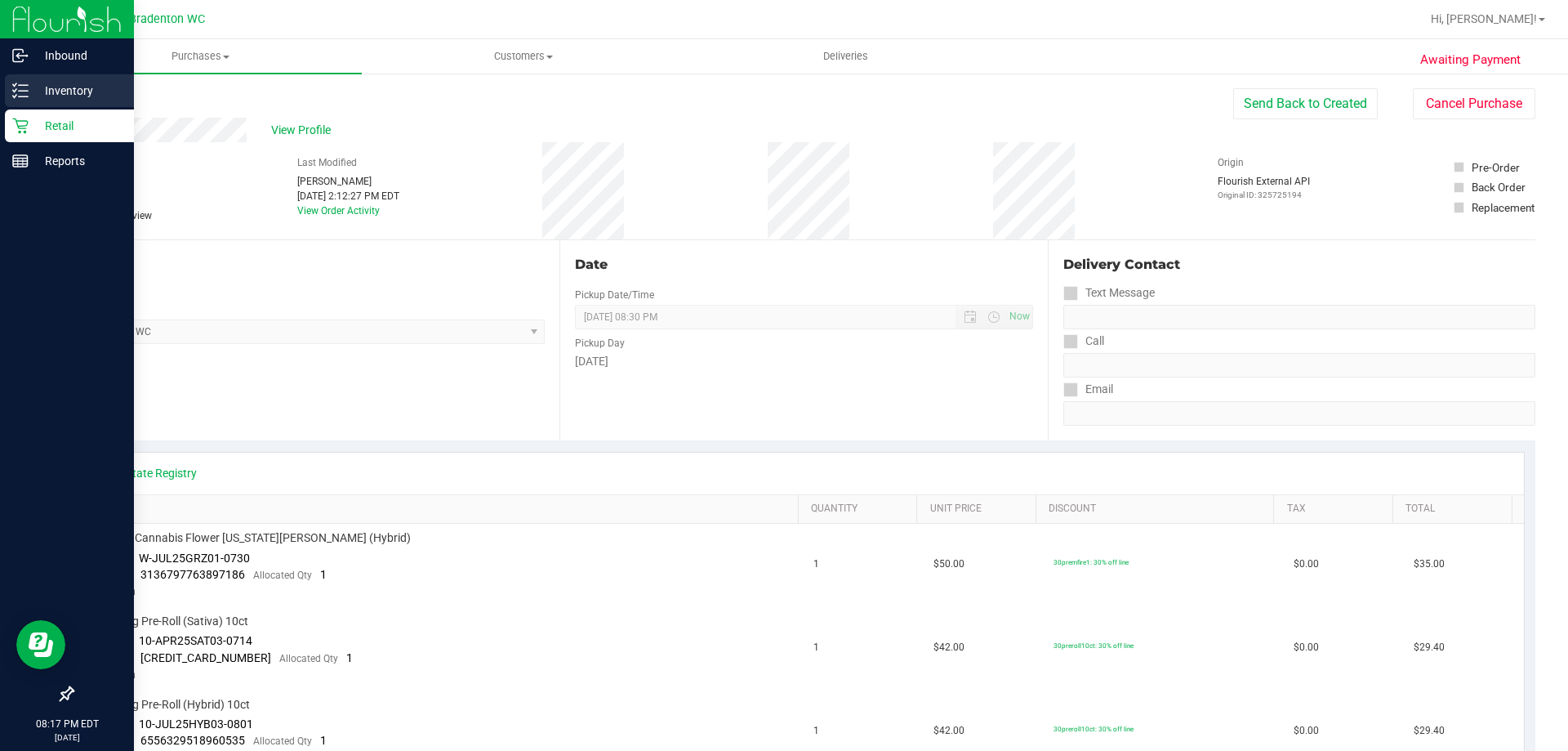
click at [35, 89] on p "Inventory" at bounding box center [77, 90] width 98 height 20
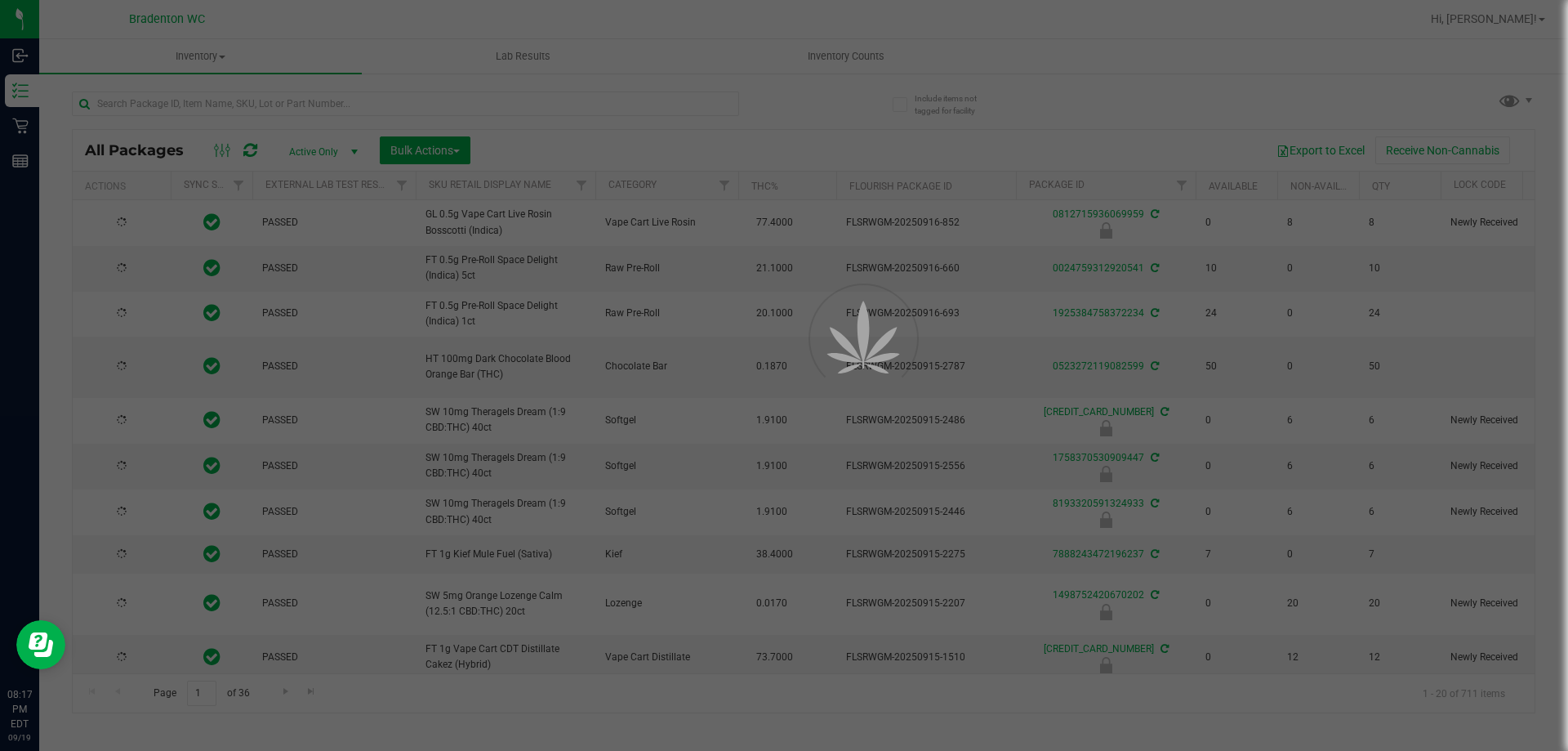
click at [282, 108] on div at bounding box center [784, 376] width 1568 height 751
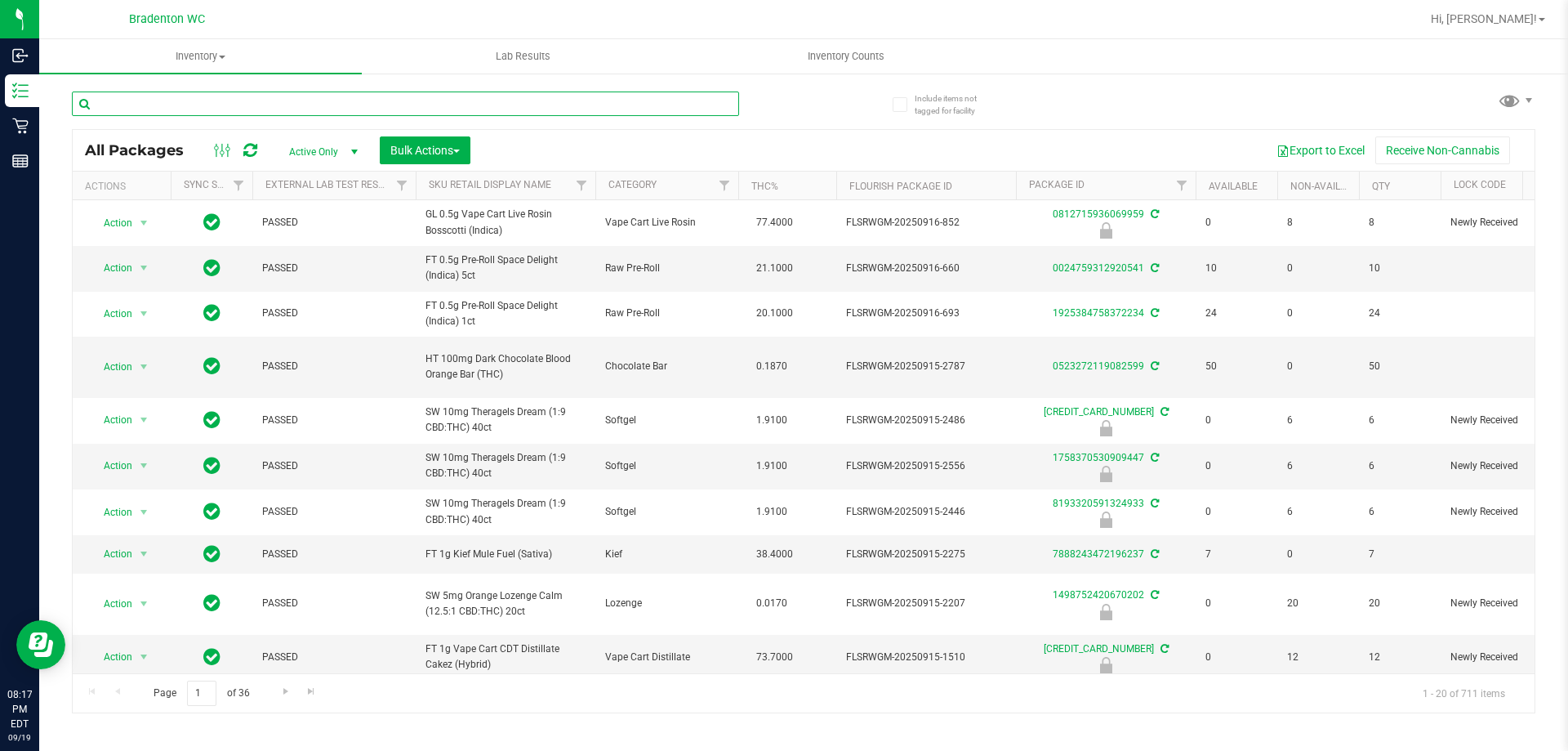
click at [242, 113] on input "text" at bounding box center [405, 103] width 667 height 24
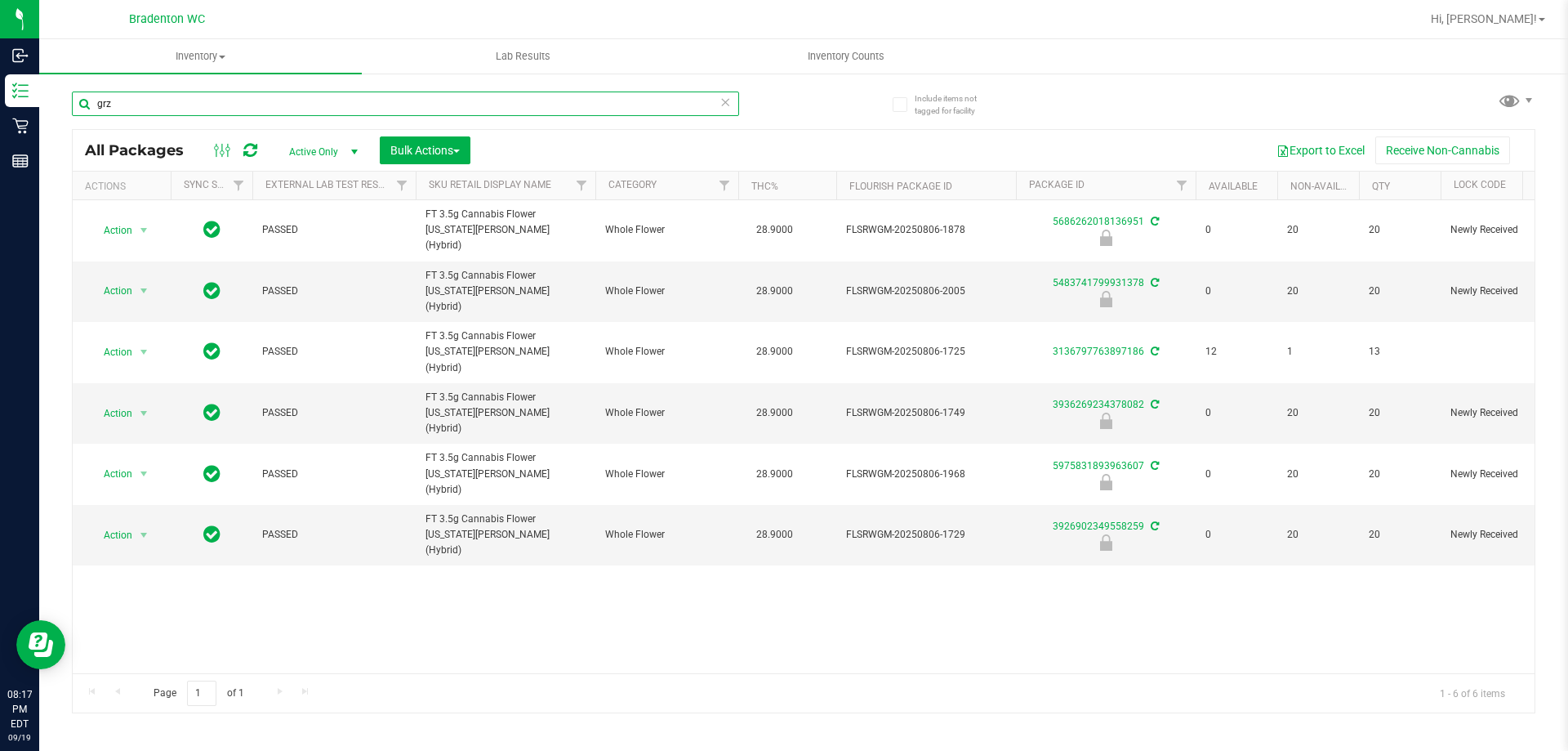
click at [175, 104] on input "grz" at bounding box center [405, 103] width 667 height 24
type input "g"
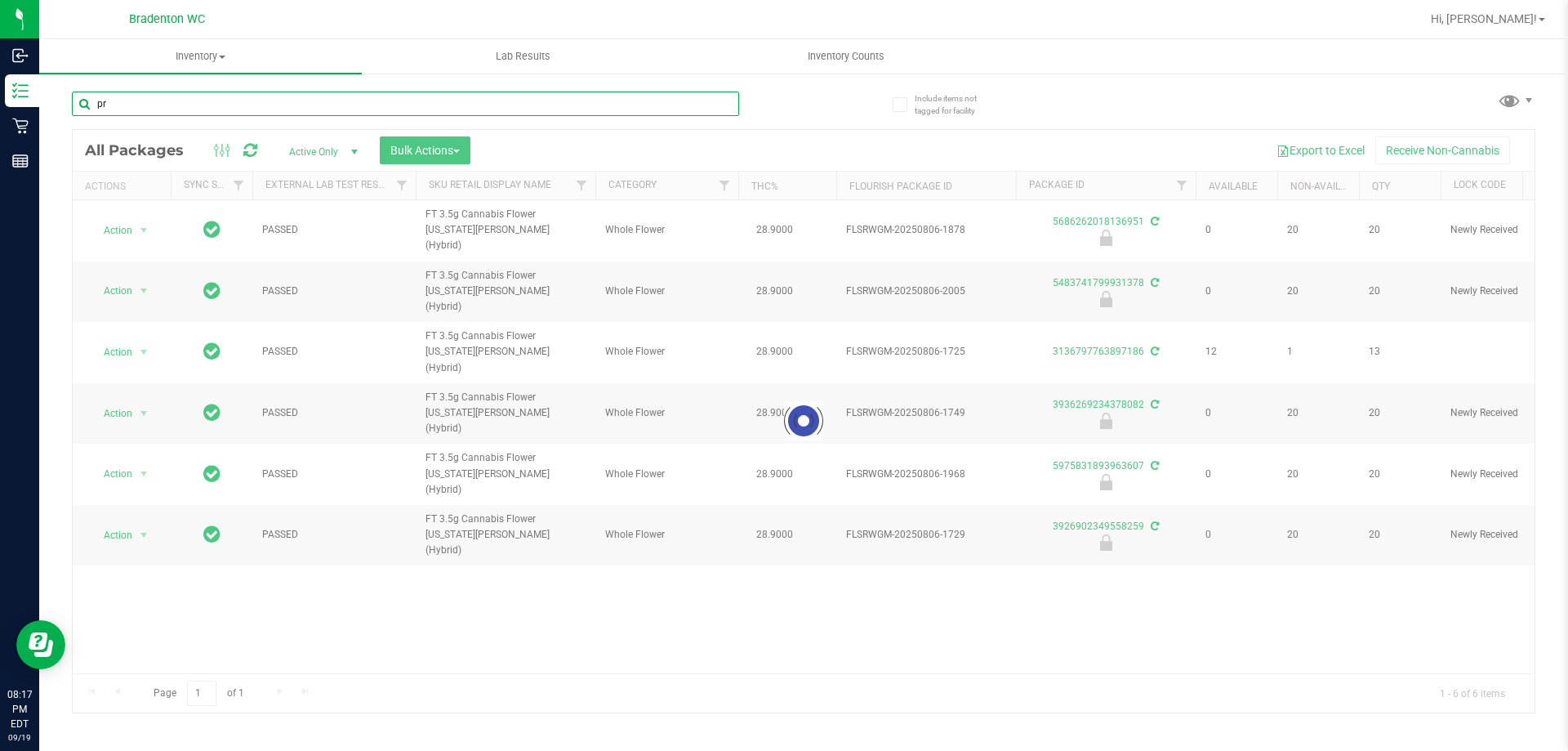
type input "pre"
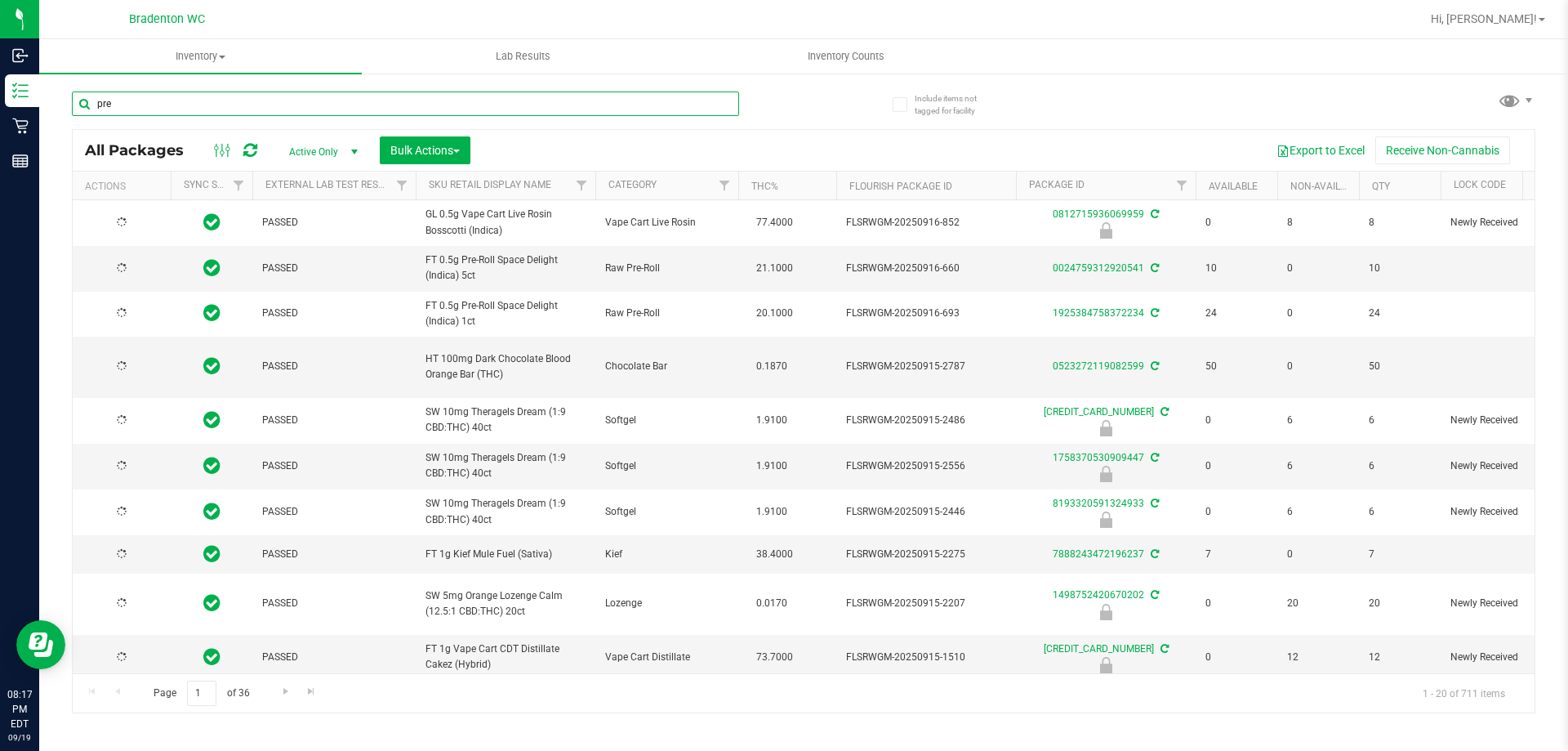
type input "[DATE]"
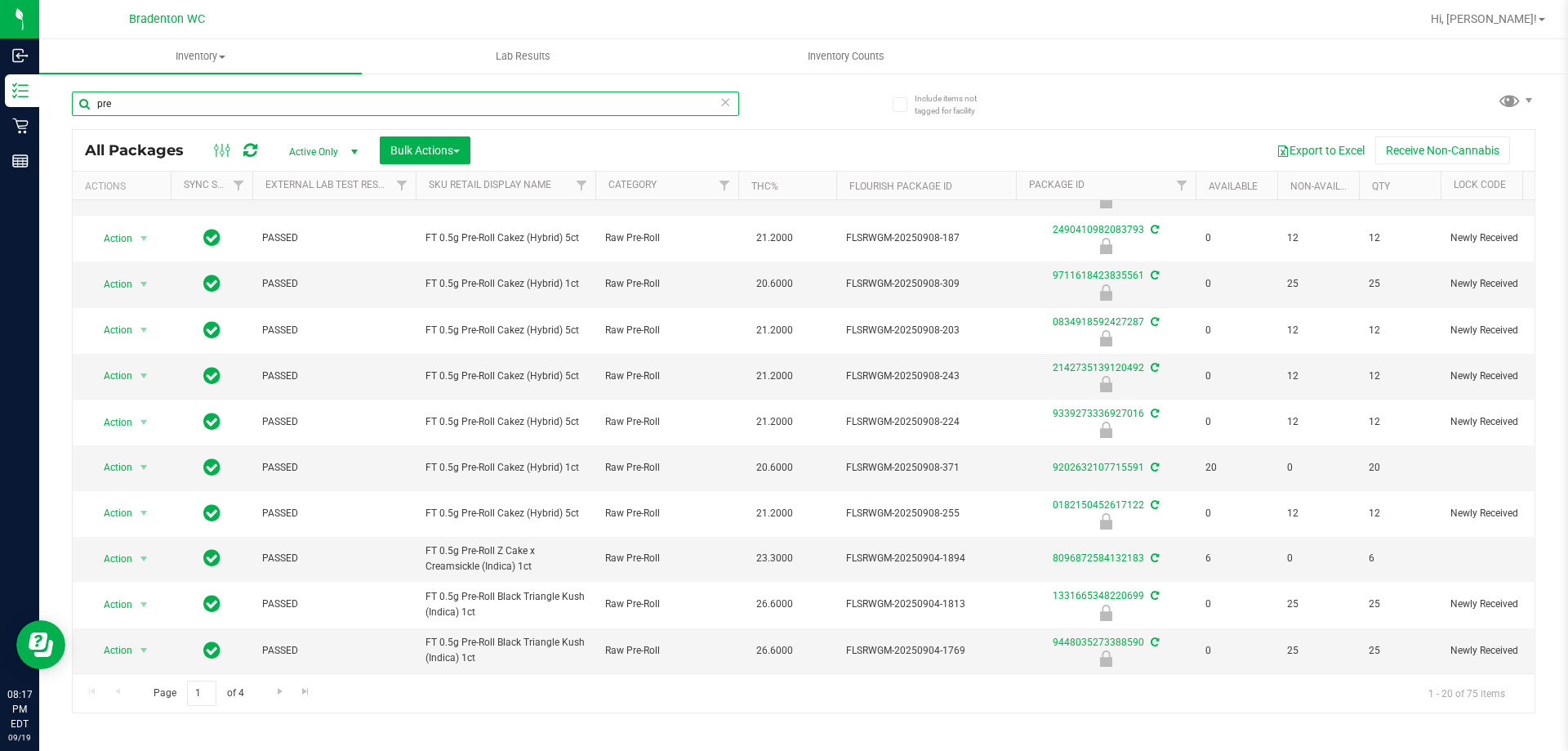
scroll to position [452, 0]
type input "pre"
click at [278, 684] on span "Go to the next page" at bounding box center [281, 691] width 13 height 13
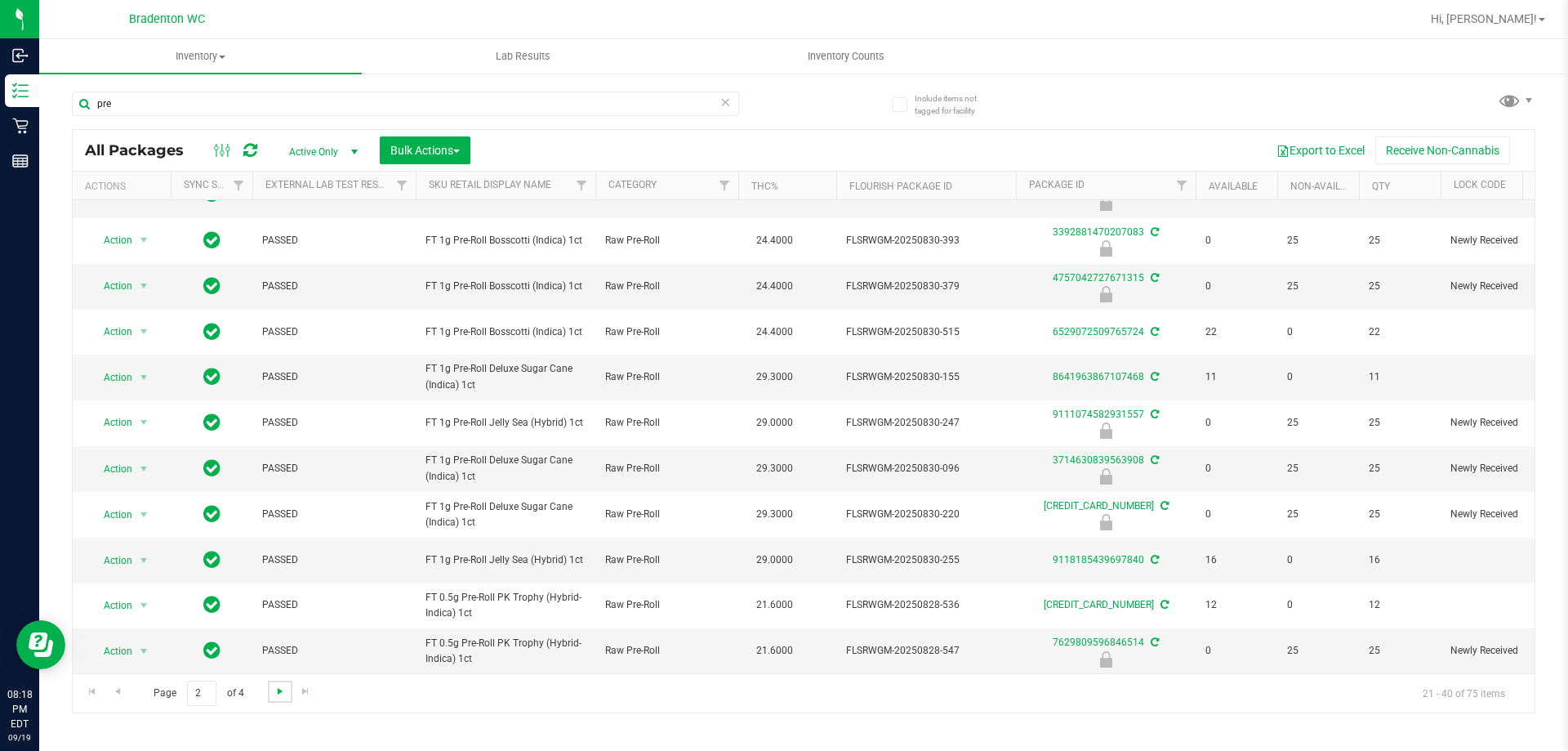
scroll to position [452, 0]
click at [274, 689] on span "Go to the next page" at bounding box center [281, 691] width 13 height 13
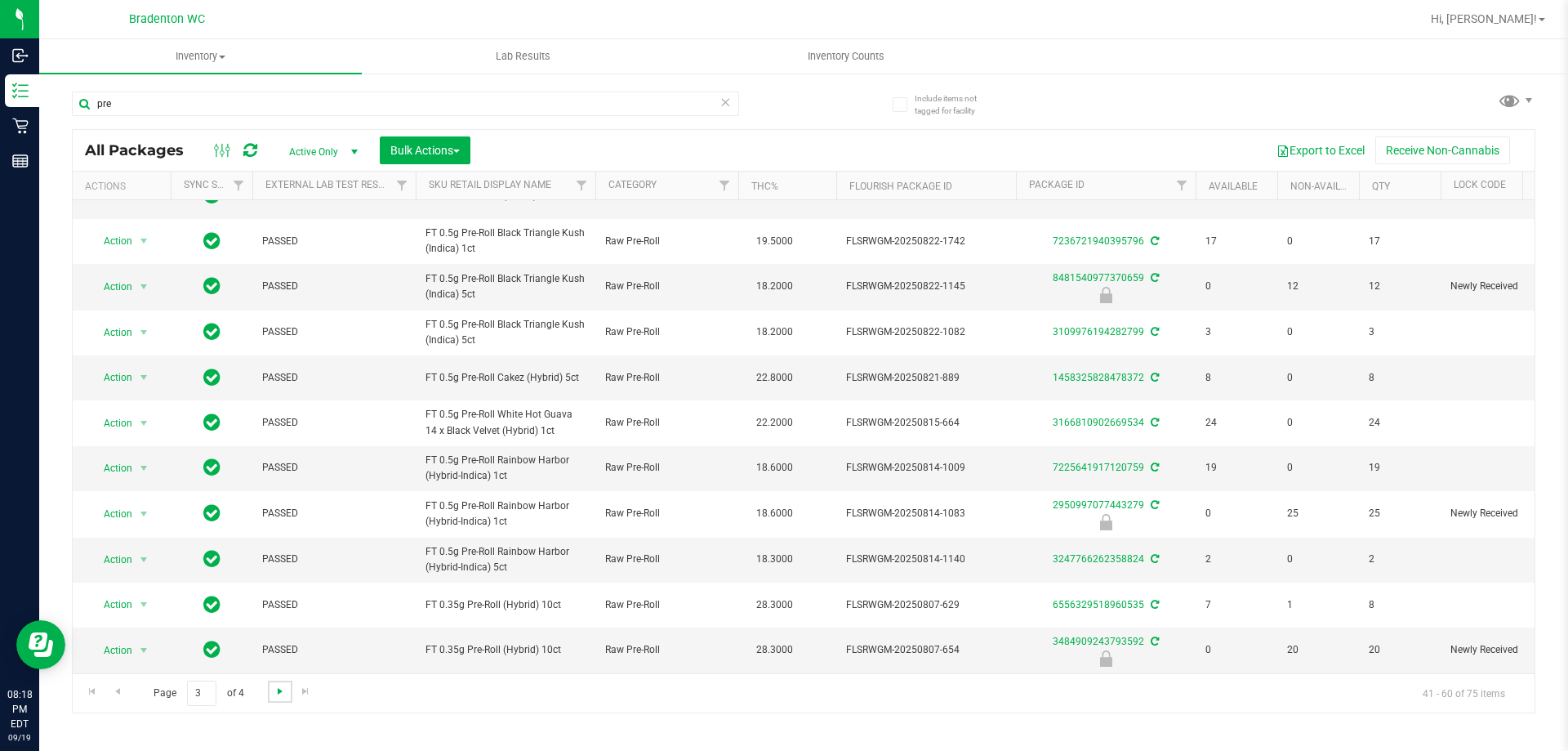
scroll to position [450, 0]
click at [274, 689] on span "Go to the next page" at bounding box center [281, 691] width 13 height 13
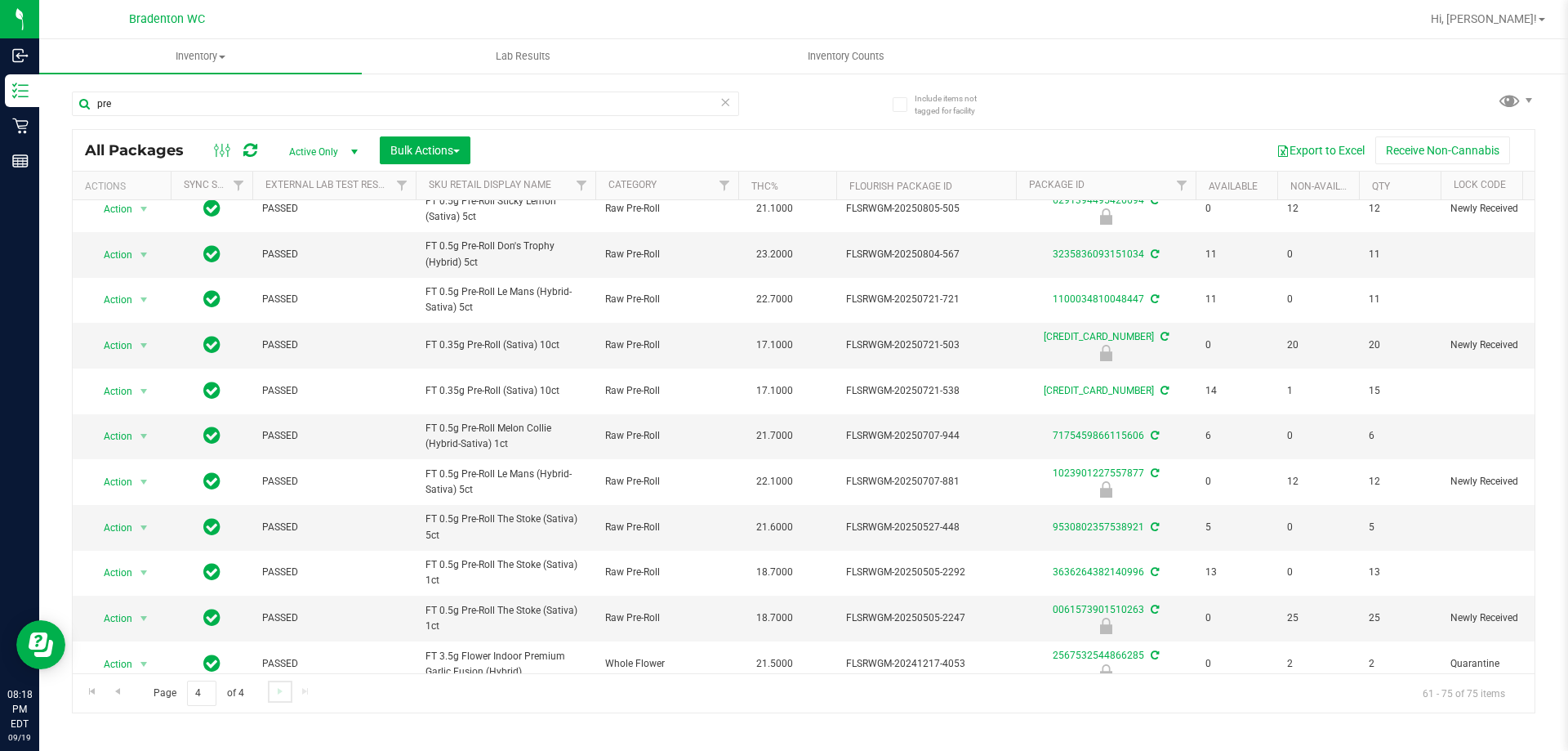
scroll to position [237, 0]
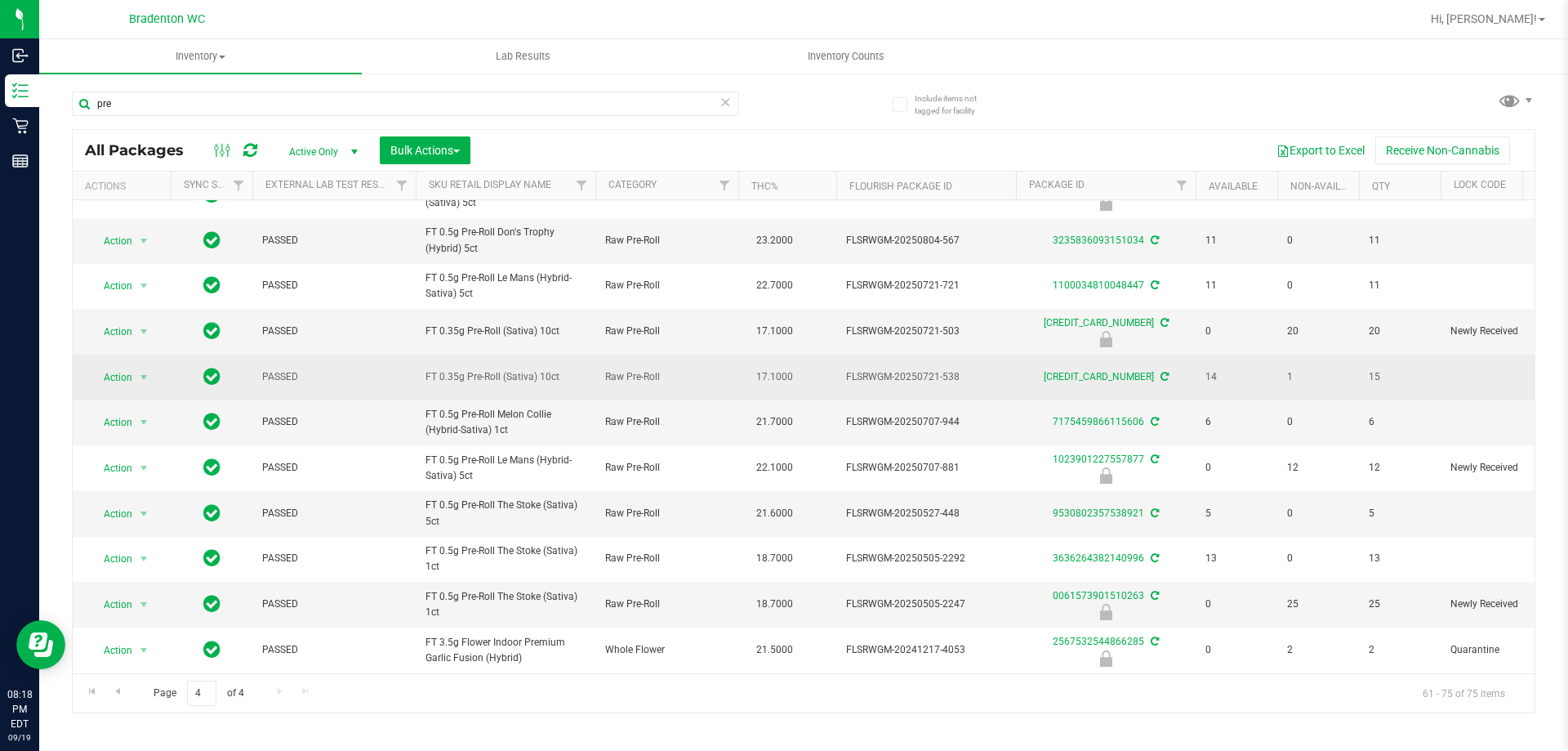
click at [1289, 363] on td "1" at bounding box center [1317, 377] width 82 height 45
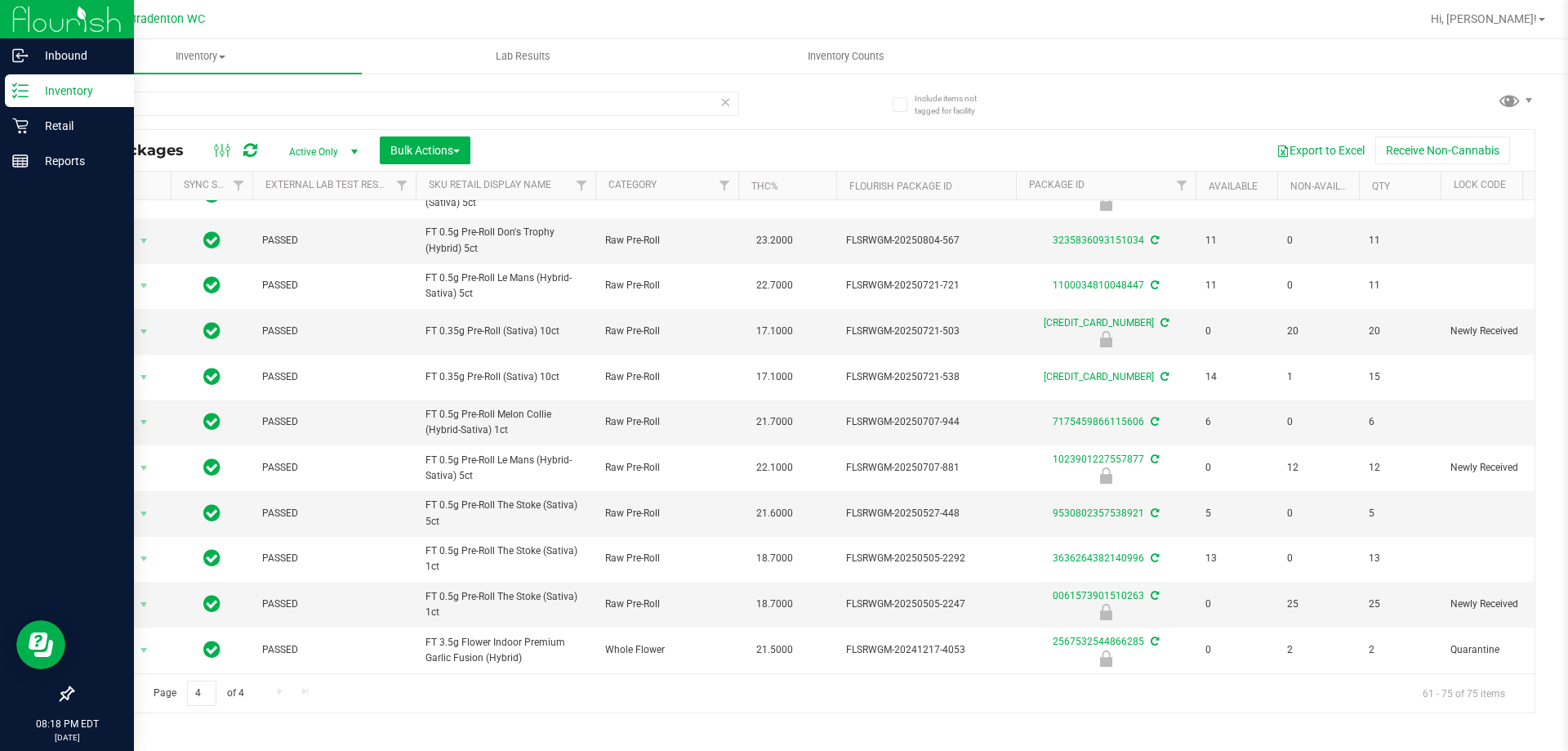
click at [38, 86] on p "Inventory" at bounding box center [77, 90] width 98 height 20
click at [62, 137] on div "Retail" at bounding box center [69, 126] width 129 height 33
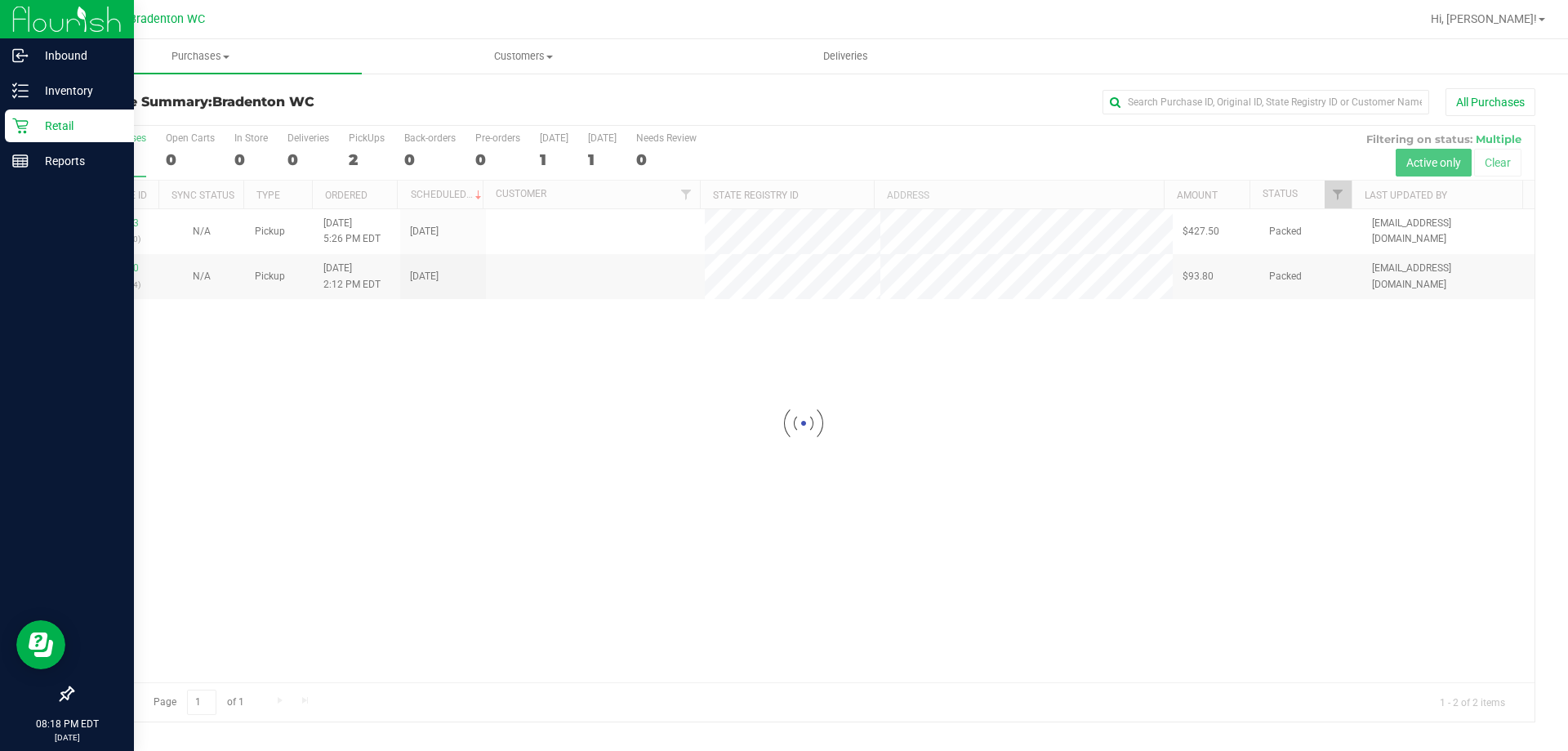
click at [383, 25] on div at bounding box center [857, 19] width 1128 height 32
click at [15, 91] on icon at bounding box center [14, 90] width 3 height 3
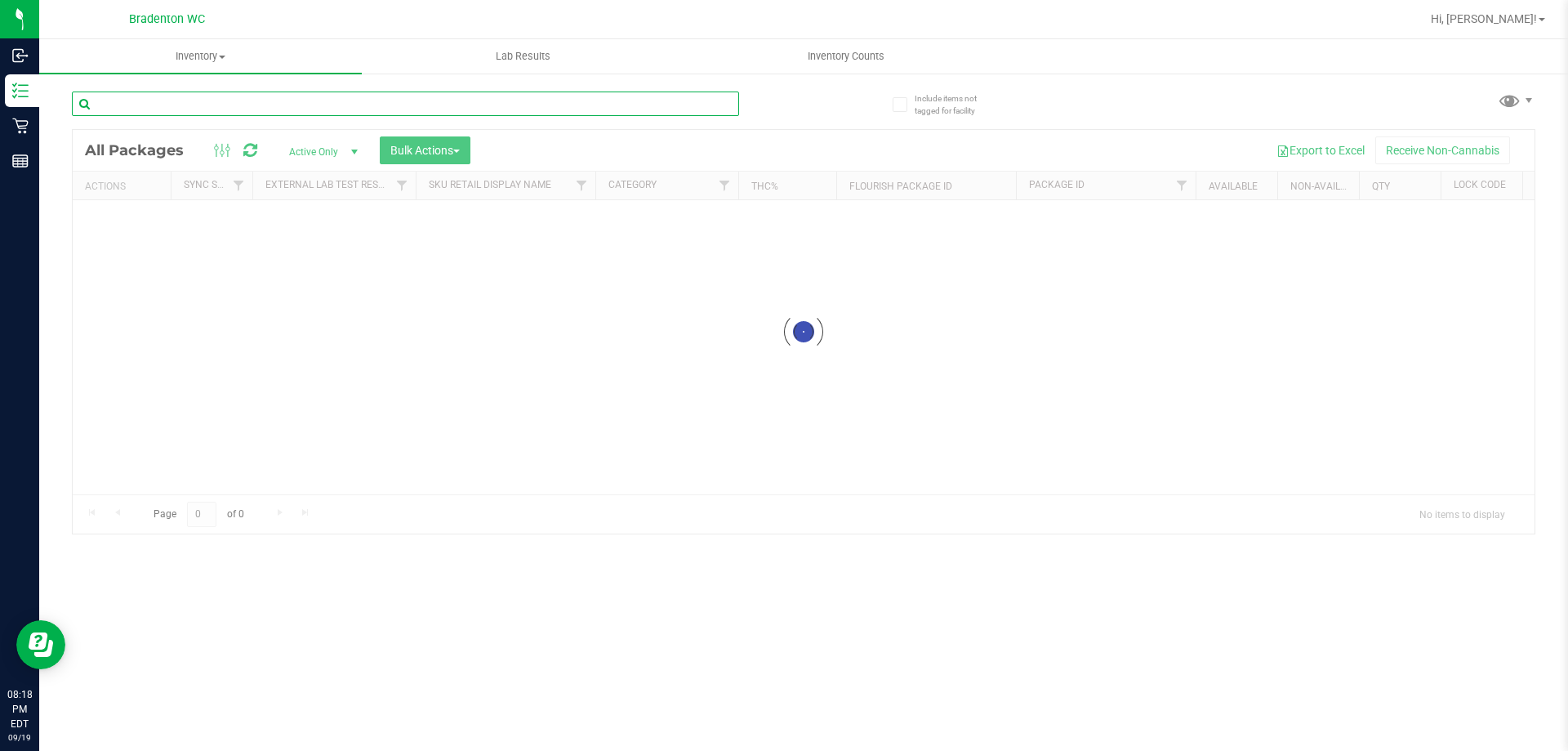
click at [256, 104] on input "text" at bounding box center [405, 103] width 667 height 24
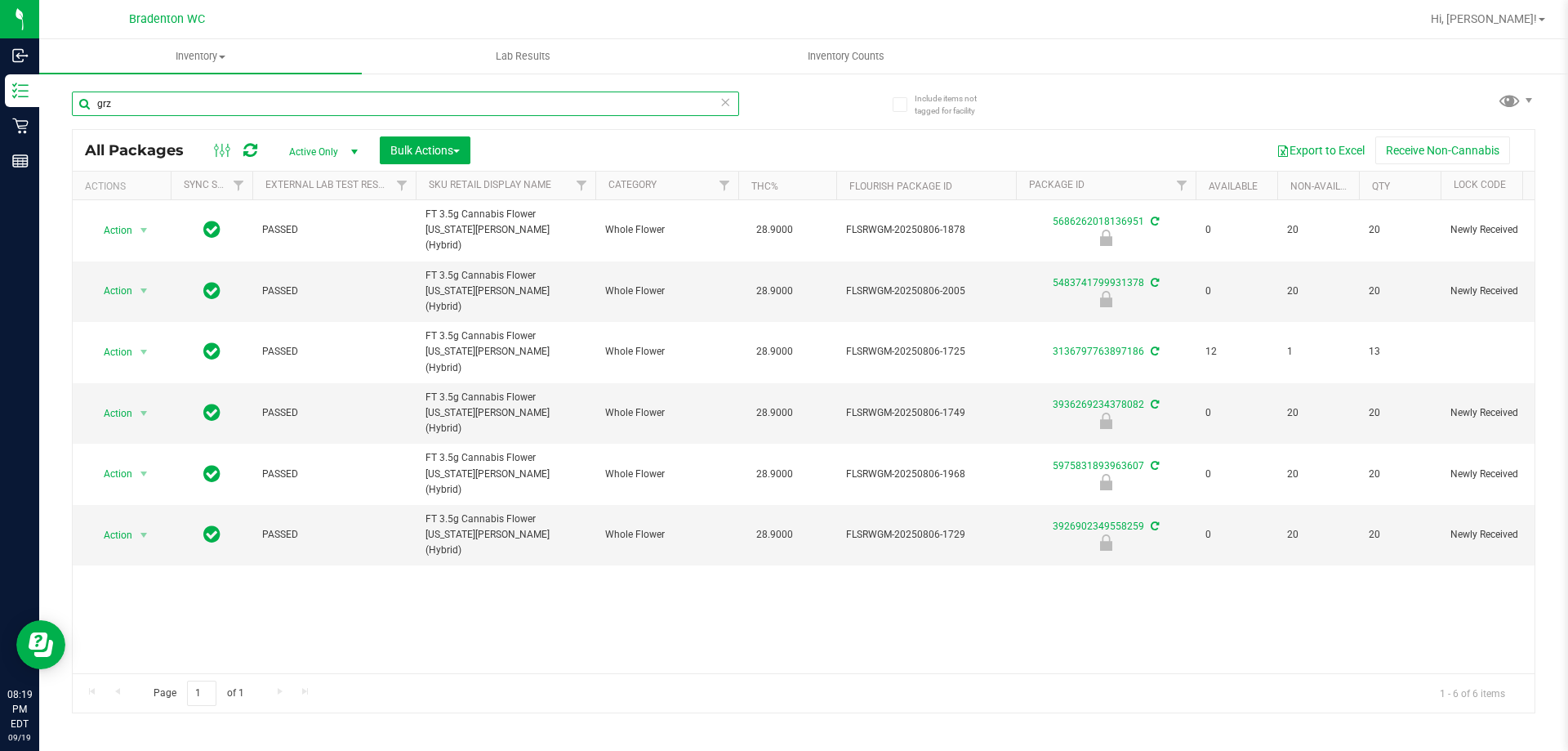
type input "grz"
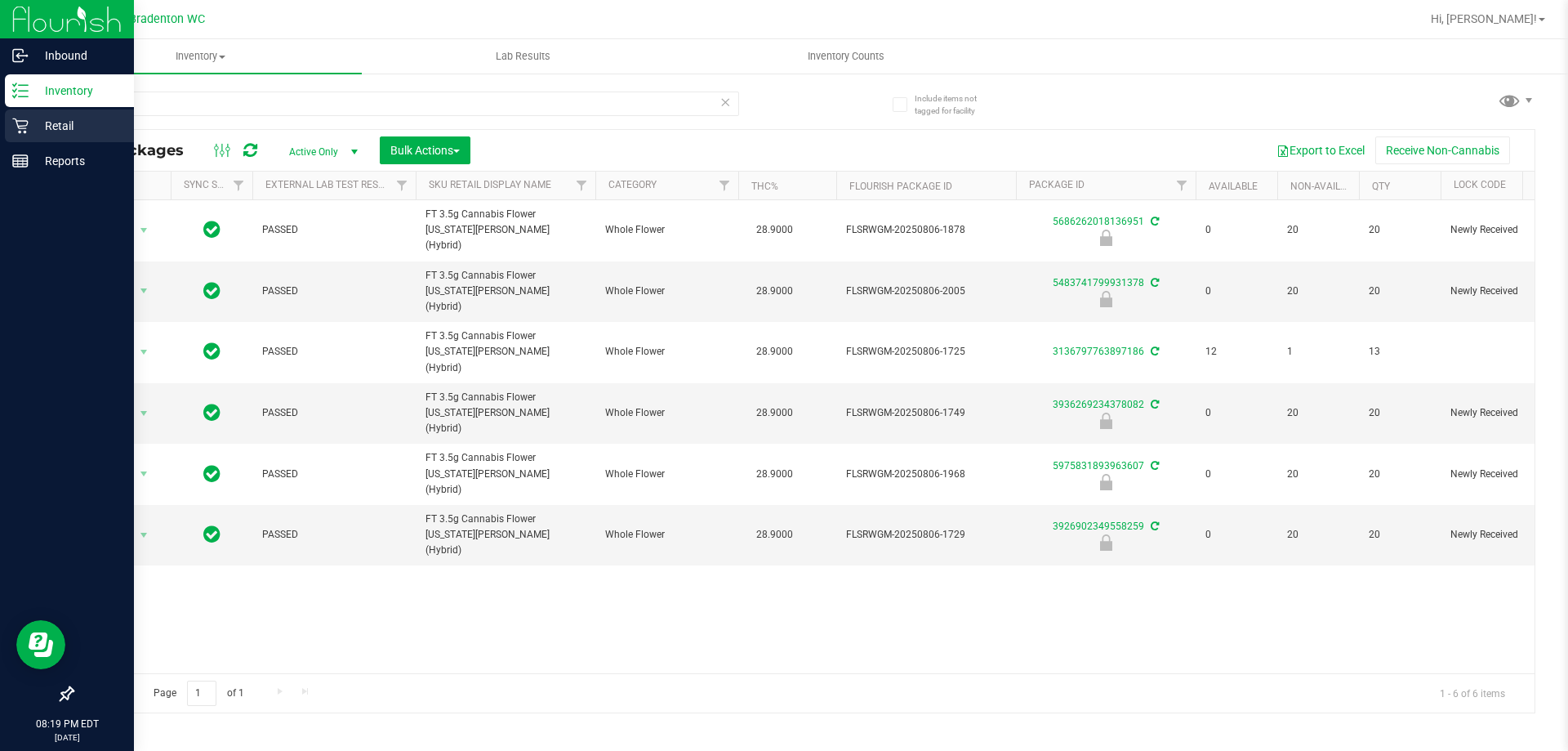
click at [35, 123] on p "Retail" at bounding box center [77, 126] width 98 height 20
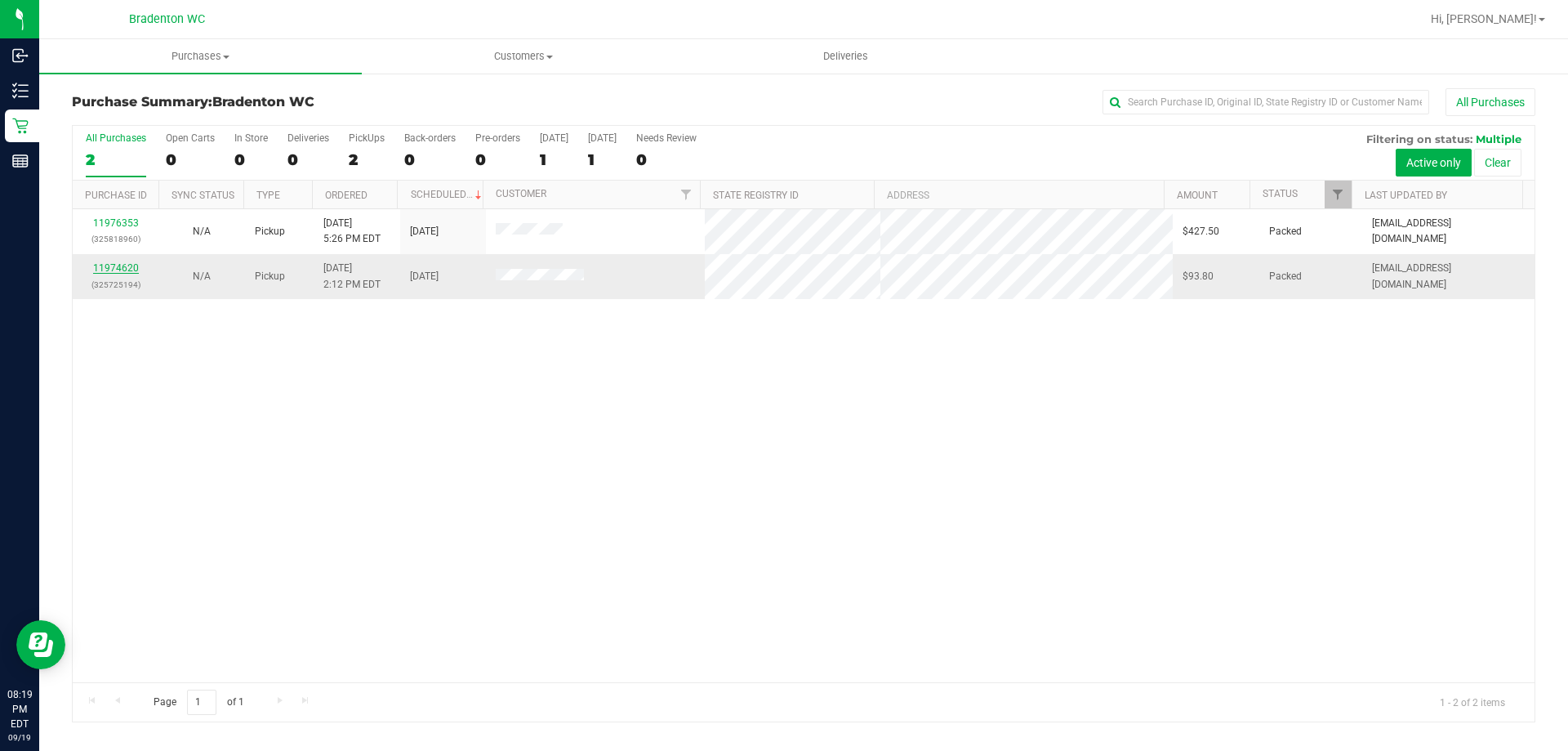
click at [112, 265] on link "11974620" at bounding box center [115, 268] width 46 height 11
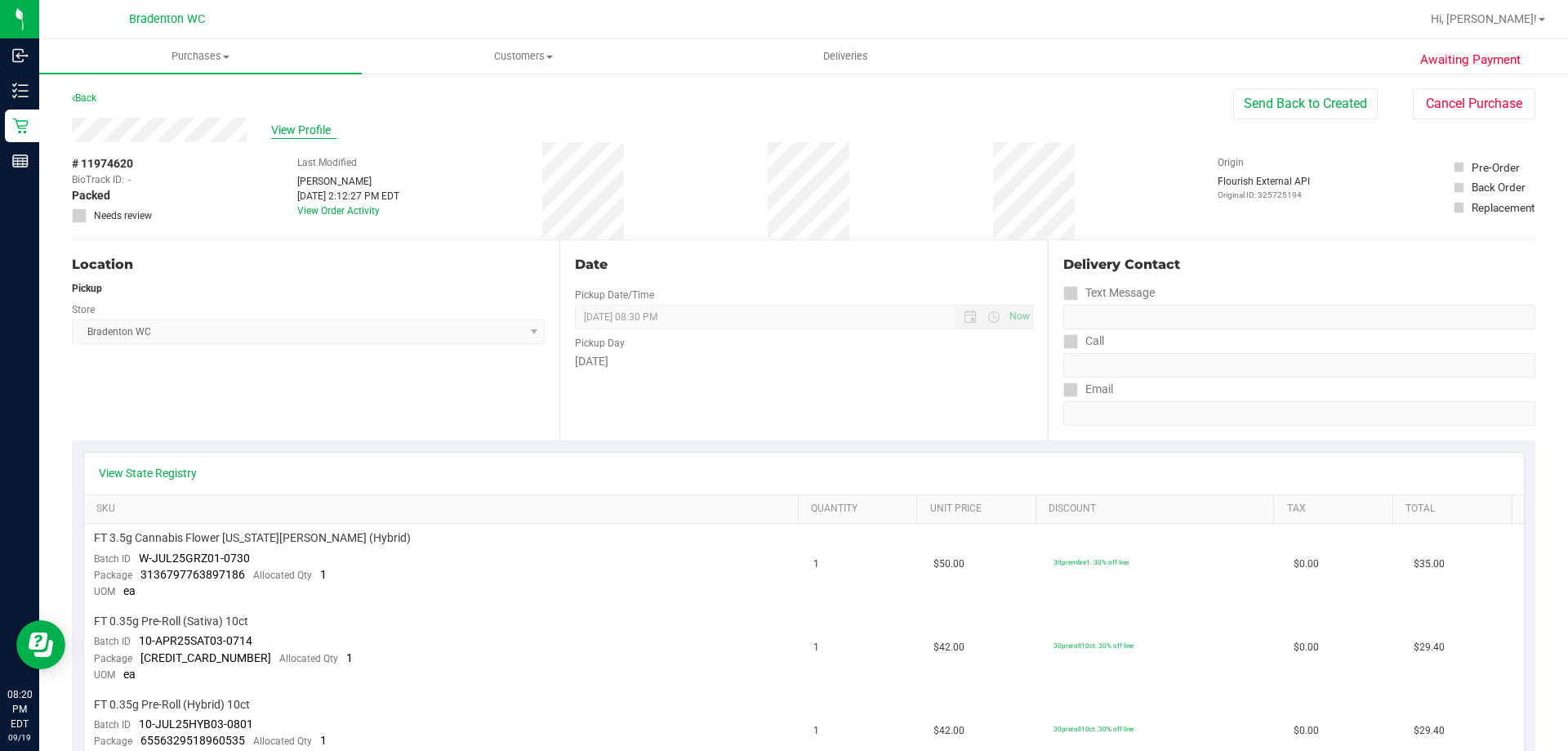
click at [317, 135] on span "View Profile" at bounding box center [304, 130] width 66 height 17
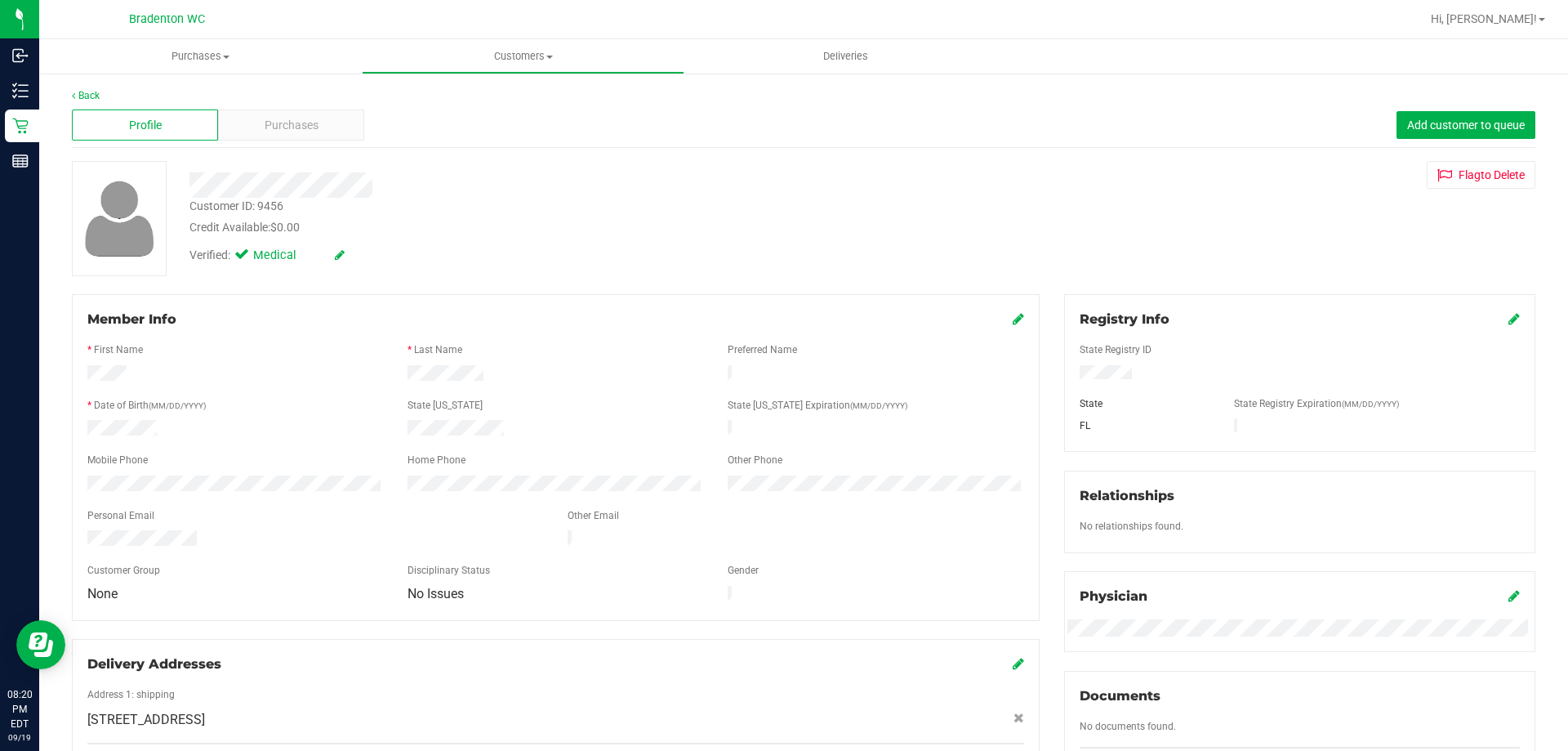
click at [23, 97] on line at bounding box center [23, 97] width 9 height 0
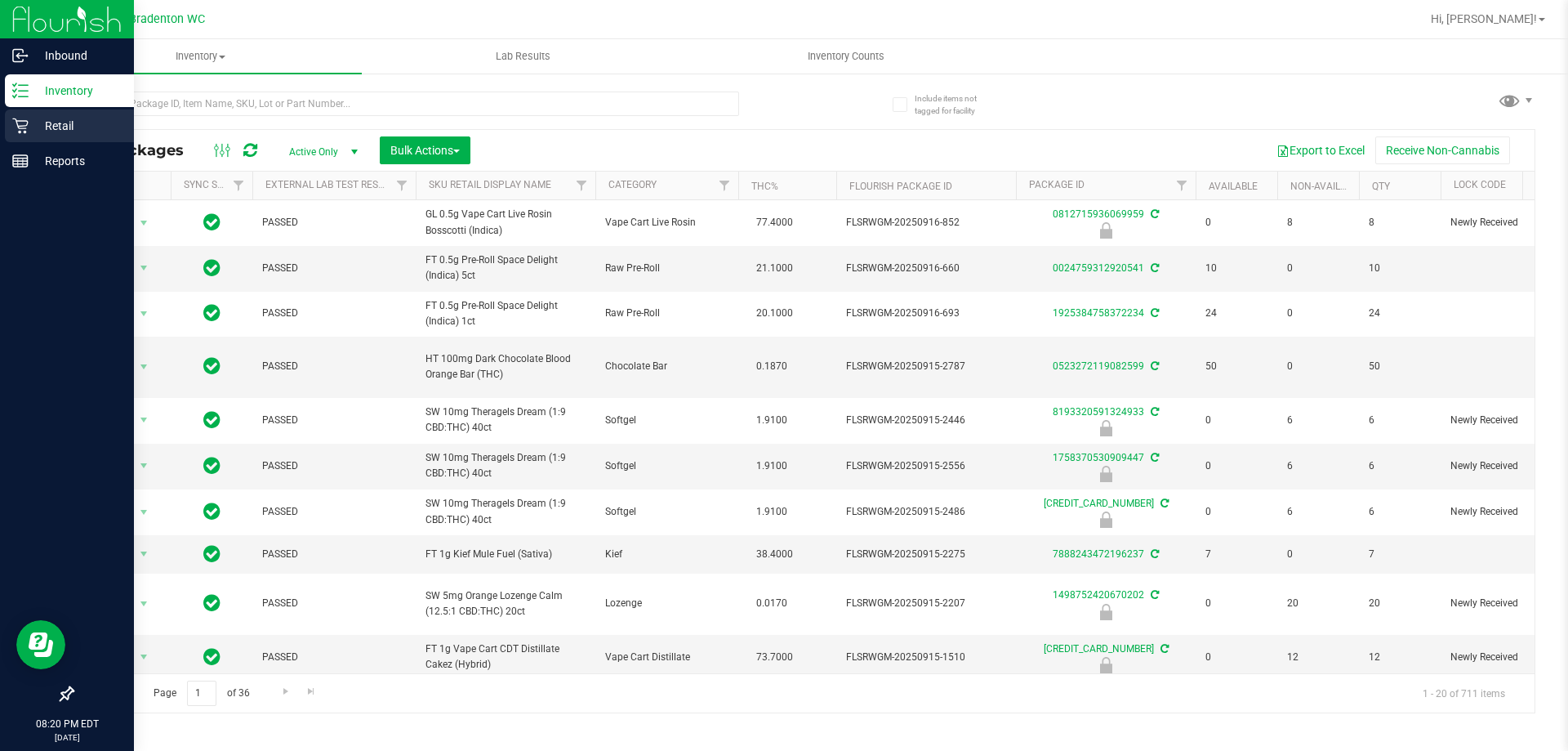
click at [75, 133] on p "Retail" at bounding box center [77, 126] width 98 height 20
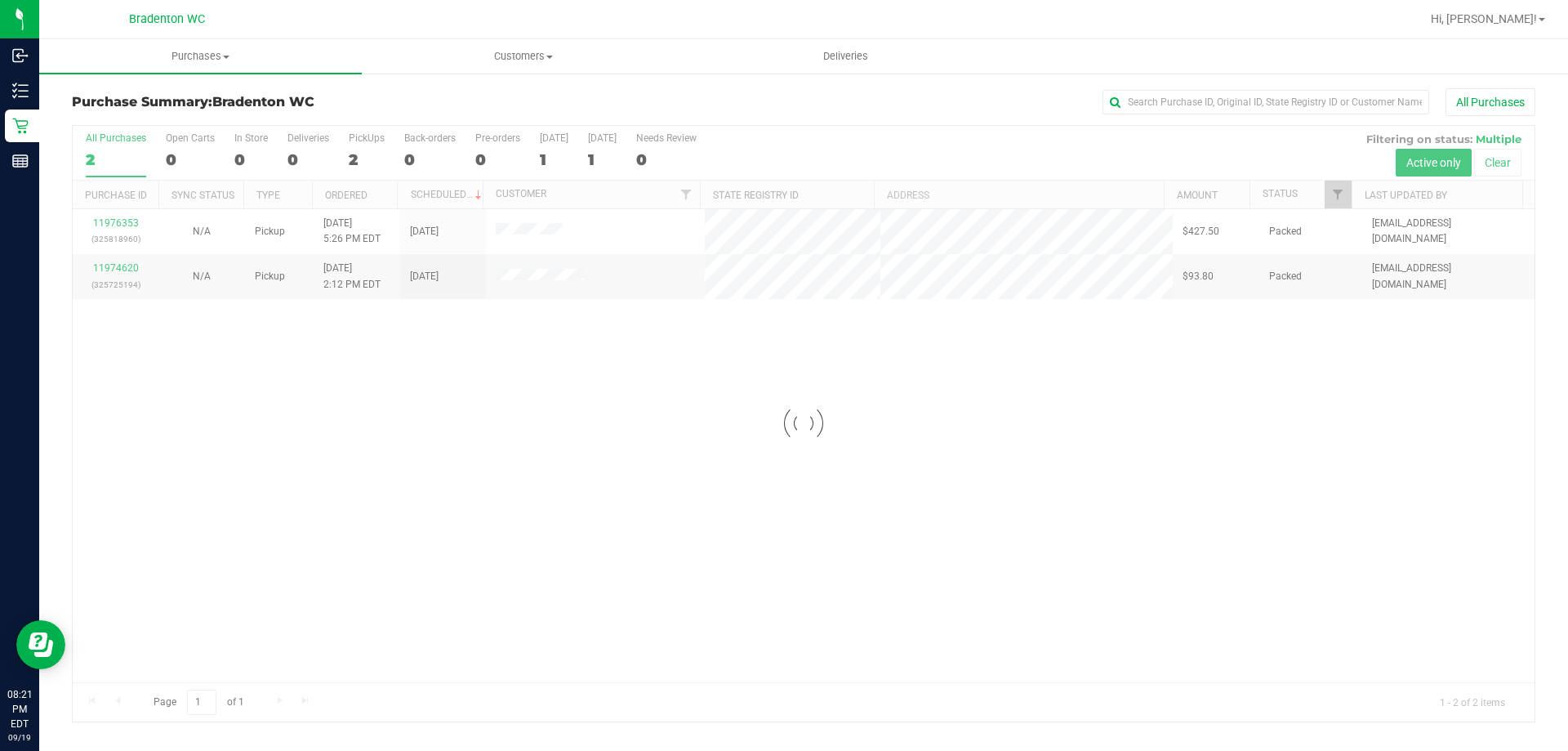
click at [382, 378] on div "Loading... 11976353 (325818960) N/A Pickup [DATE] 5:26 PM EDT 9/20/2025 $427.50…" at bounding box center [803, 446] width 1462 height 473
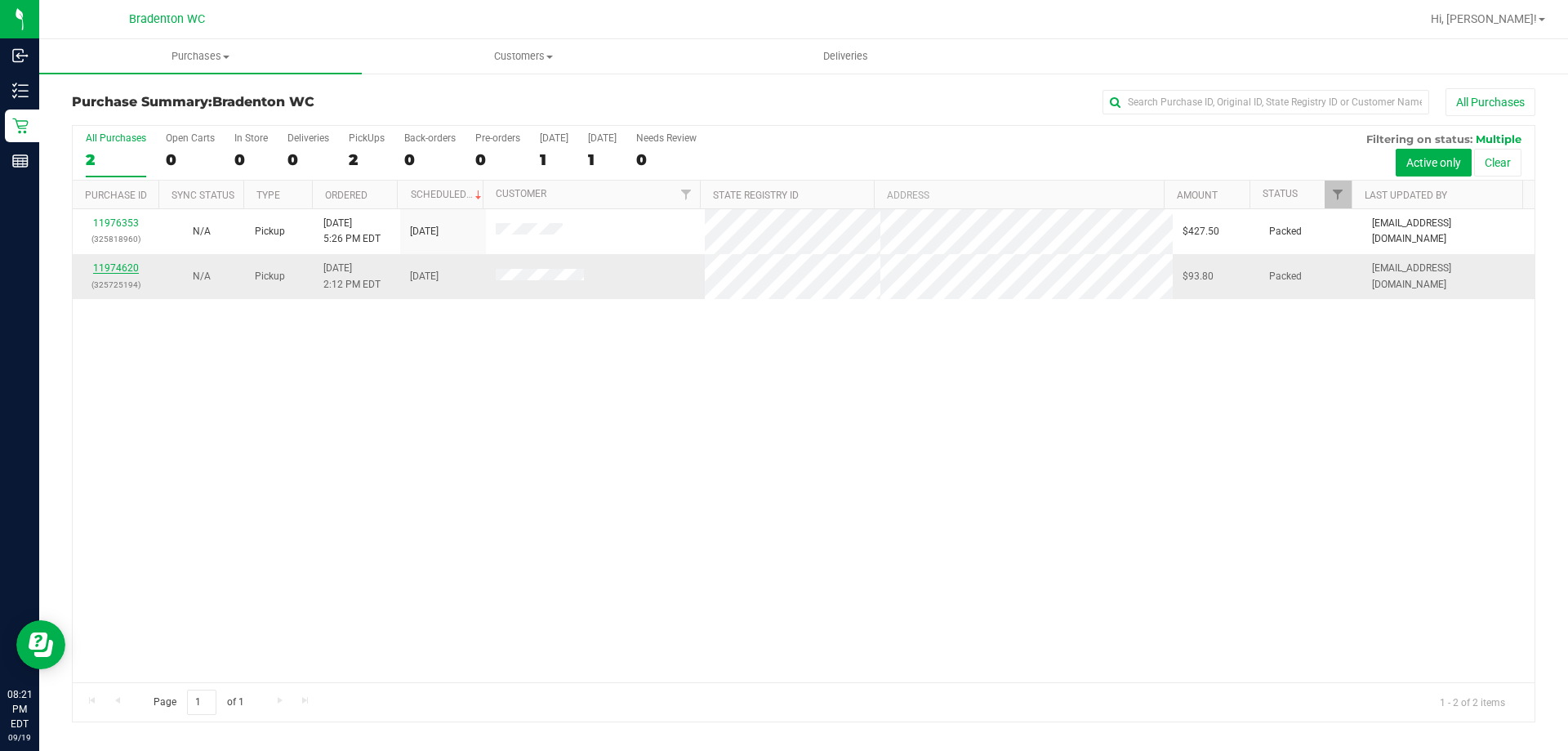
click at [102, 272] on link "11974620" at bounding box center [115, 268] width 46 height 11
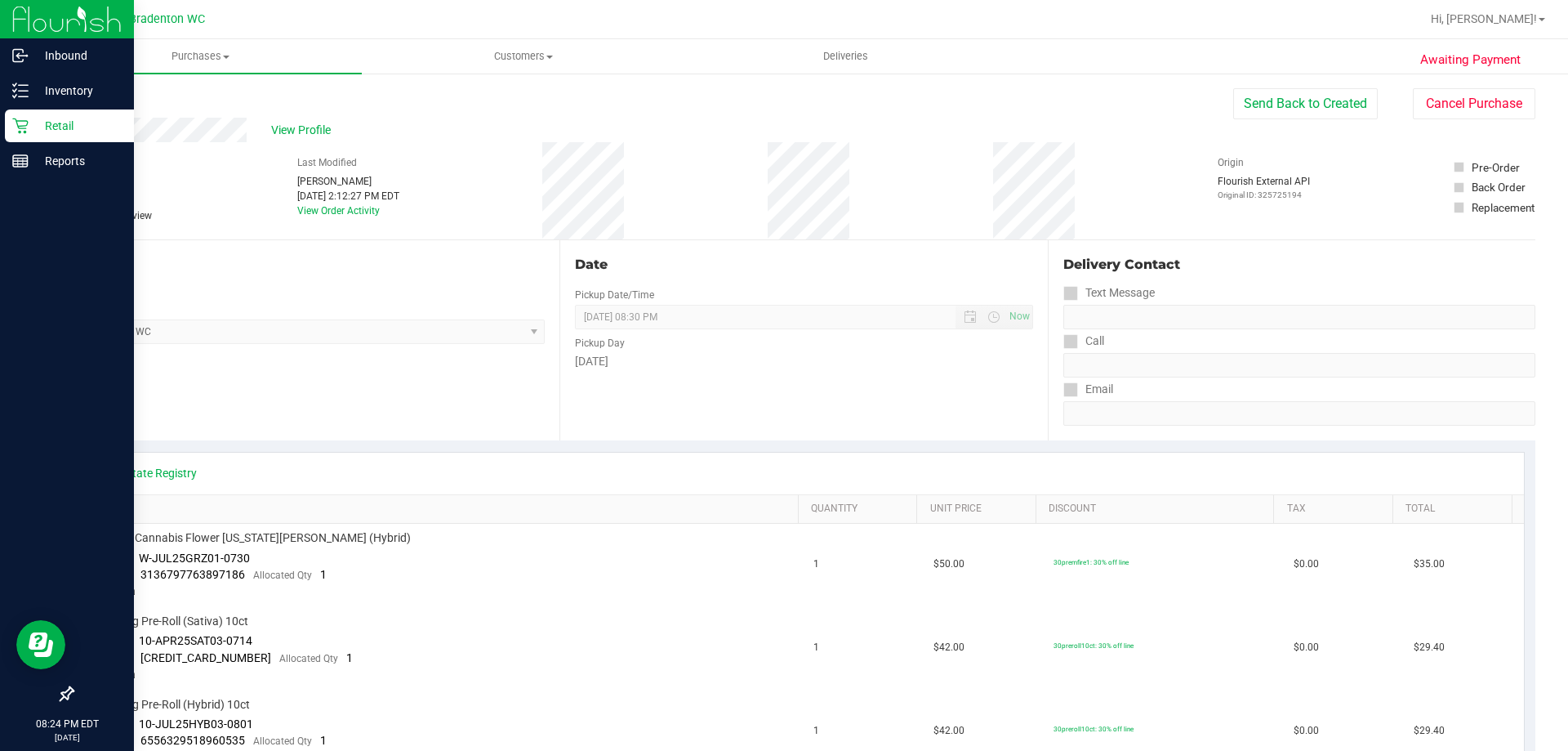
click at [16, 116] on div "Retail" at bounding box center [69, 126] width 129 height 33
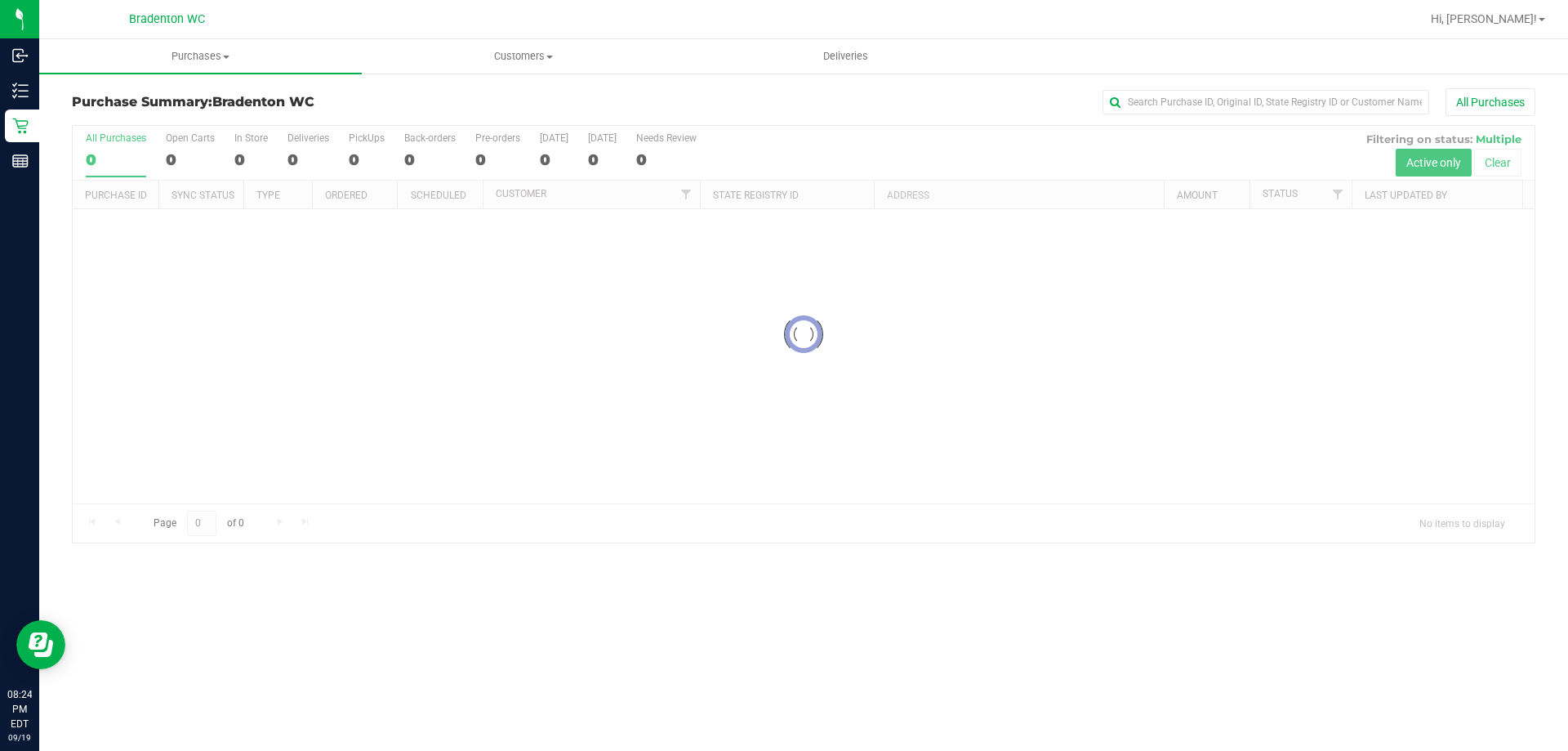
click at [453, 430] on div at bounding box center [803, 334] width 1462 height 417
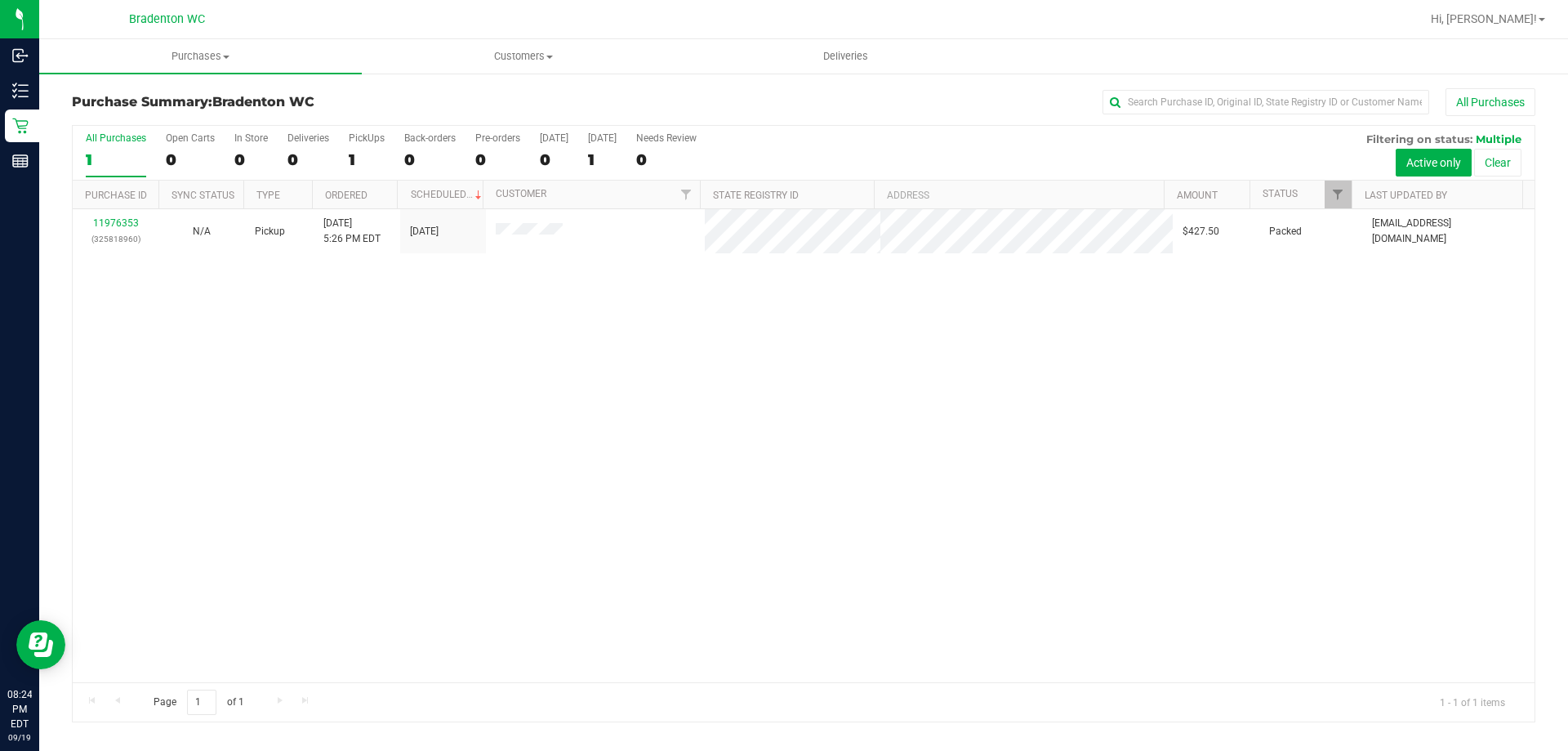
click at [415, 22] on div at bounding box center [857, 19] width 1128 height 32
